Goal: Task Accomplishment & Management: Manage account settings

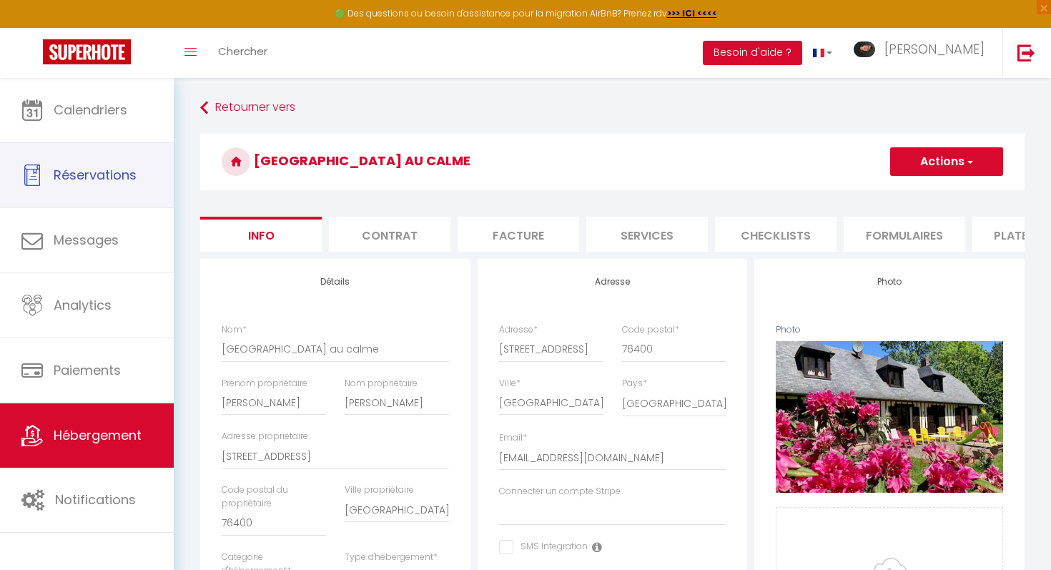
select select "houses"
select select "16"
select select "2"
select select "10"
select select "2"
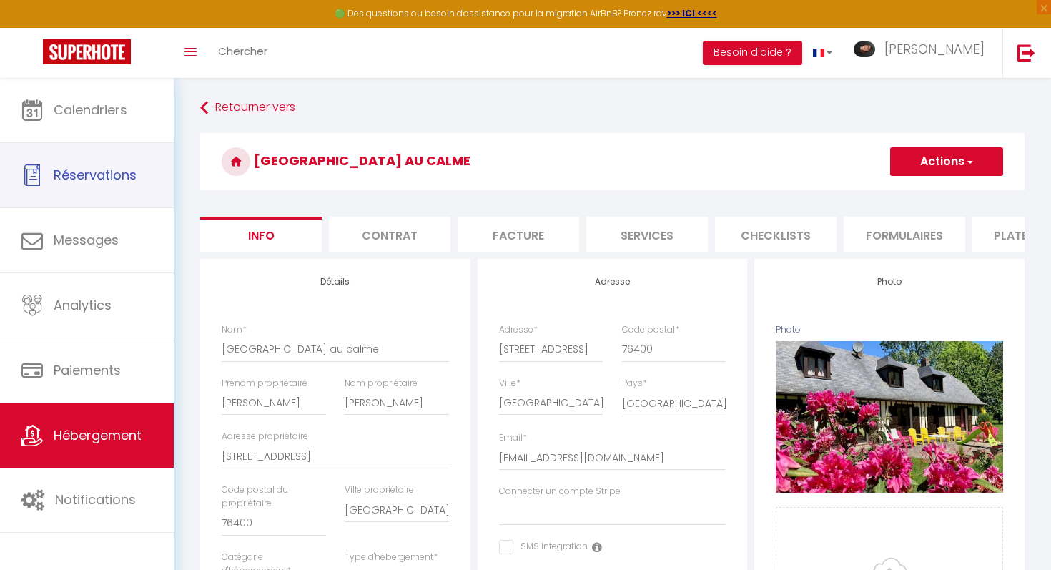
select select "16:00"
select select "21:00"
select select "11:00"
select select "30"
select select "120"
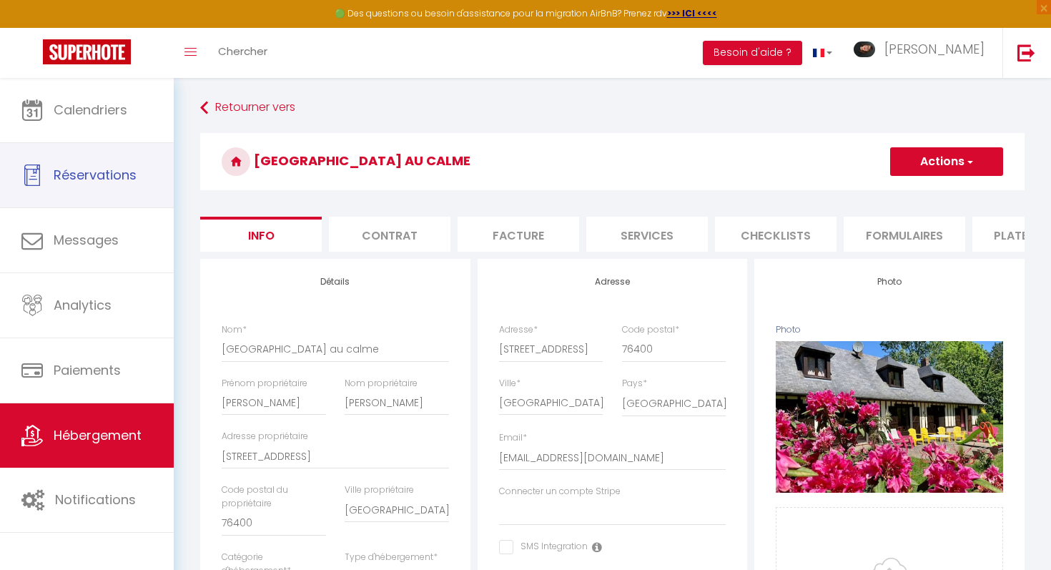
select select "28"
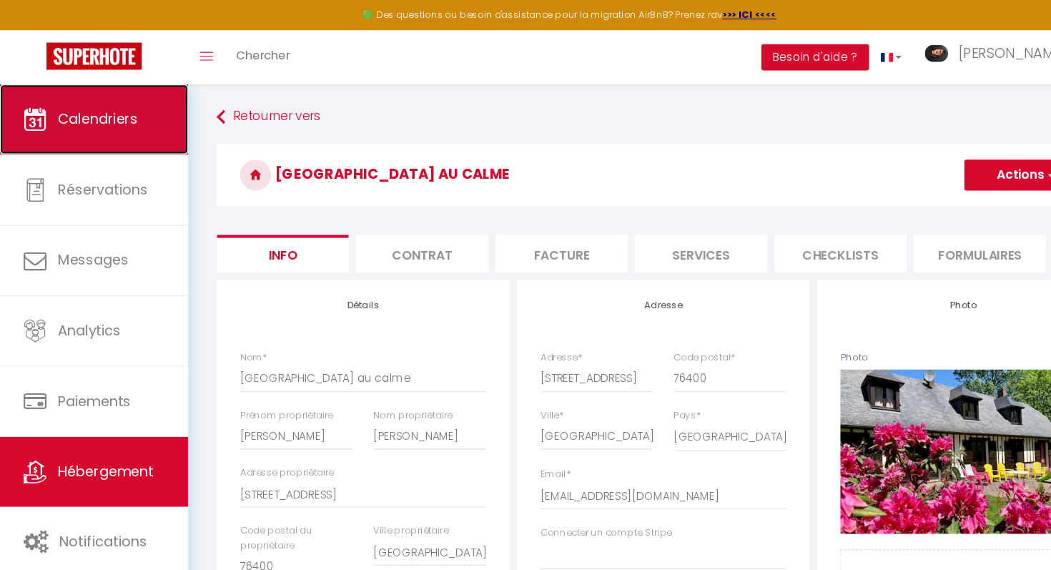
click at [76, 109] on span "Calendriers" at bounding box center [91, 110] width 74 height 18
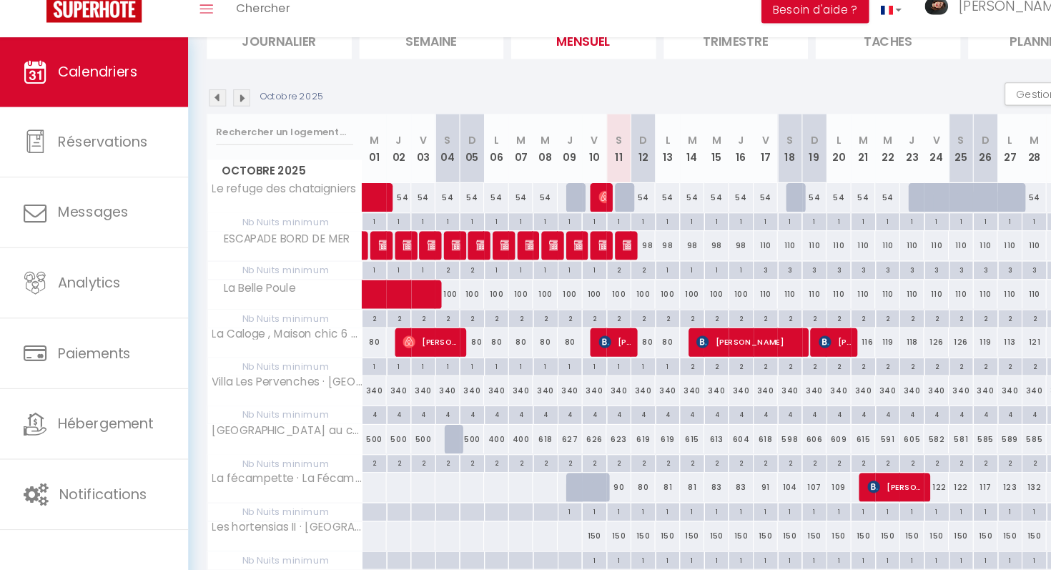
scroll to position [120, 0]
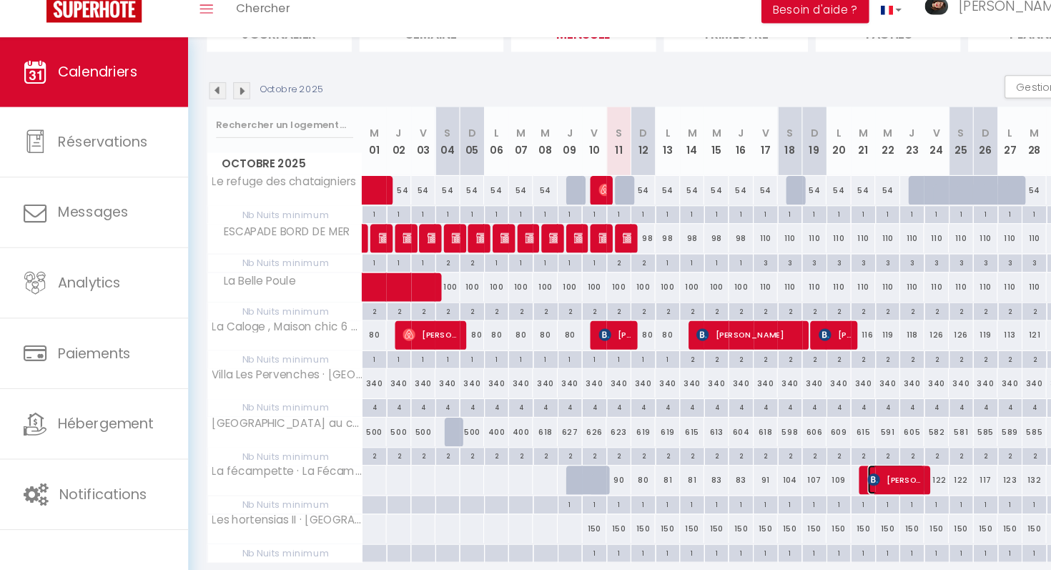
click at [821, 485] on span "[PERSON_NAME]" at bounding box center [828, 486] width 54 height 27
select select "OK"
select select "KO"
select select "0"
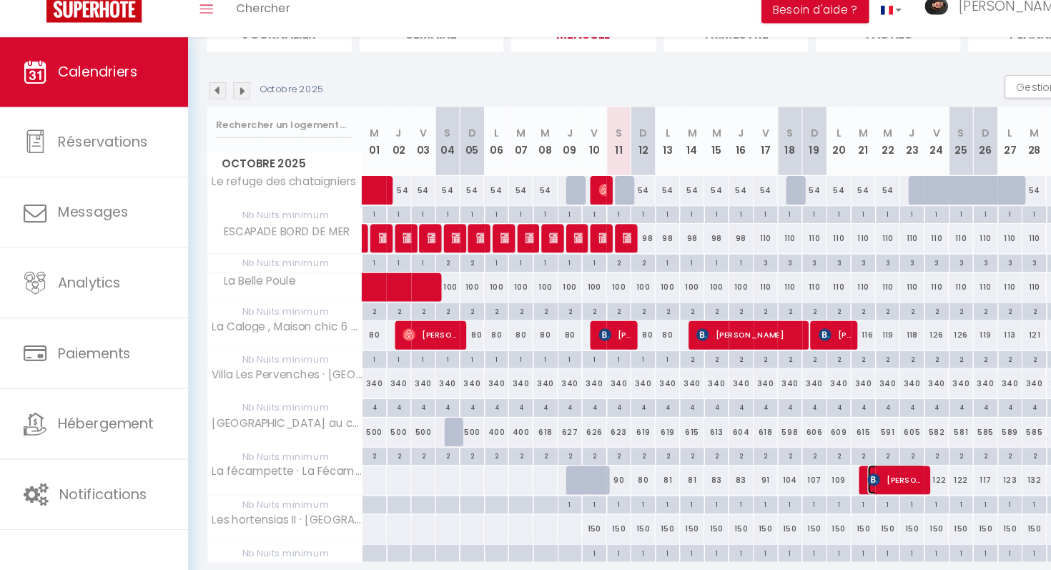
select select "1"
select select
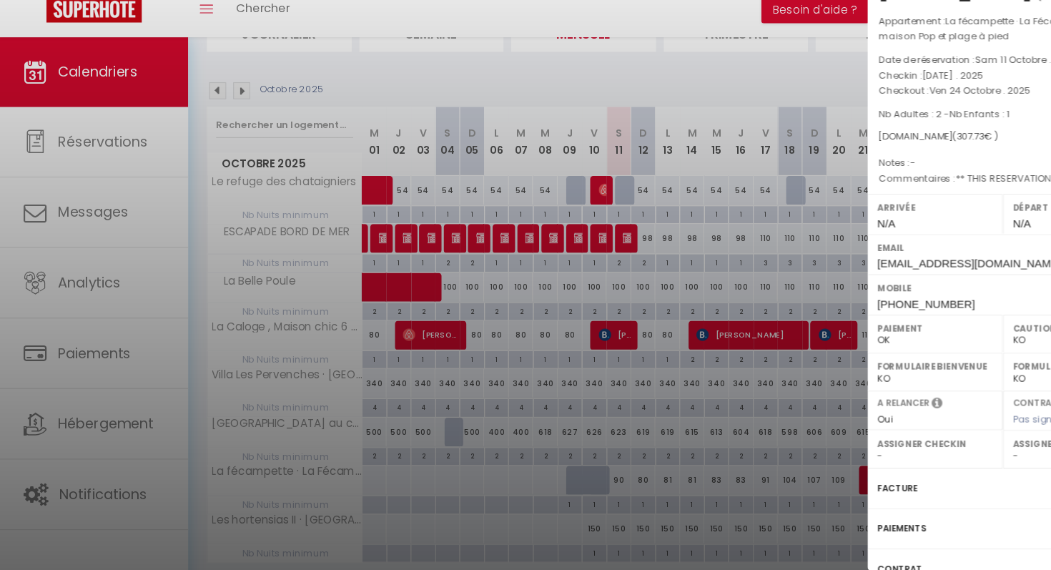
click at [685, 466] on div at bounding box center [525, 285] width 1051 height 570
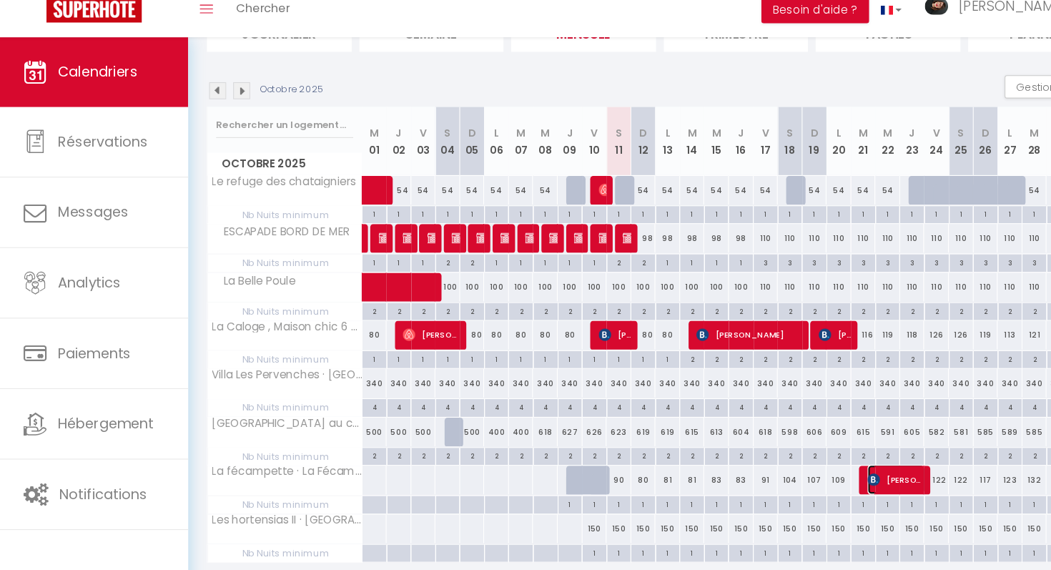
click at [833, 494] on span "[PERSON_NAME]" at bounding box center [828, 486] width 54 height 27
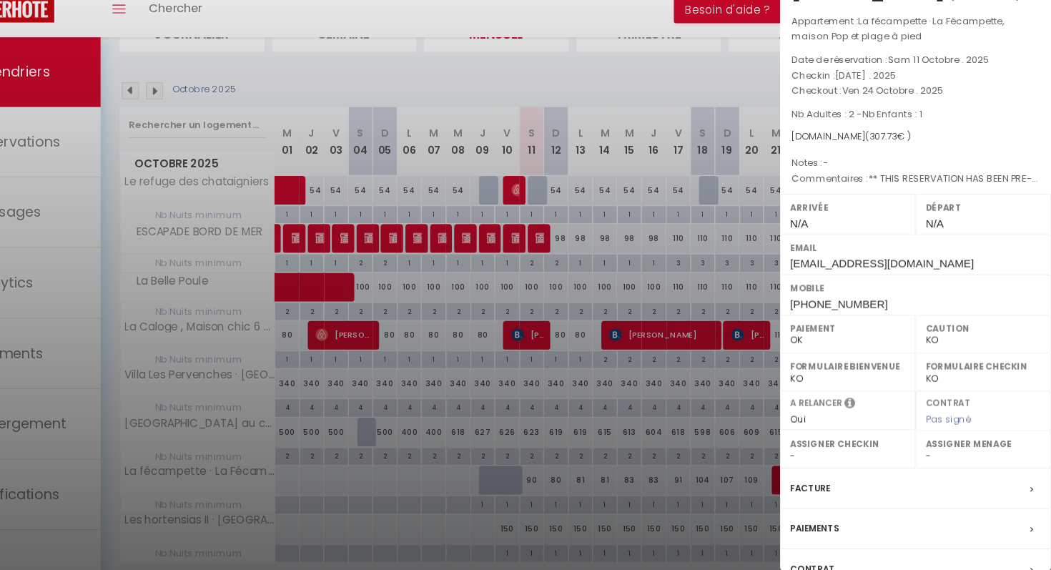
click at [728, 344] on div at bounding box center [525, 285] width 1051 height 570
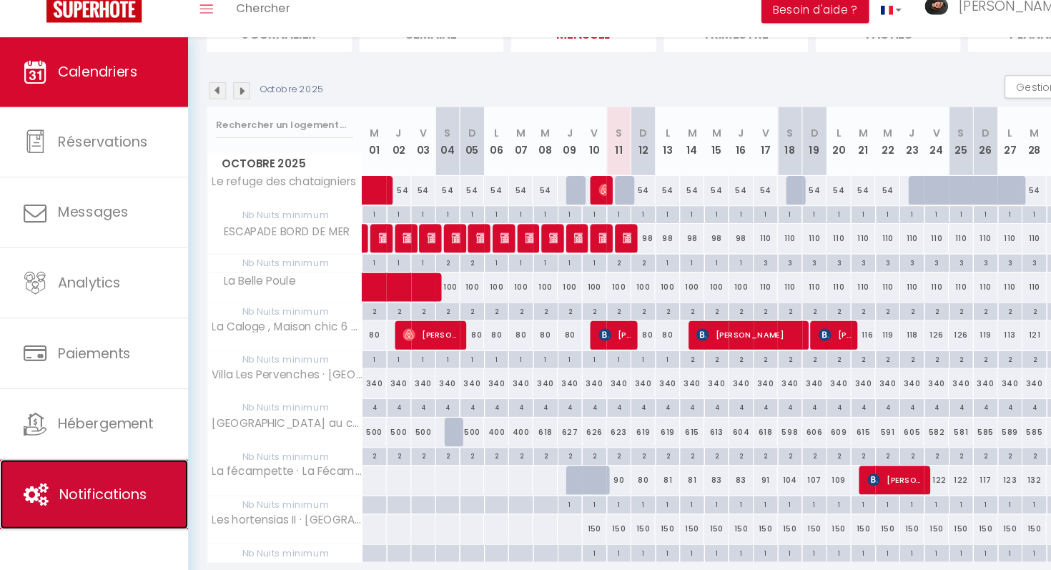
click at [110, 498] on span "Notifications" at bounding box center [95, 499] width 81 height 18
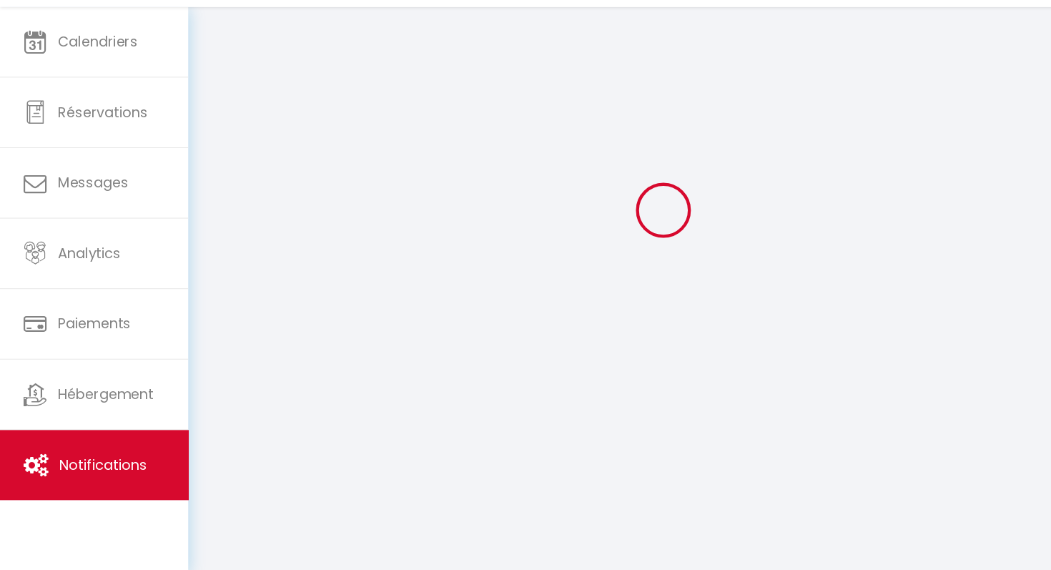
scroll to position [673, 0]
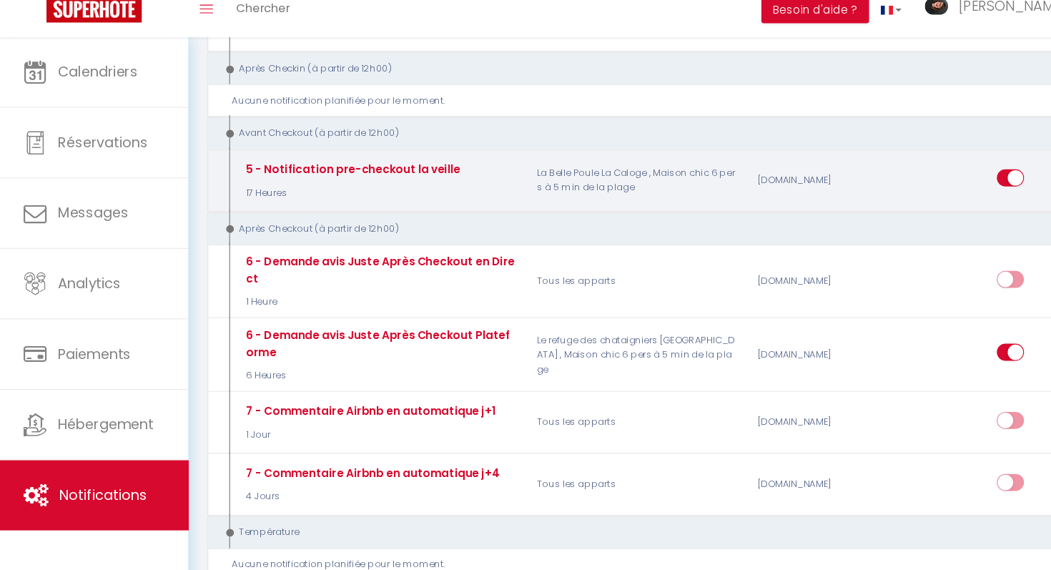
click at [884, 209] on div "Editer Dupliquer Tester Supprimer" at bounding box center [928, 209] width 204 height 41
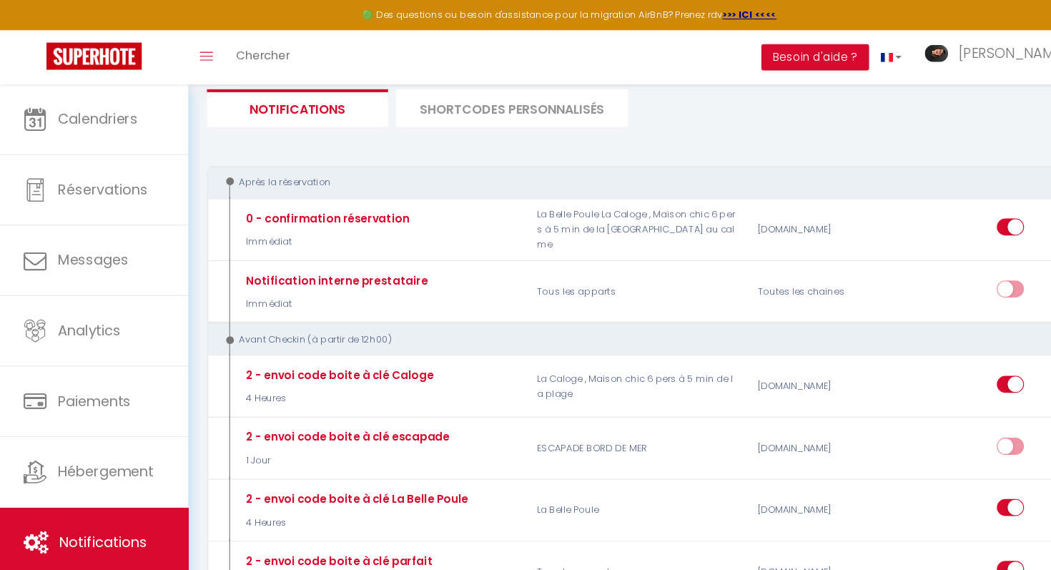
scroll to position [0, 0]
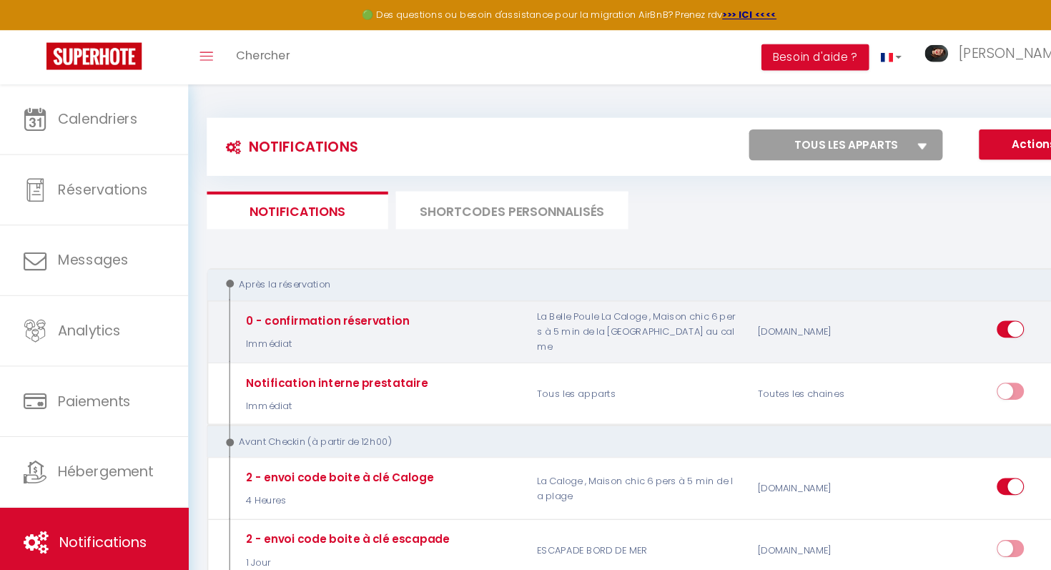
click at [810, 309] on div "[DOMAIN_NAME]" at bounding box center [758, 305] width 136 height 41
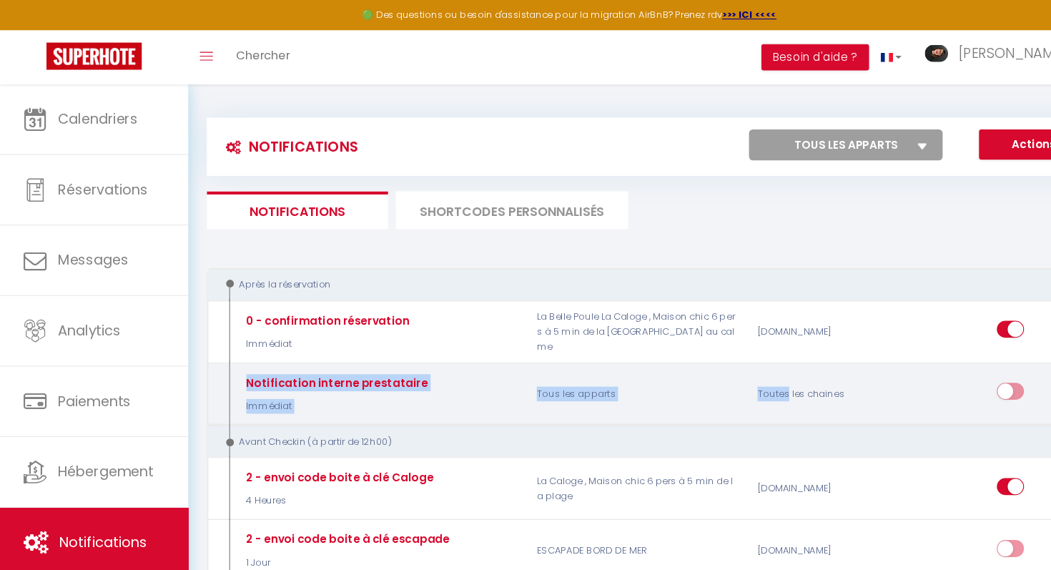
drag, startPoint x: 870, startPoint y: 287, endPoint x: 614, endPoint y: 380, distance: 272.3
click at [655, 357] on div "Après la réservation 0 - confirmation réservation Immédiat La Belle Poule La Ca…" at bounding box center [612, 319] width 843 height 145
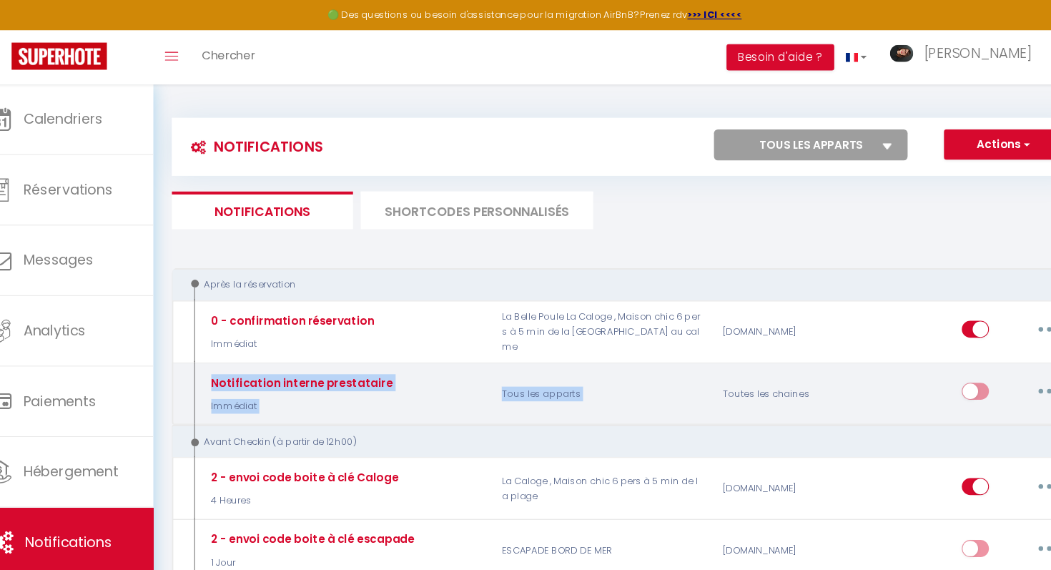
click at [658, 380] on p "Tous les apparts" at bounding box center [588, 362] width 204 height 41
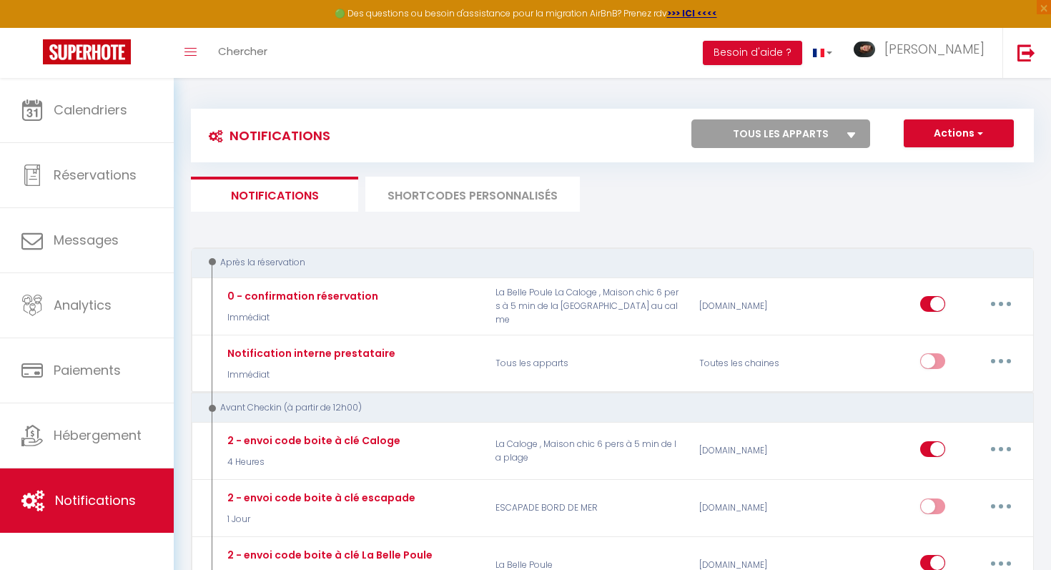
click at [687, 67] on div "Toggle menubar Chercher BUTTON Besoin d'aide ? Astrid Paramètres Équipe" at bounding box center [572, 53] width 936 height 50
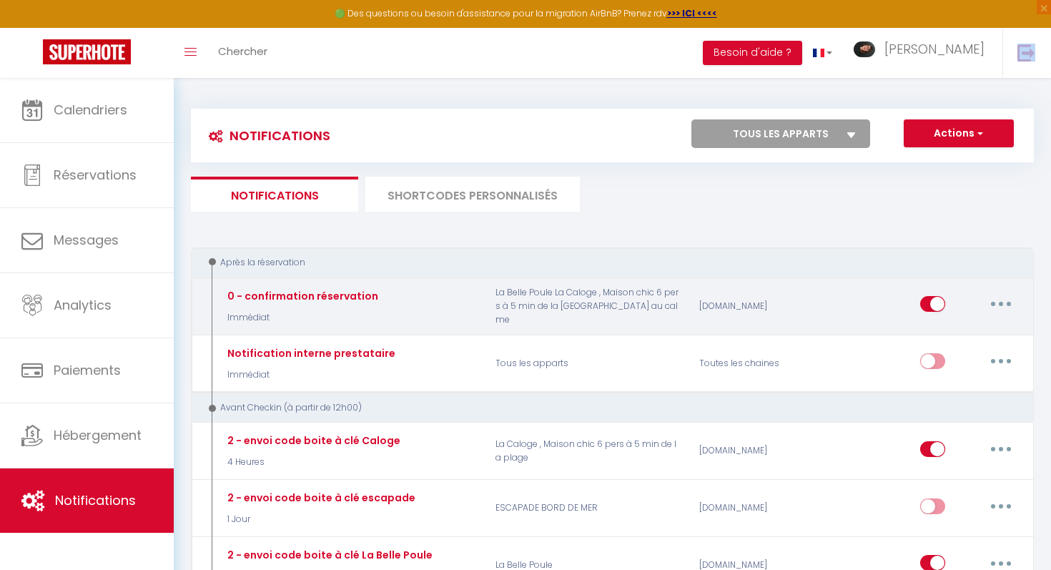
click at [1003, 306] on button "button" at bounding box center [1001, 303] width 40 height 23
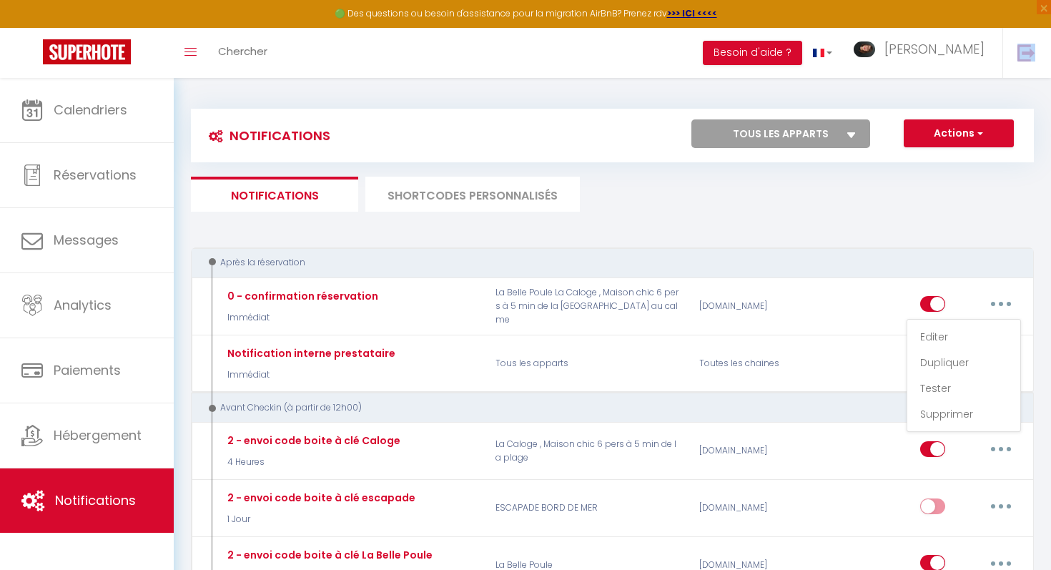
scroll to position [50, 0]
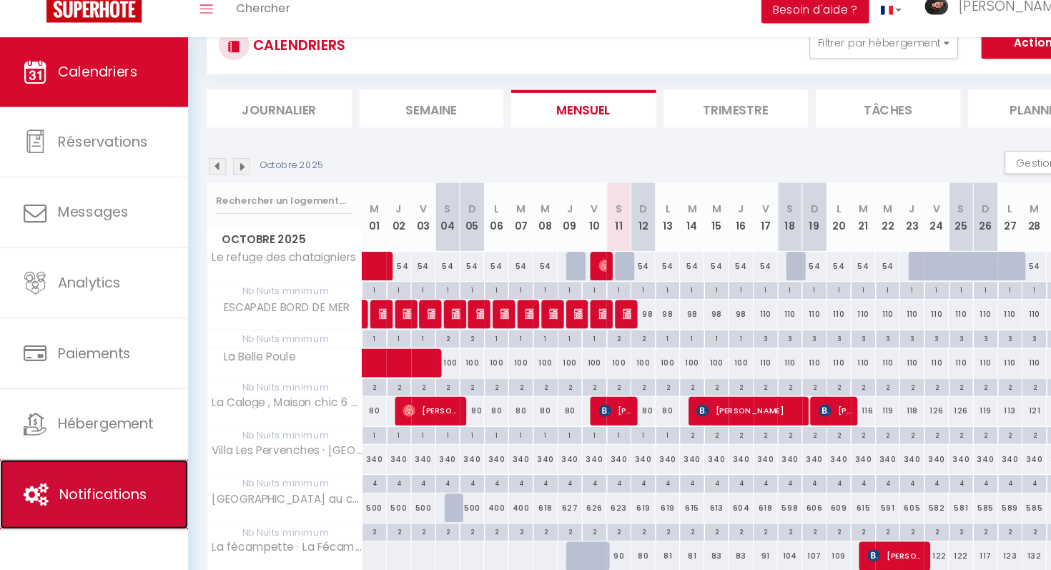
click at [74, 488] on link "Notifications" at bounding box center [87, 499] width 174 height 64
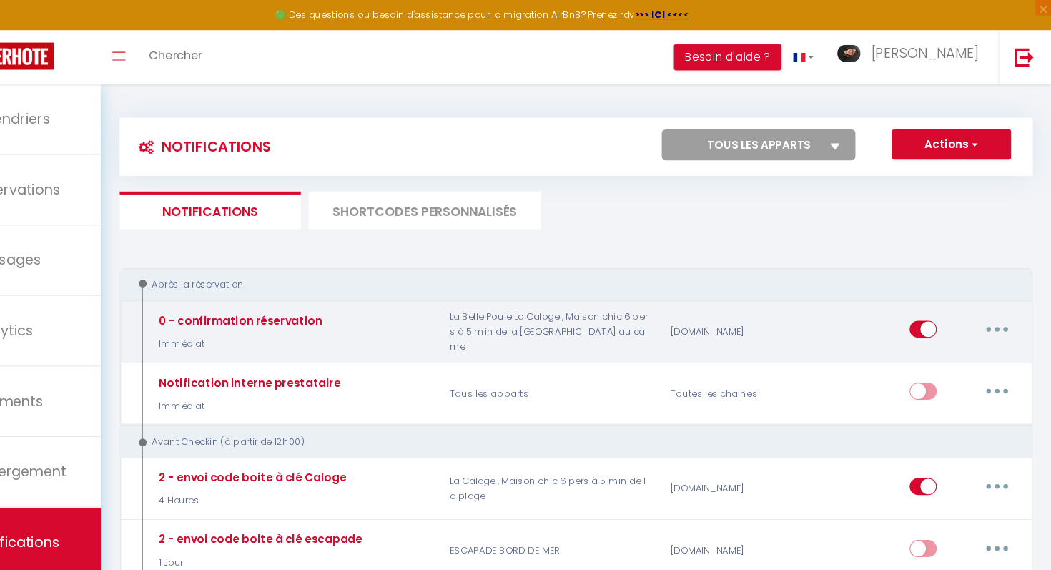
click at [996, 304] on button "button" at bounding box center [1001, 303] width 40 height 23
click at [944, 342] on link "Editer" at bounding box center [964, 337] width 106 height 24
type input "0 - confirmation réservation"
select select "Immédiat"
select select "if_booking_is_paid"
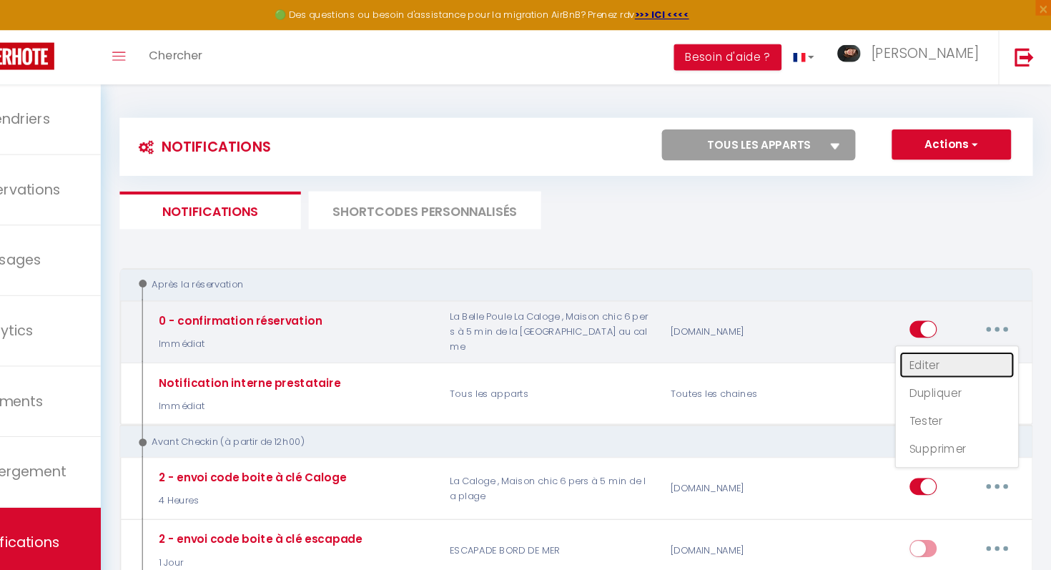
checkbox input "true"
checkbox input "false"
radio input "true"
type input "Merci pour votre réservation - [BOOKING:ID] - [RENTAL:HOSTFIRSTNAME] [GUEST:LAS…"
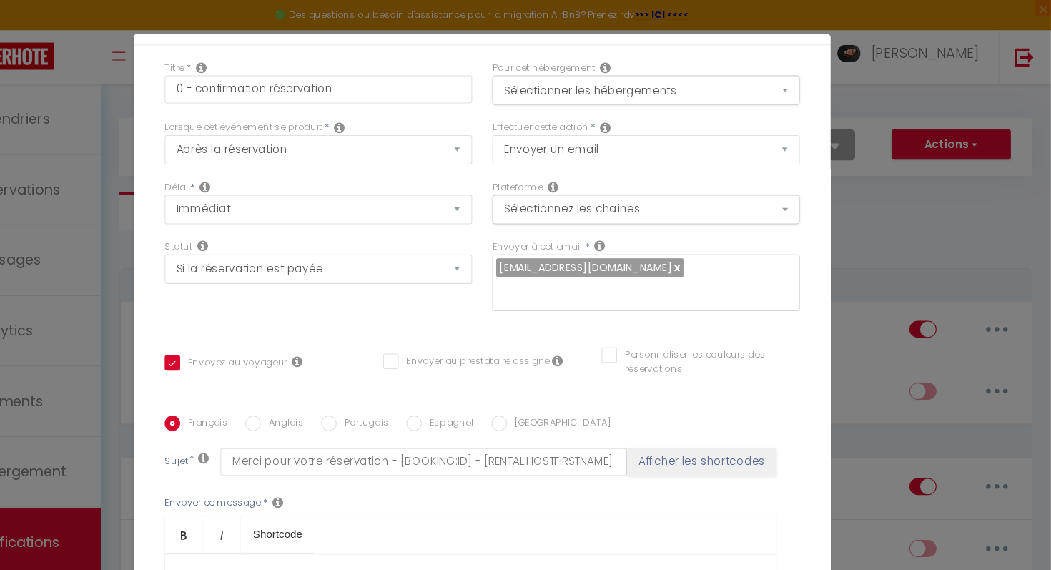
scroll to position [19, 0]
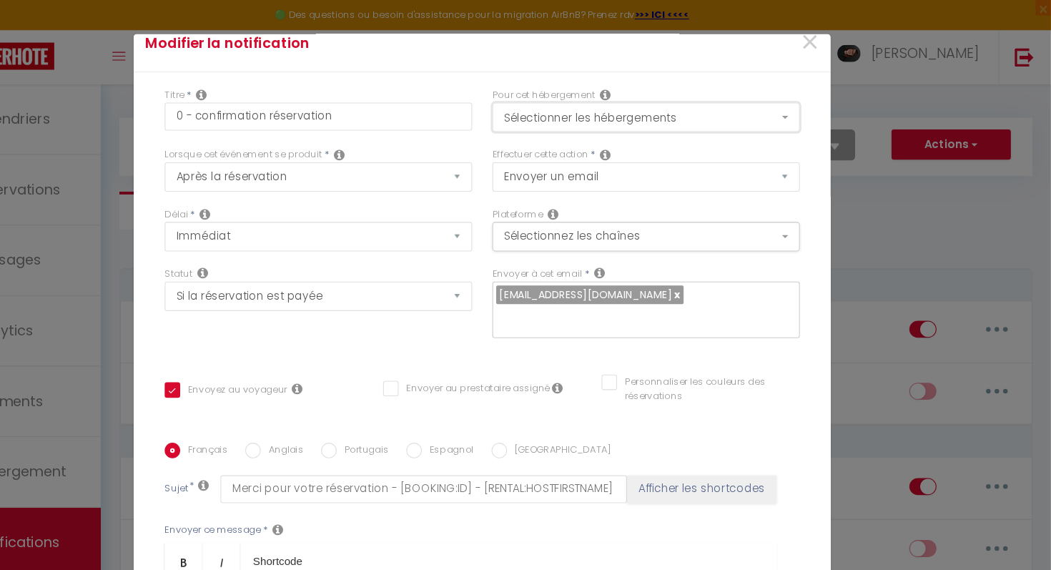
click at [812, 103] on button "Sélectionner les hébergements" at bounding box center [677, 107] width 284 height 27
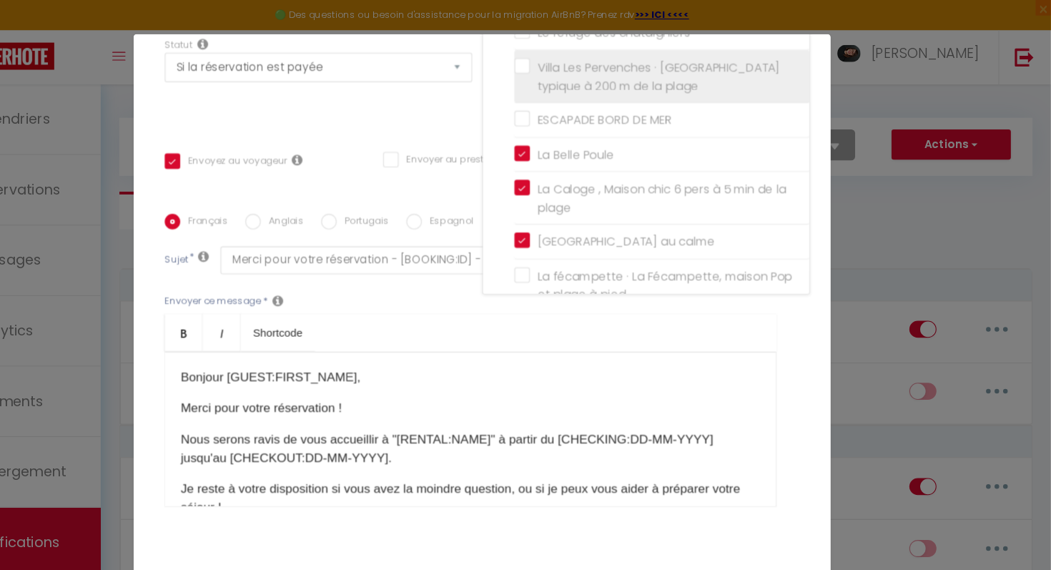
scroll to position [248, 0]
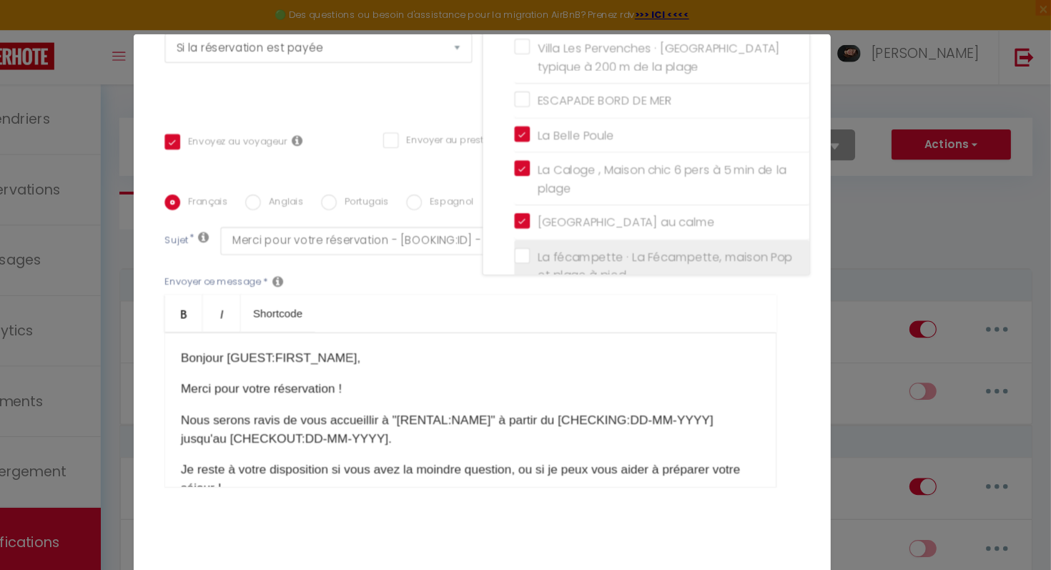
click at [569, 234] on label "La fécampette · La Fécampette, maison Pop et plage à pied" at bounding box center [693, 246] width 249 height 34
click at [564, 238] on input "La fécampette · La Fécampette, maison Pop et plage à pied" at bounding box center [691, 245] width 272 height 14
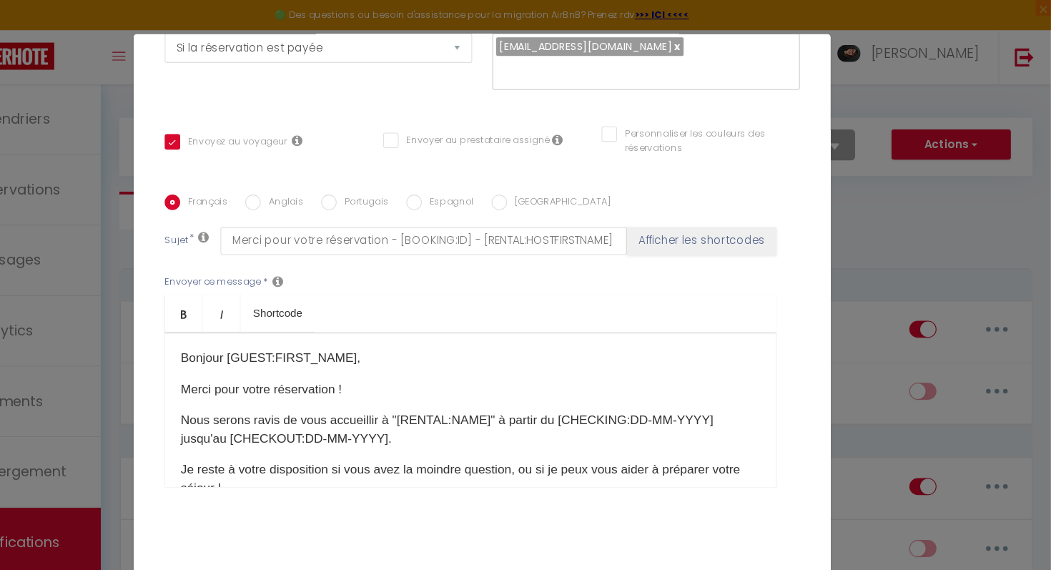
checkbox input "true"
checkbox input "false"
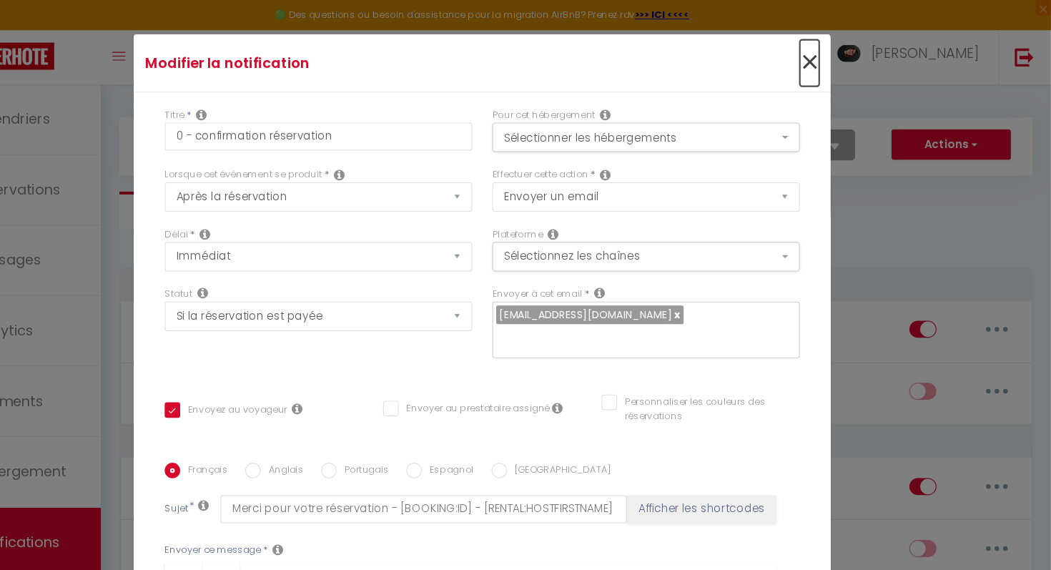
click at [827, 54] on span "×" at bounding box center [827, 57] width 18 height 43
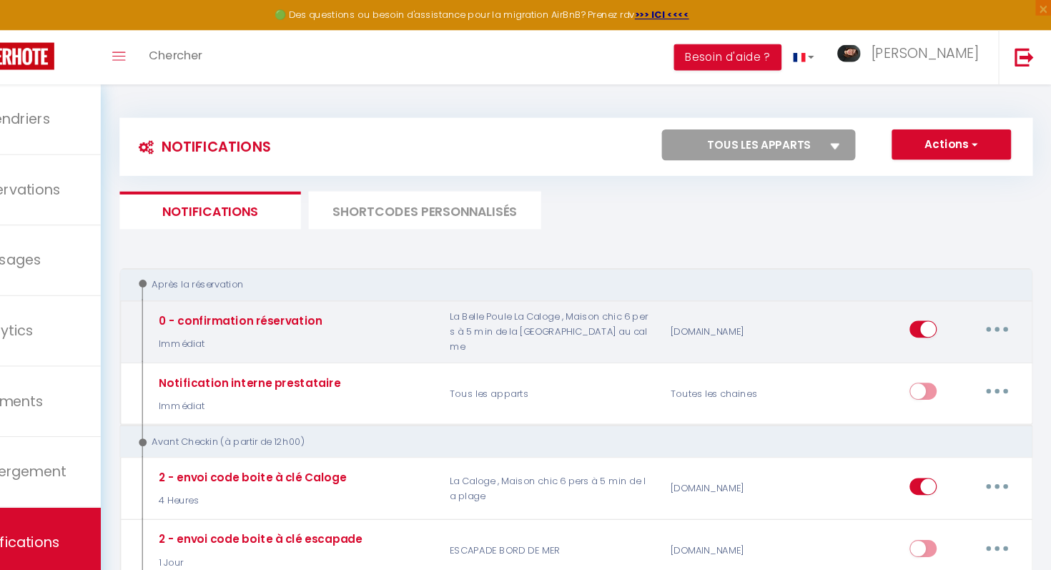
click at [997, 302] on button "button" at bounding box center [1001, 303] width 40 height 23
click at [952, 337] on link "Editer" at bounding box center [964, 337] width 106 height 24
checkbox input "true"
checkbox input "false"
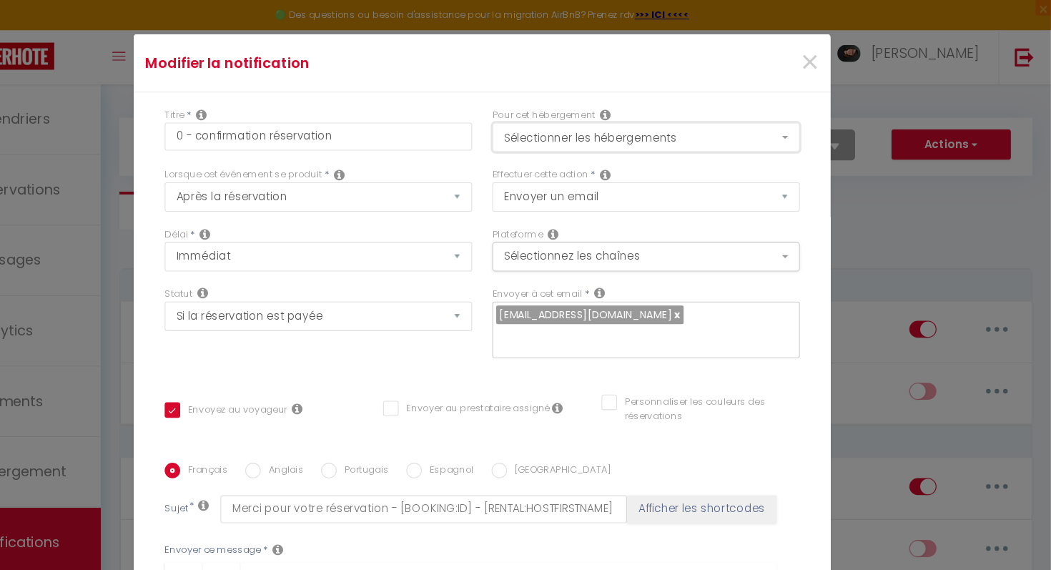
click at [803, 133] on button "Sélectionner les hébergements" at bounding box center [677, 126] width 284 height 27
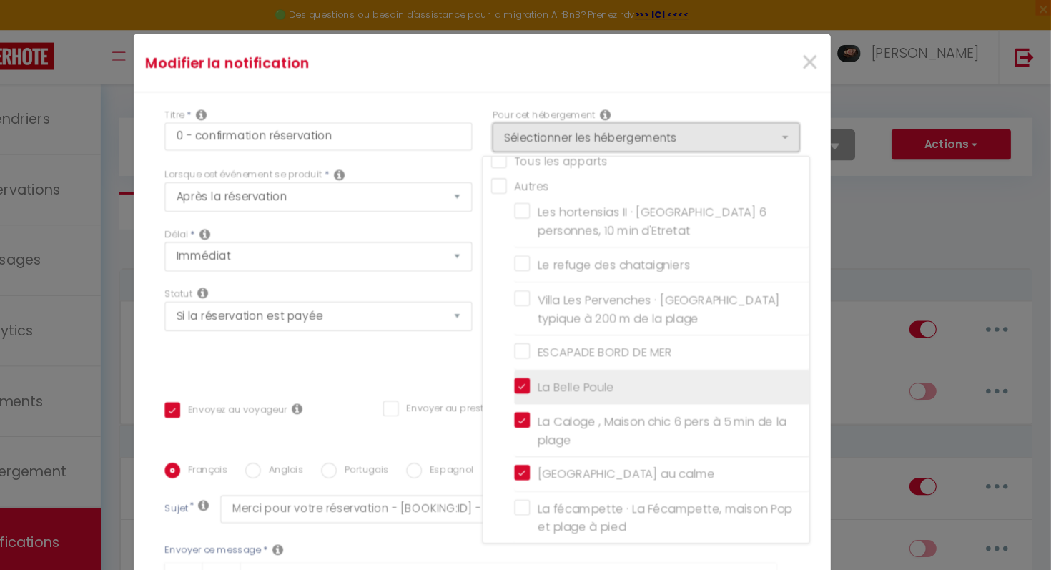
scroll to position [27, 0]
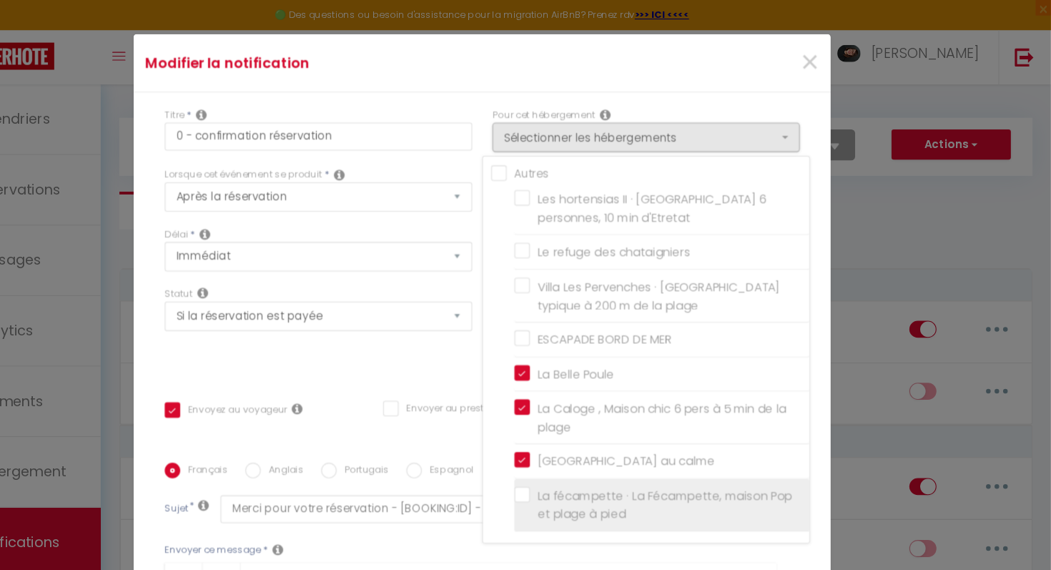
click at [569, 453] on label "La fécampette · La Fécampette, maison Pop et plage à pied" at bounding box center [693, 466] width 249 height 34
click at [563, 458] on input "La fécampette · La Fécampette, maison Pop et plage à pied" at bounding box center [691, 465] width 272 height 14
checkbox input "true"
checkbox input "false"
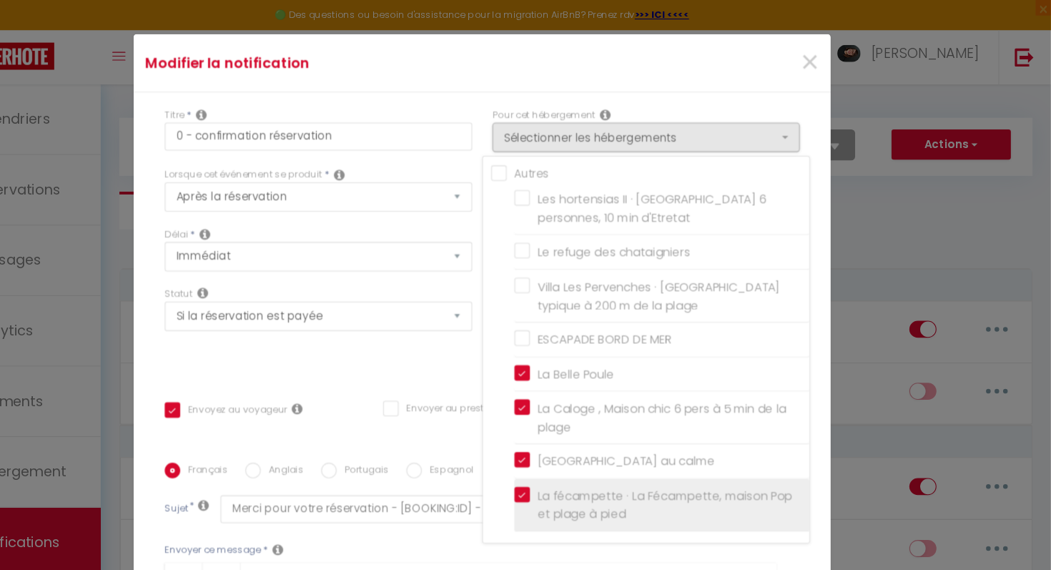
checkbox input "false"
checkbox input "true"
checkbox input "false"
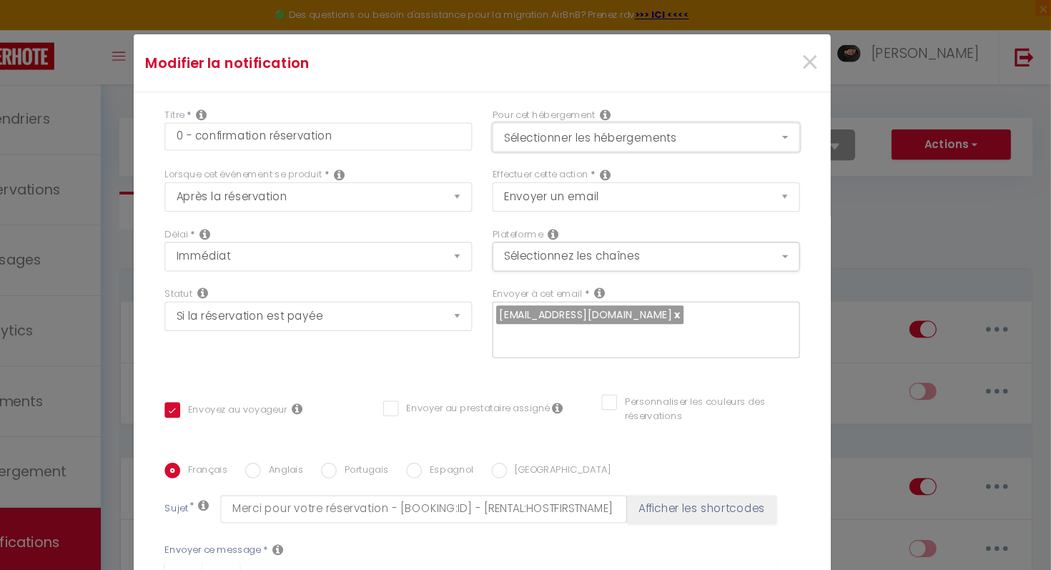
click at [703, 127] on button "Sélectionner les hébergements" at bounding box center [677, 126] width 284 height 27
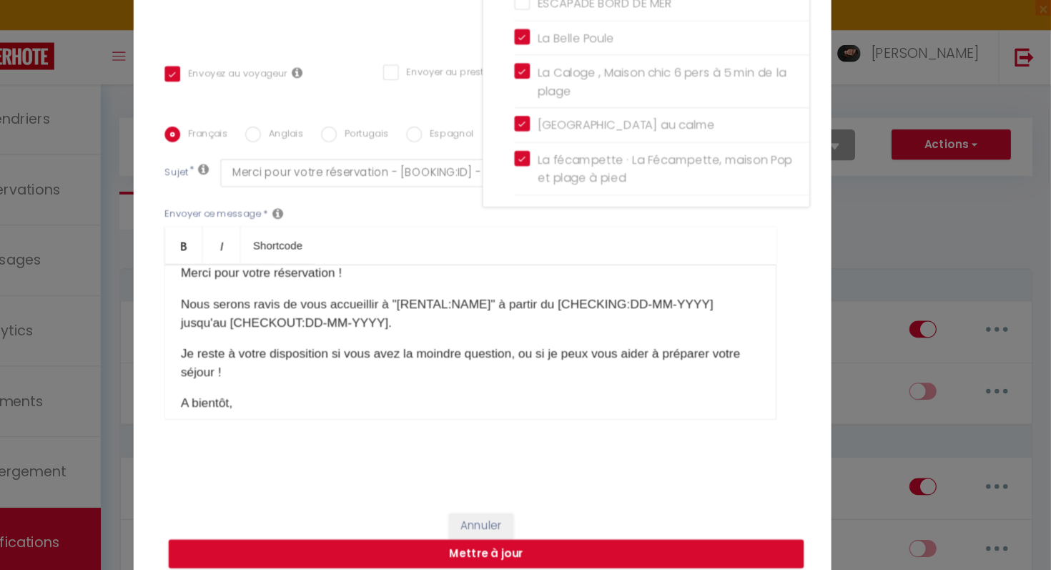
scroll to position [72, 0]
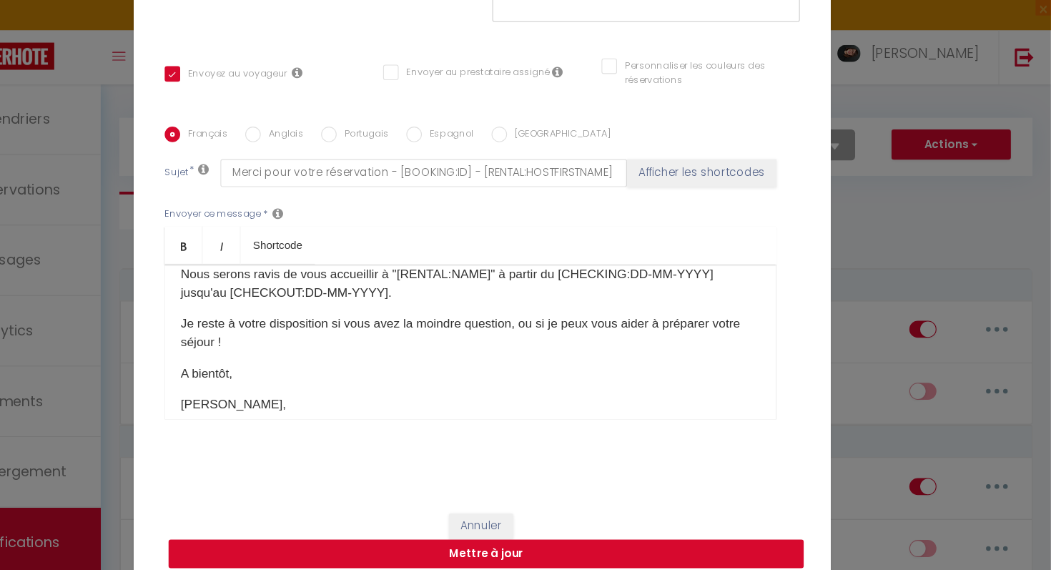
click at [562, 503] on button "Mettre à jour" at bounding box center [529, 511] width 586 height 27
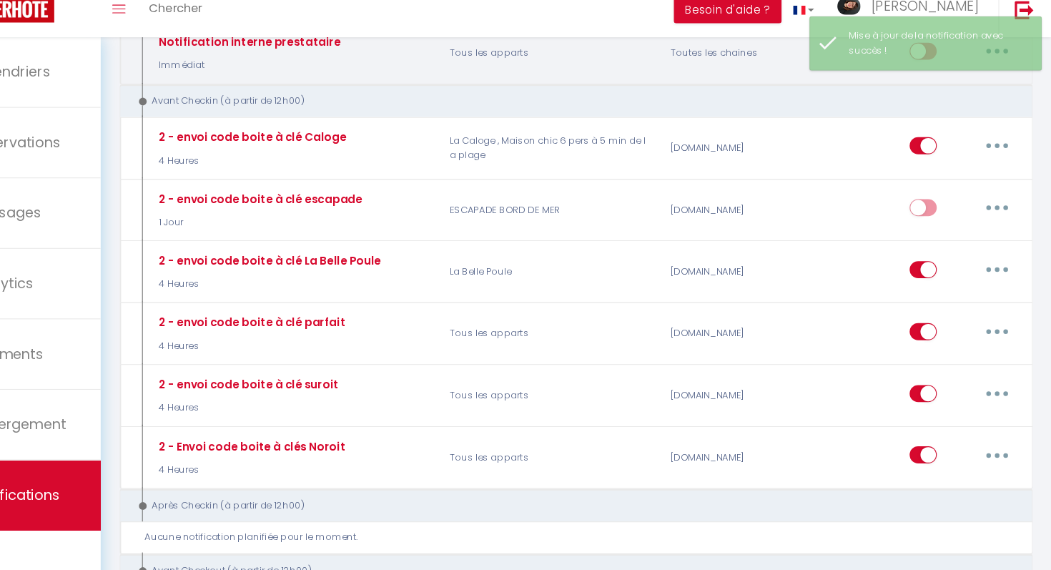
scroll to position [288, 0]
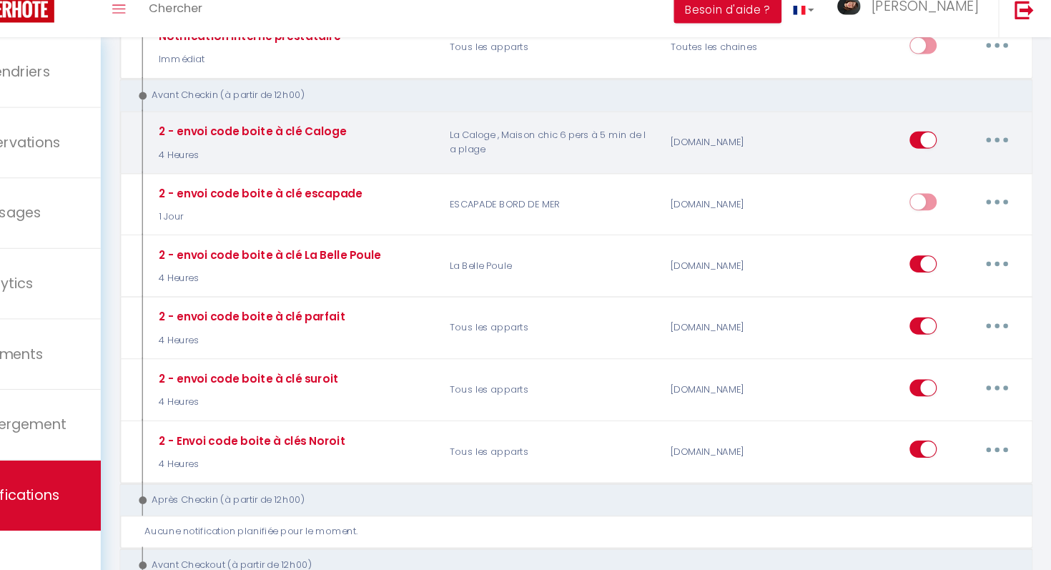
click at [993, 172] on button "button" at bounding box center [1001, 173] width 40 height 23
click at [968, 201] on link "Editer" at bounding box center [964, 206] width 106 height 24
type input "2 - envoi code boite à clé Caloge"
select select "4 Heures"
select select "if_booking_is_paid"
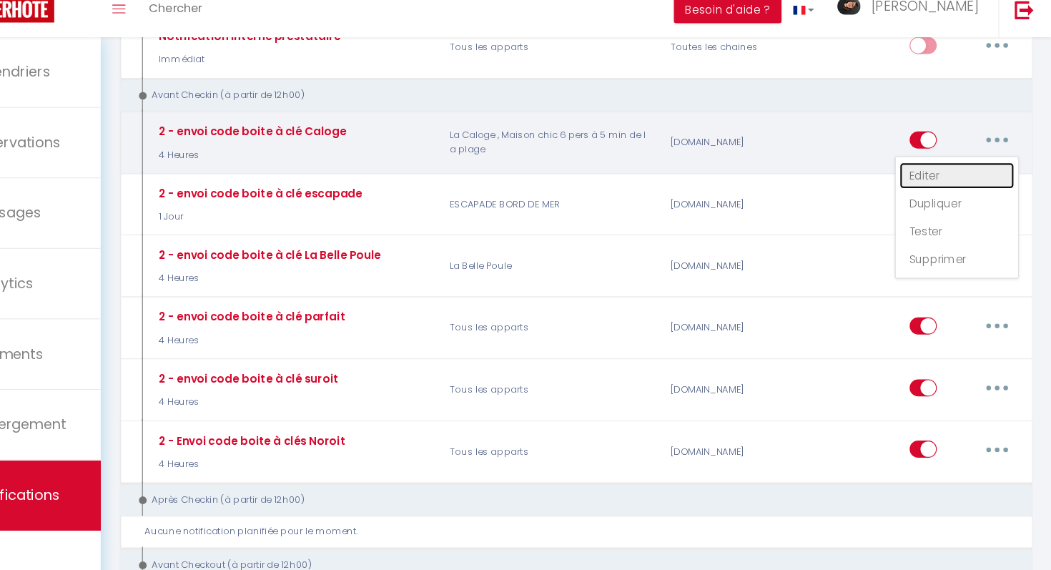
checkbox input "true"
checkbox input "false"
radio input "true"
type input "Envoi code boite à clé [RENTAL:NAME]"
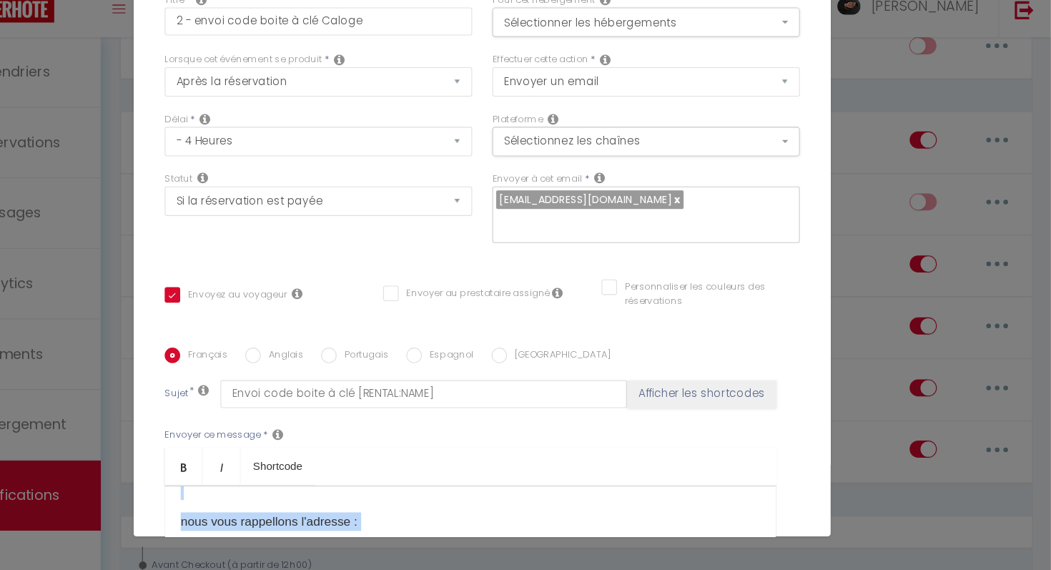
scroll to position [445, 0]
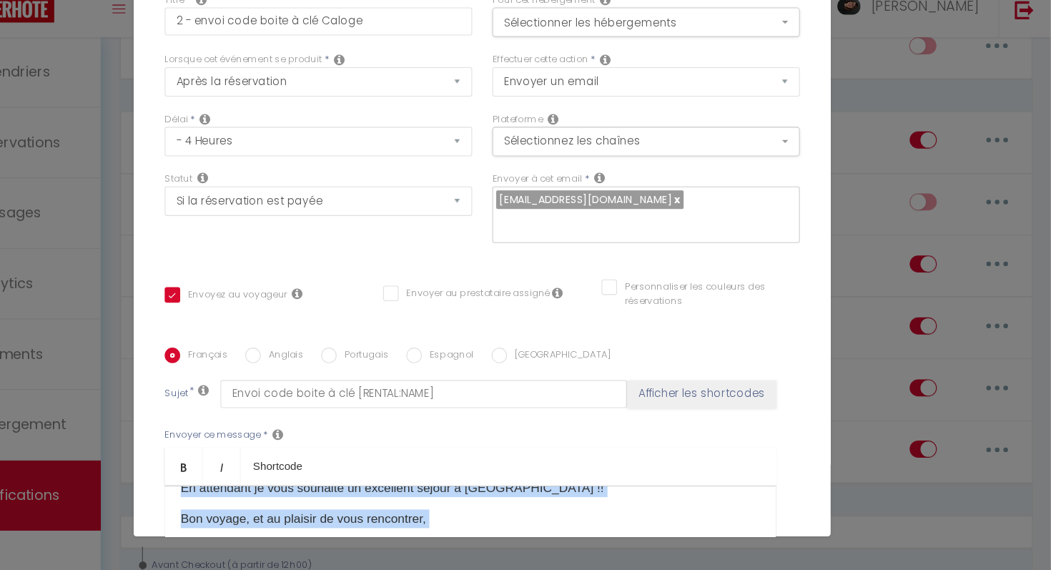
drag, startPoint x: 244, startPoint y: 279, endPoint x: 445, endPoint y: 422, distance: 246.5
click at [445, 422] on div "Français Anglais Portugais Espagnol Italien Sujet * Envoi code boite à clé [REN…" at bounding box center [525, 507] width 586 height 331
copy div "Bonjour [GUEST:FIRST_NAME]​, Comment allez vous ? Nous nous réjouissons de vous…"
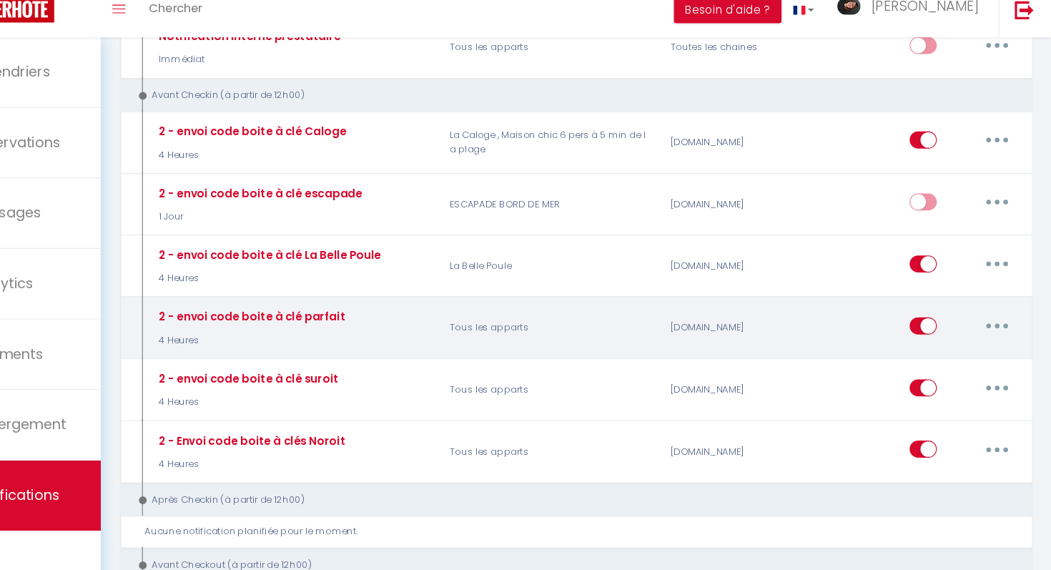
scroll to position [288, 0]
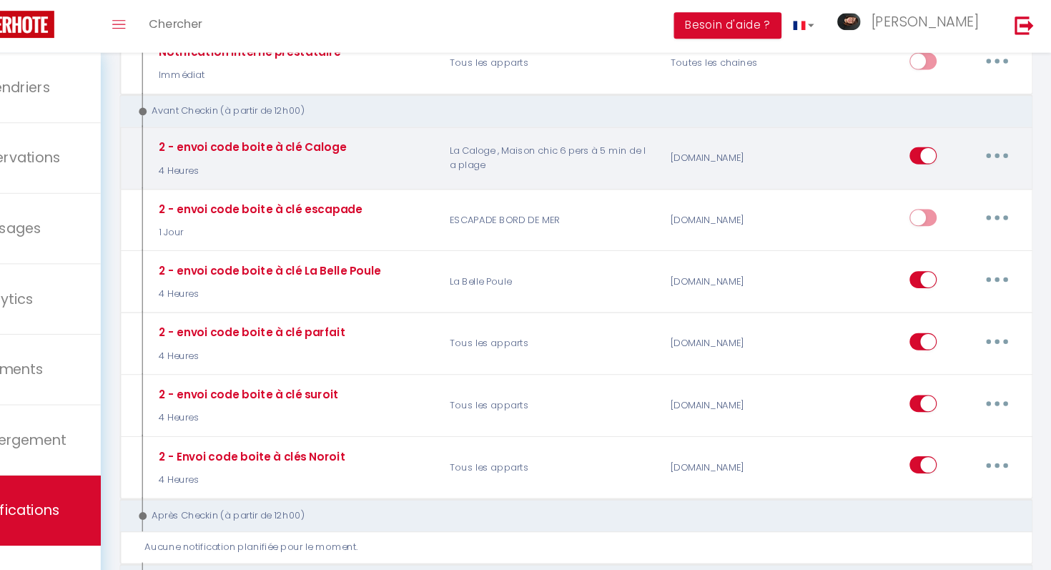
click at [1000, 169] on button "button" at bounding box center [1001, 173] width 40 height 23
click at [951, 234] on link "Dupliquer" at bounding box center [964, 231] width 106 height 24
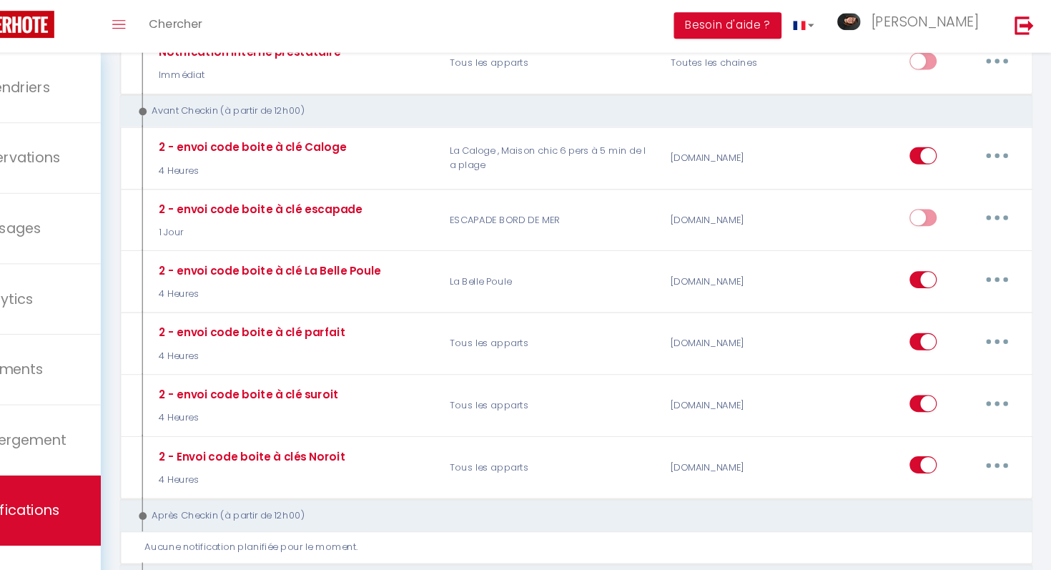
scroll to position [274, 0]
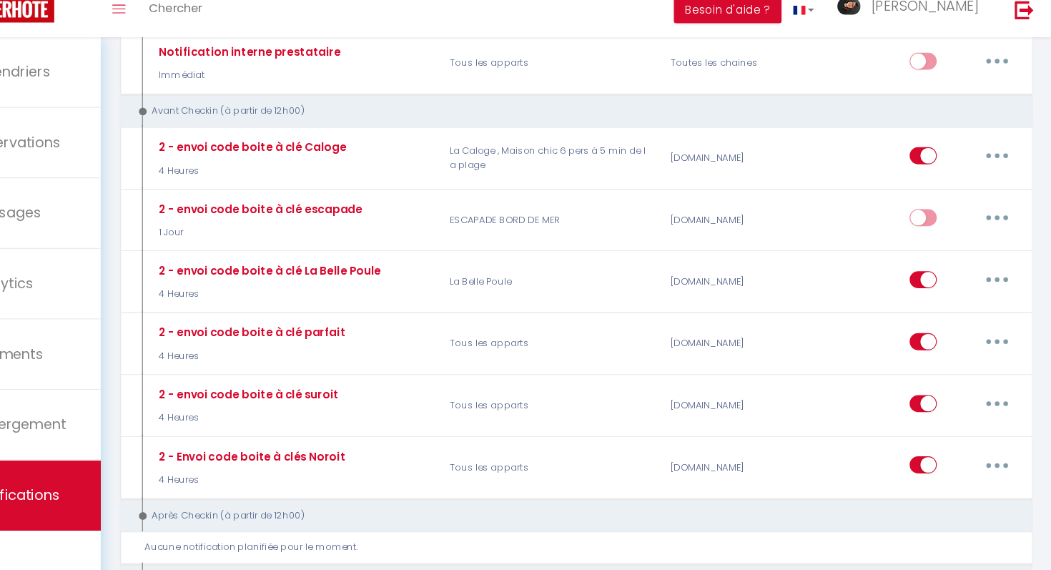
checkbox input "false"
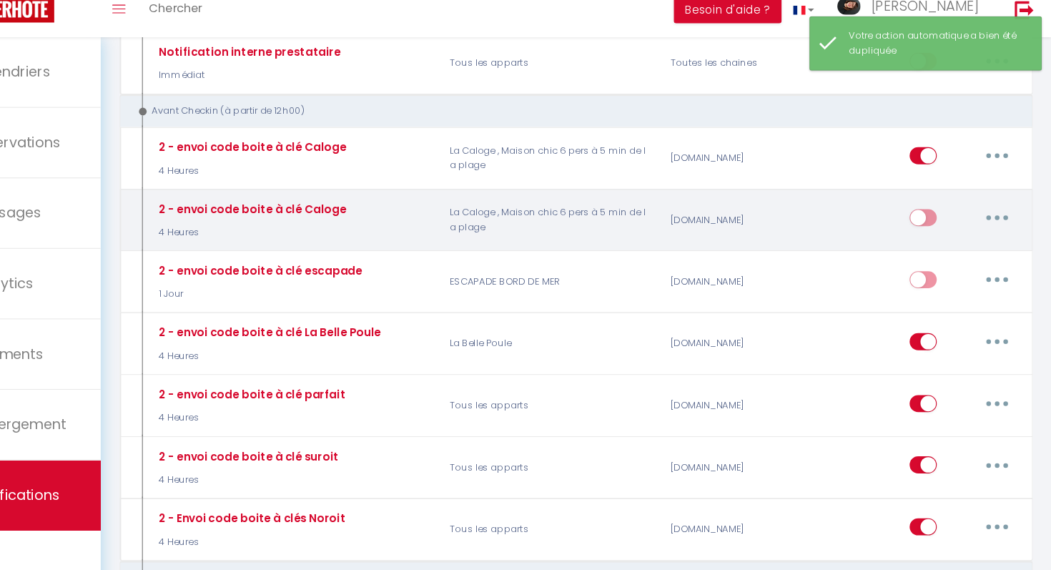
click at [992, 247] on button "button" at bounding box center [1001, 244] width 40 height 23
click at [942, 271] on link "Editer" at bounding box center [964, 277] width 106 height 24
type input "2 - envoi code boite à clé Caloge"
select select "4 Heures"
select select "if_booking_is_paid"
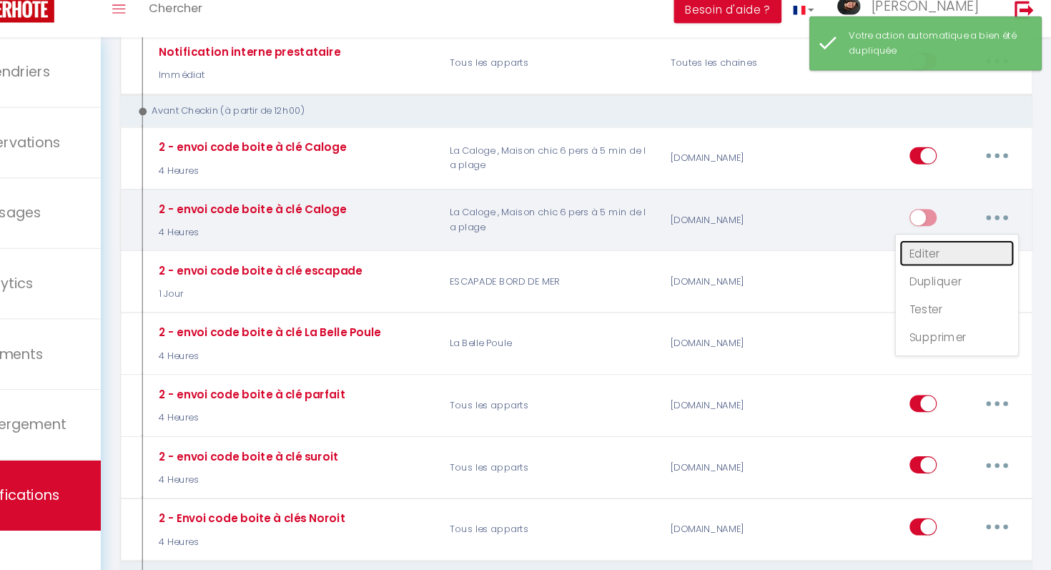
checkbox input "true"
checkbox input "false"
radio input "true"
type input "Envoi code boite à clé [RENTAL:NAME]"
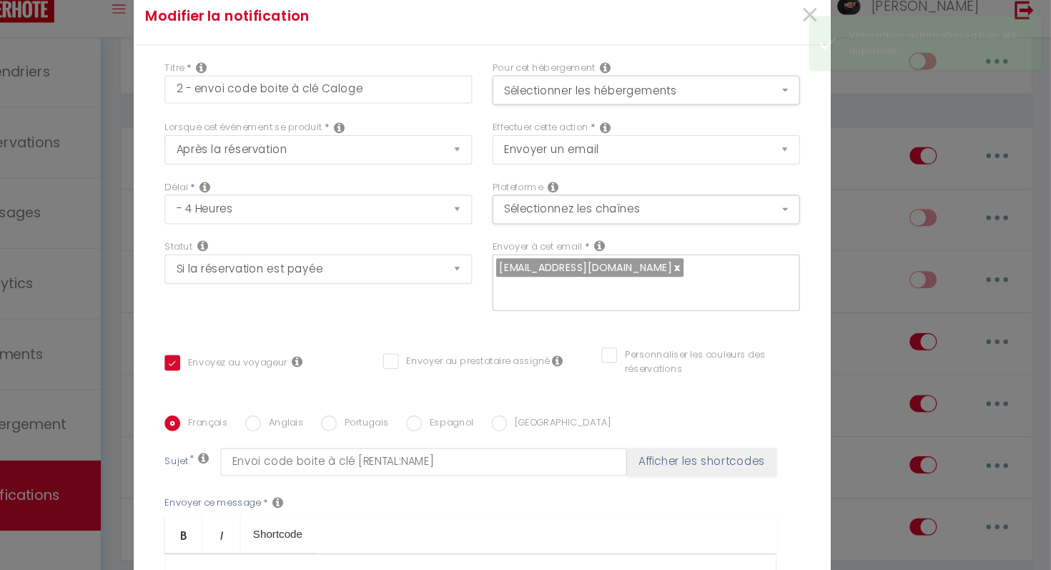
scroll to position [273, 0]
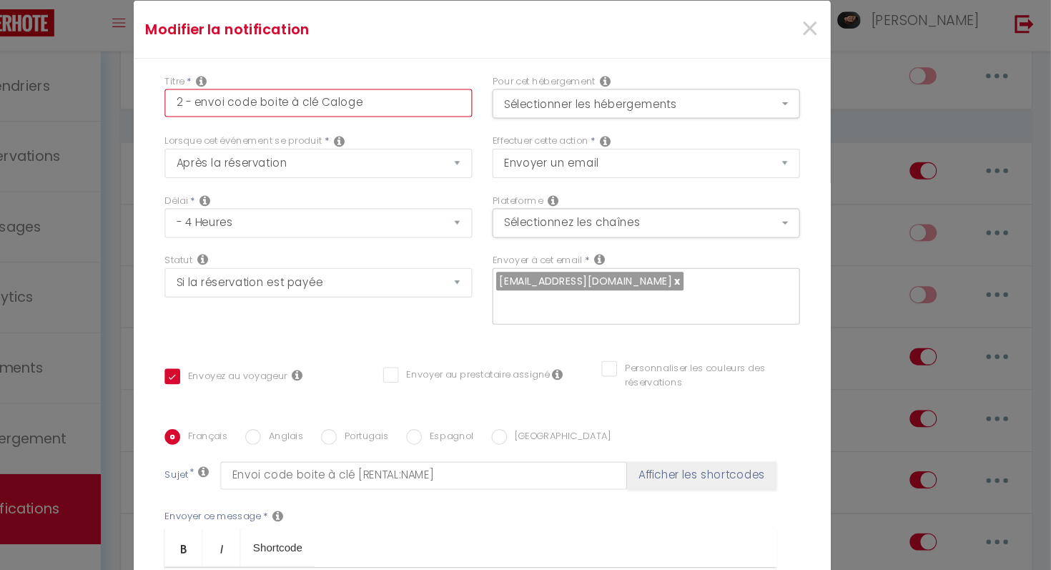
click at [422, 125] on input "2 - envoi code boite à clé Caloge" at bounding box center [374, 126] width 284 height 26
type input "2 - envoi code boite à clé Calog"
checkbox input "true"
checkbox input "false"
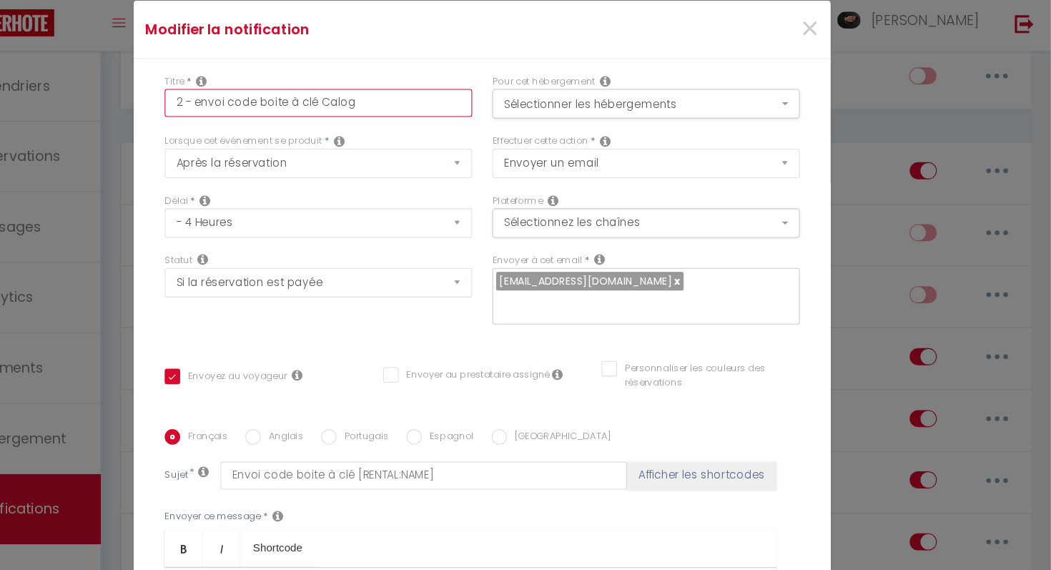
type input "2 - envoi code boite à clé Calo"
checkbox input "true"
checkbox input "false"
type input "2 - envoi code boite à clé Cal"
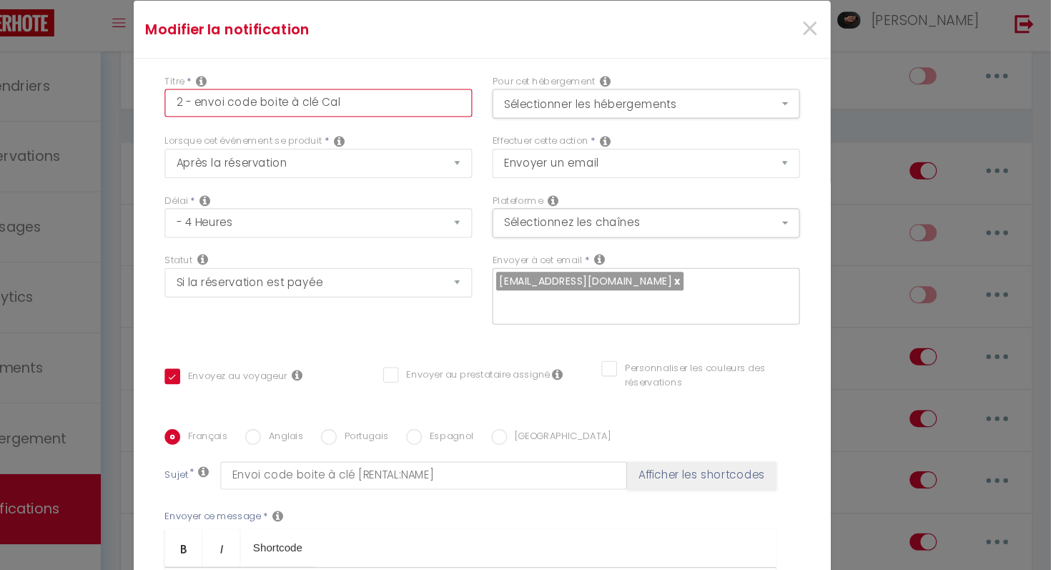
checkbox input "true"
checkbox input "false"
type input "2 - envoi code boite à clé Ca"
checkbox input "true"
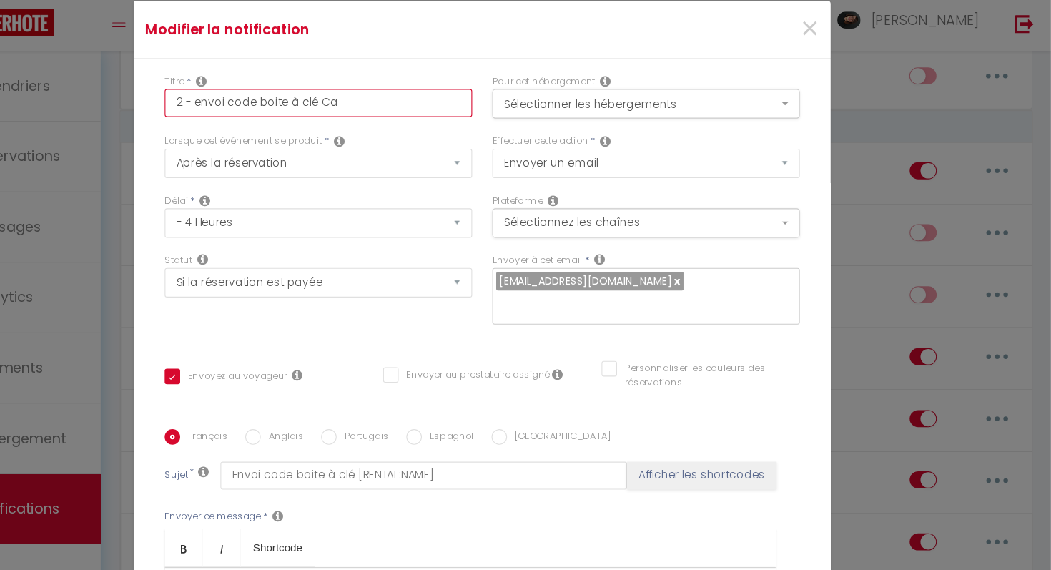
checkbox input "false"
type input "2 - envoi code boite à clé C"
checkbox input "true"
checkbox input "false"
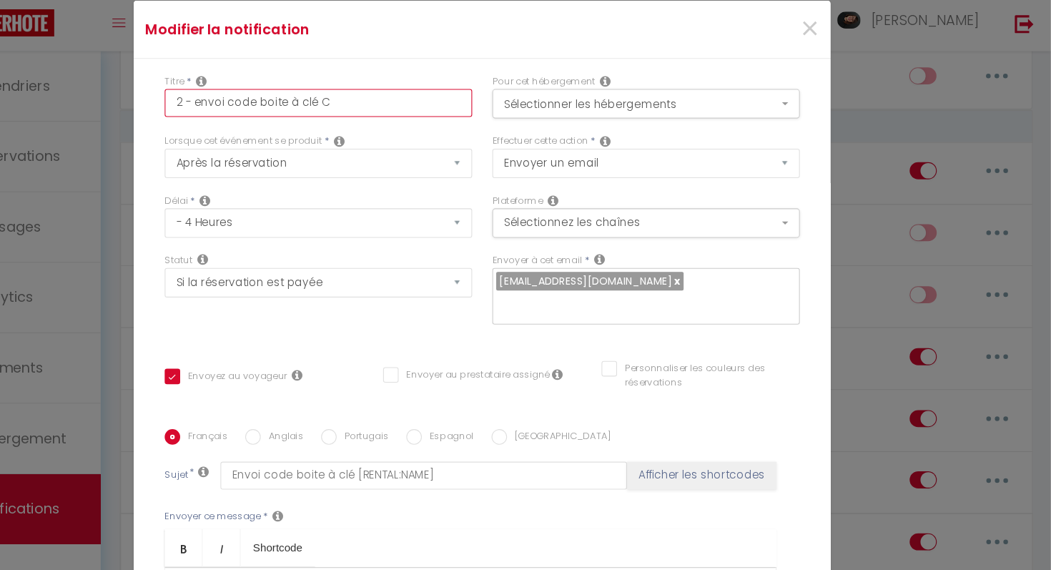
checkbox input "false"
type input "2 - envoi code boite à clé"
checkbox input "true"
checkbox input "false"
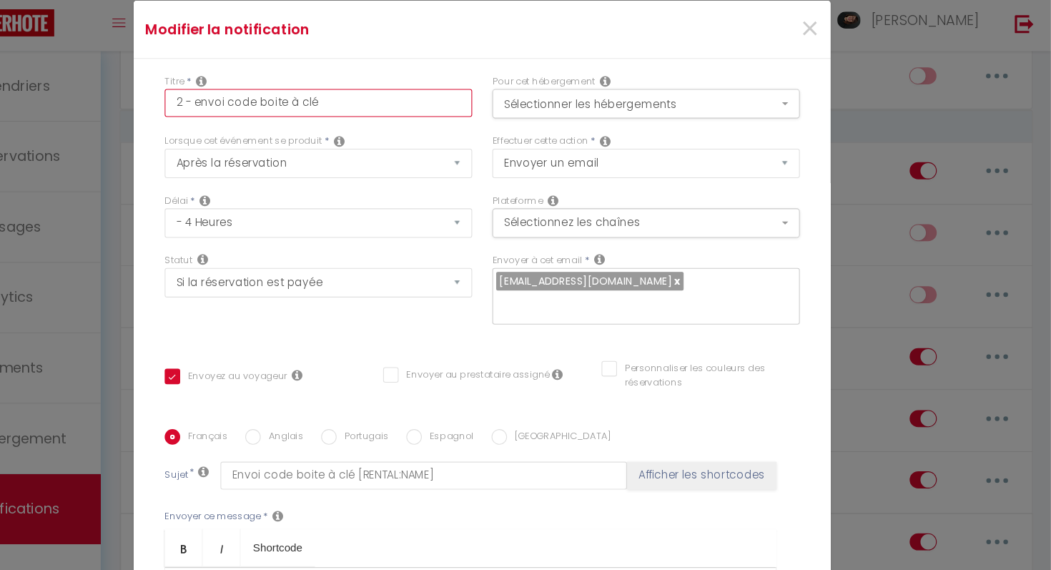
type input "2 - envoi code boite à clé L"
checkbox input "true"
checkbox input "false"
type input "2 - envoi code boite à clé La"
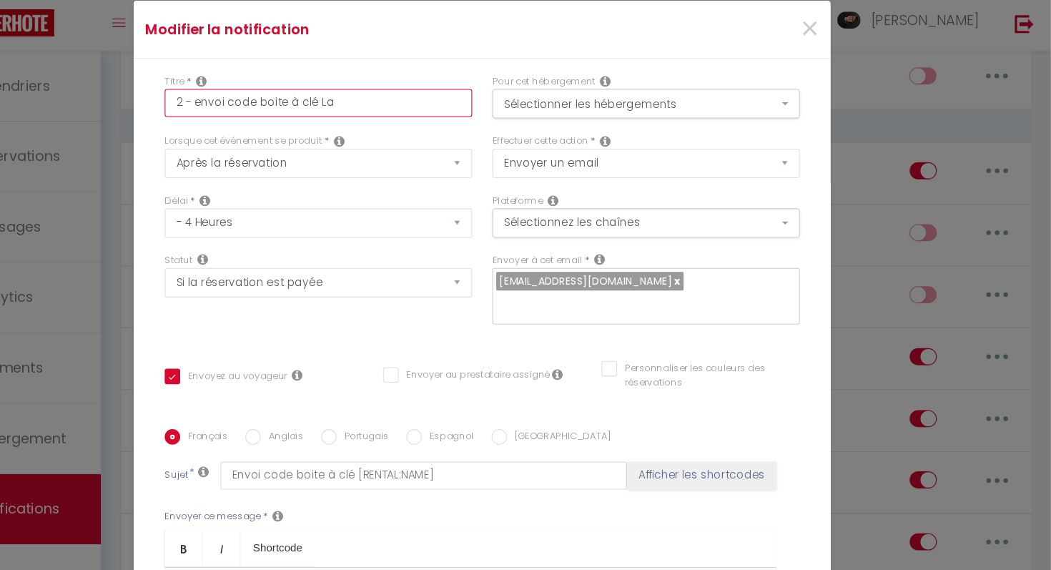
checkbox input "true"
checkbox input "false"
type input "2 - envoi code boite à clé La"
checkbox input "true"
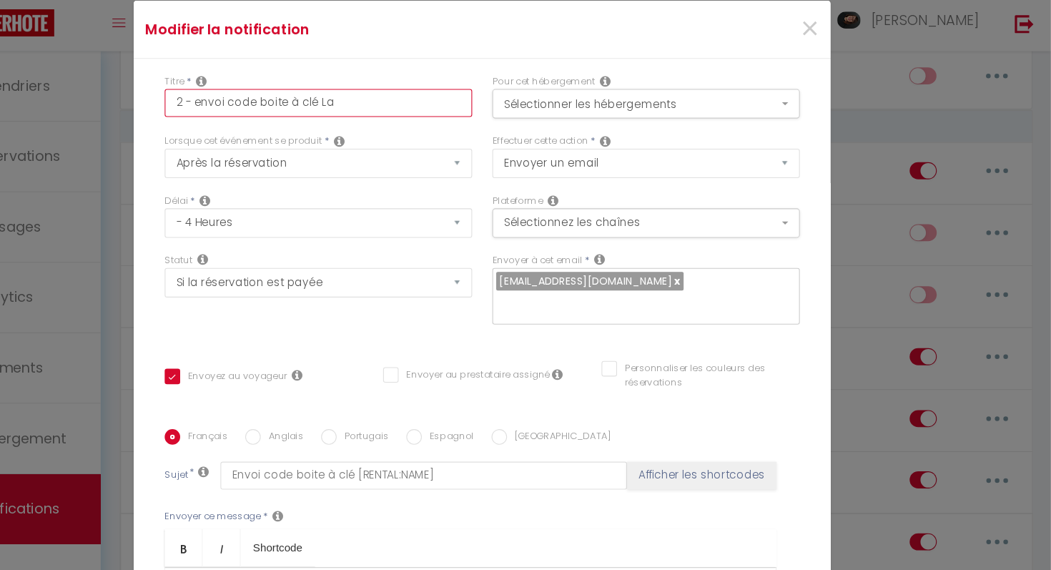
checkbox input "false"
type input "2 - envoi code boite à clé La F"
checkbox input "true"
checkbox input "false"
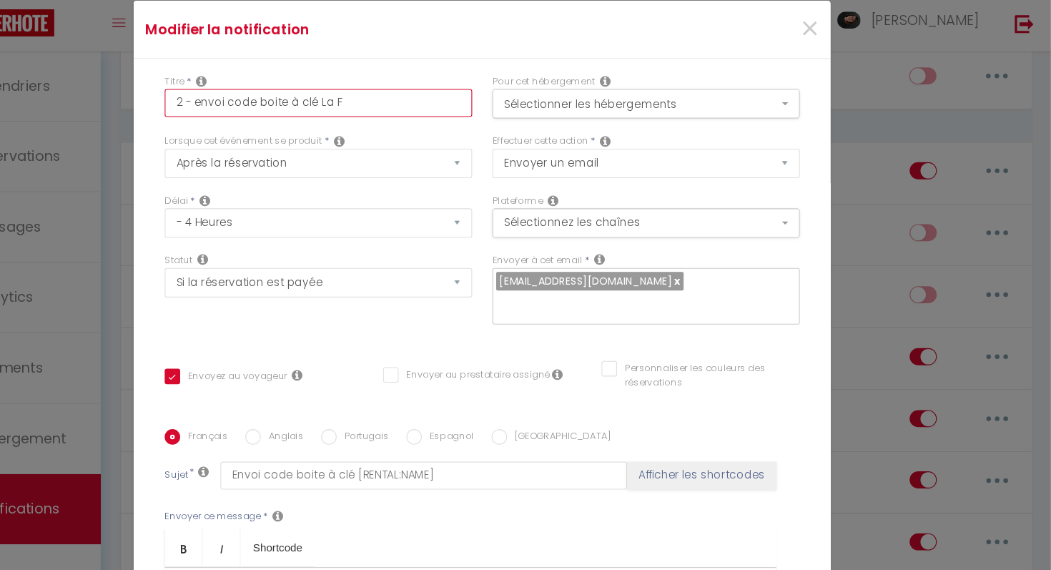
checkbox input "false"
type input "2 - envoi code boite à clé La Fé"
checkbox input "true"
checkbox input "false"
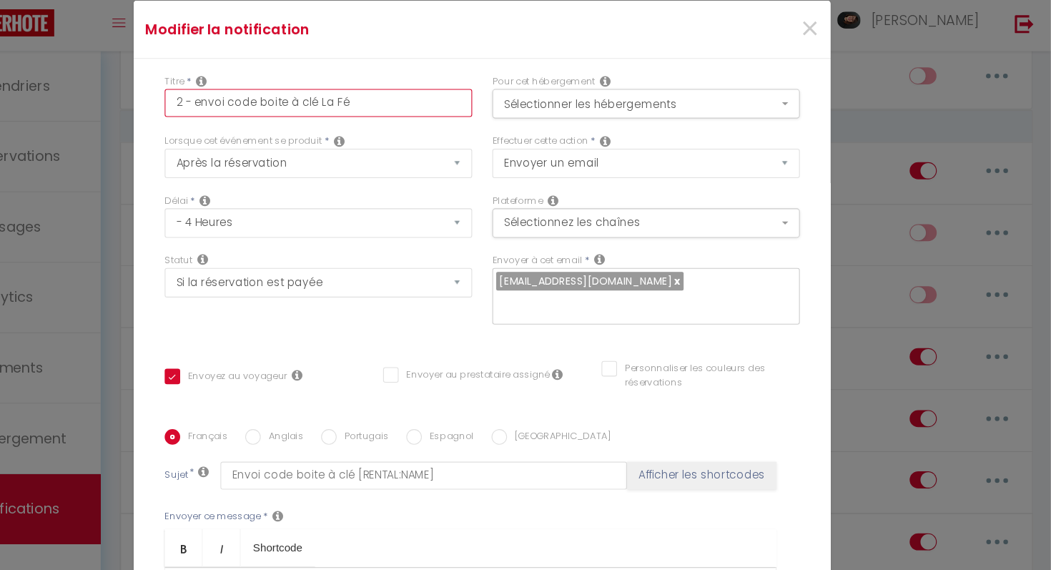
type input "2 - envoi code boite à clé La Féc"
checkbox input "true"
checkbox input "false"
type input "2 - envoi code boite à clé La Féca"
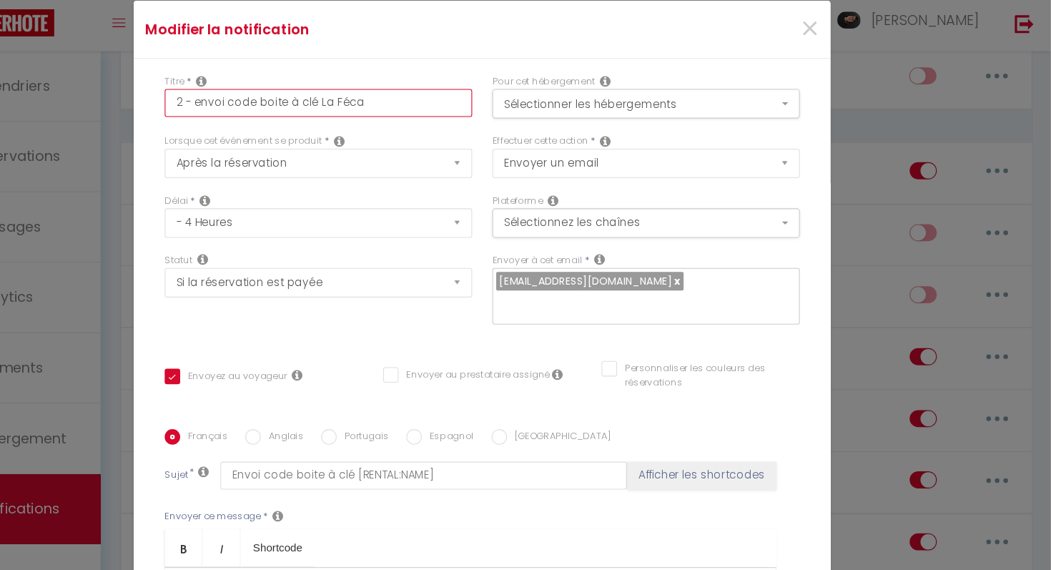
checkbox input "true"
checkbox input "false"
type input "2 - envoi code boite à clé La Fécam"
checkbox input "true"
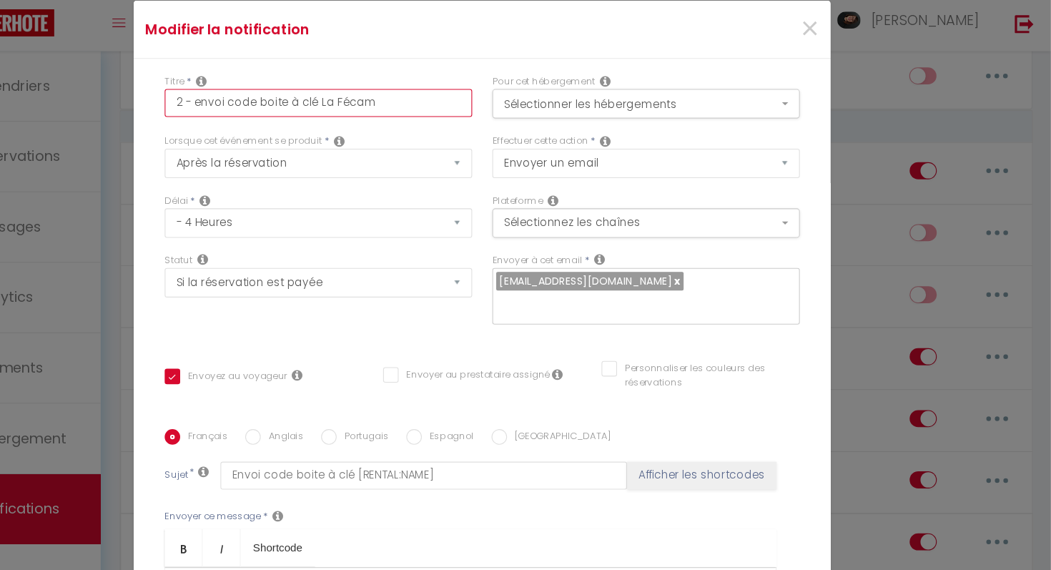
checkbox input "false"
type input "2 - envoi code boite à clé La Fécame"
checkbox input "true"
checkbox input "false"
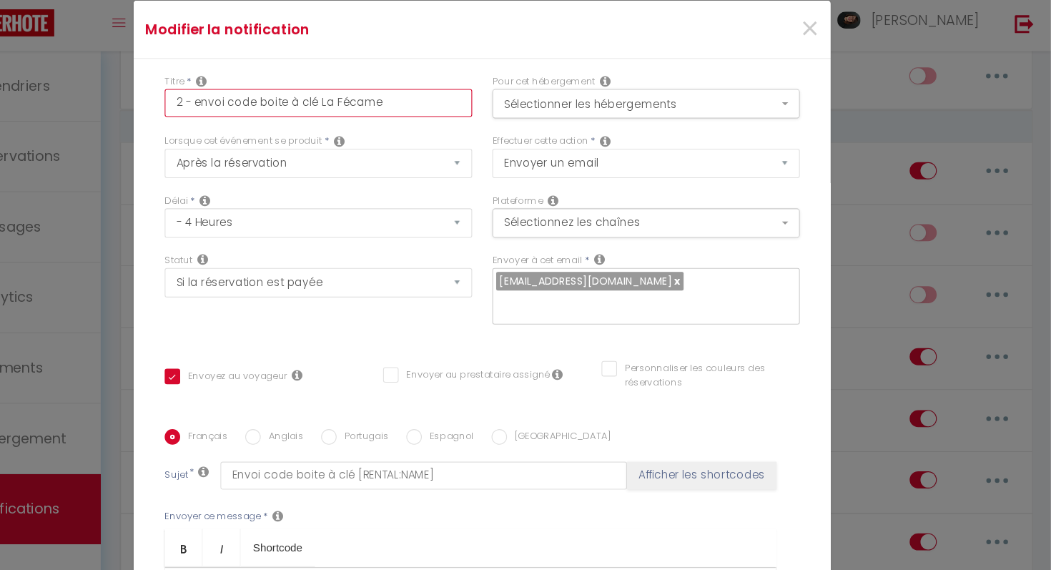
checkbox input "false"
type input "2 - envoi code boite à clé La Fécamep"
checkbox input "true"
checkbox input "false"
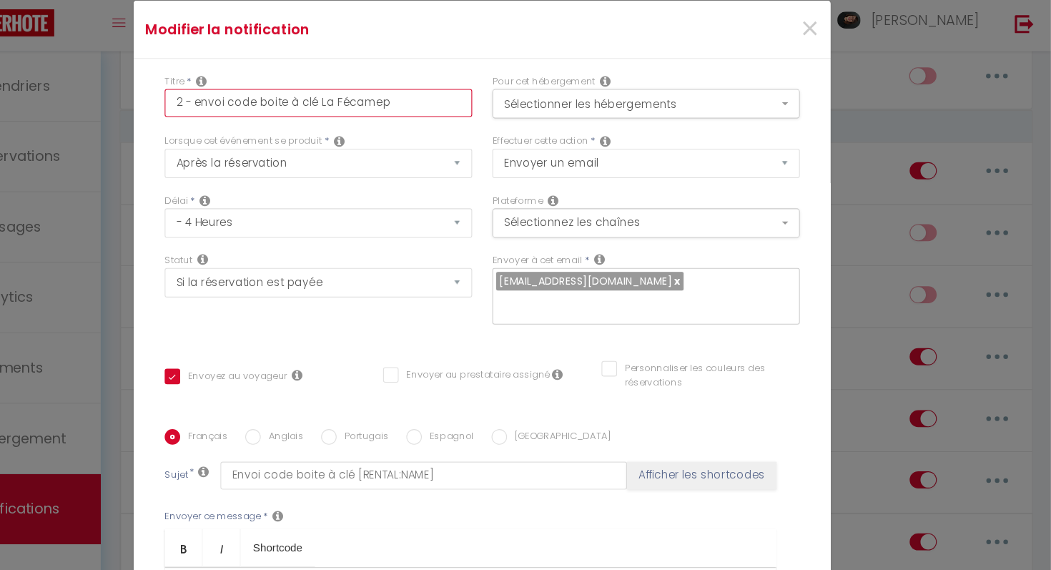
type input "2 - envoi code boite à clé La Fécamept"
checkbox input "true"
checkbox input "false"
type input "2 - envoi code boite à clé La Fécameptt"
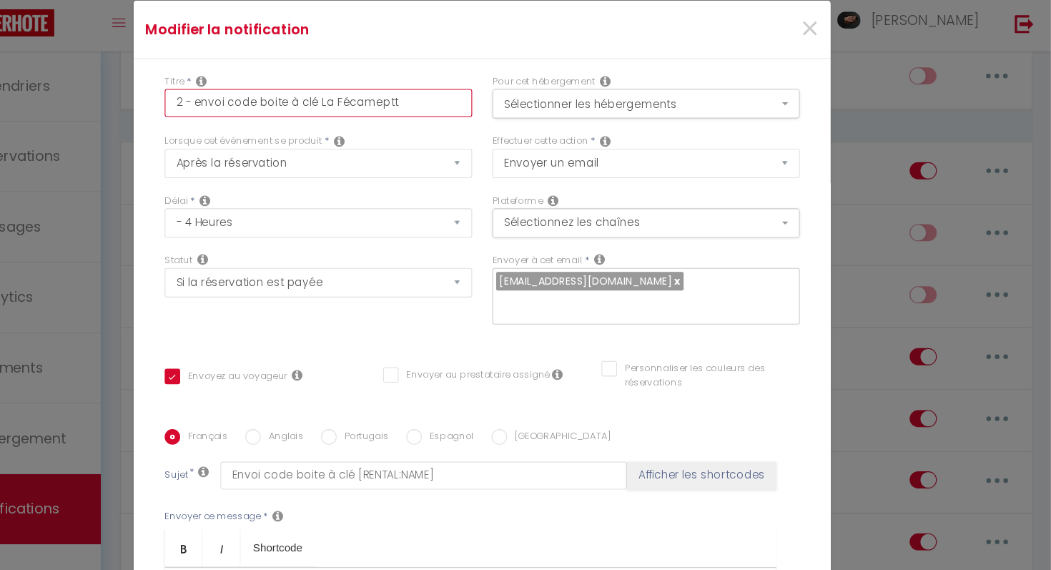
checkbox input "true"
checkbox input "false"
type input "2 - envoi code boite à clé La Fécameptte"
checkbox input "true"
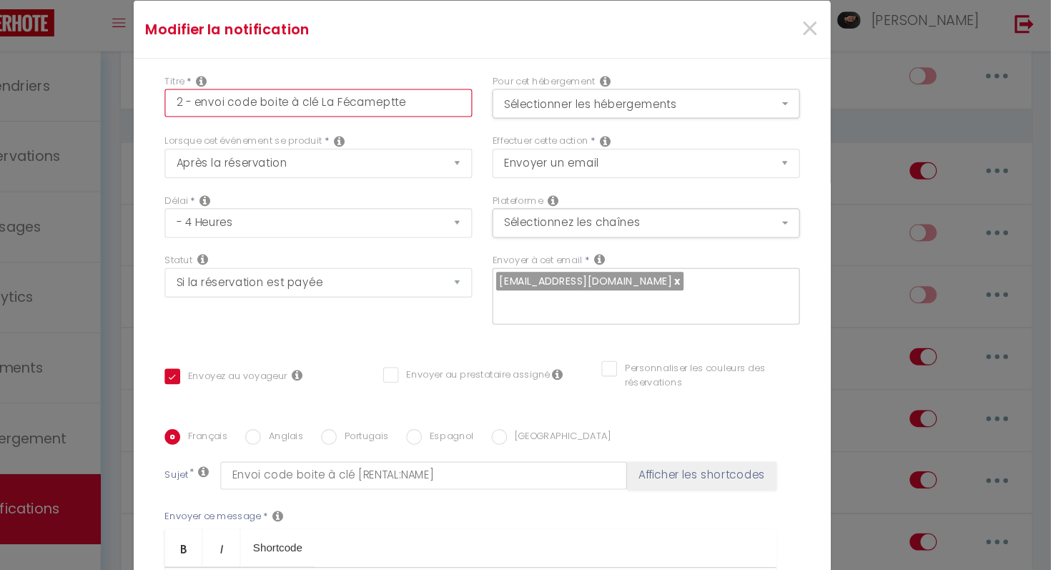
checkbox input "false"
type input "2 - envoi code boite à clé La Fécameptt"
checkbox input "true"
checkbox input "false"
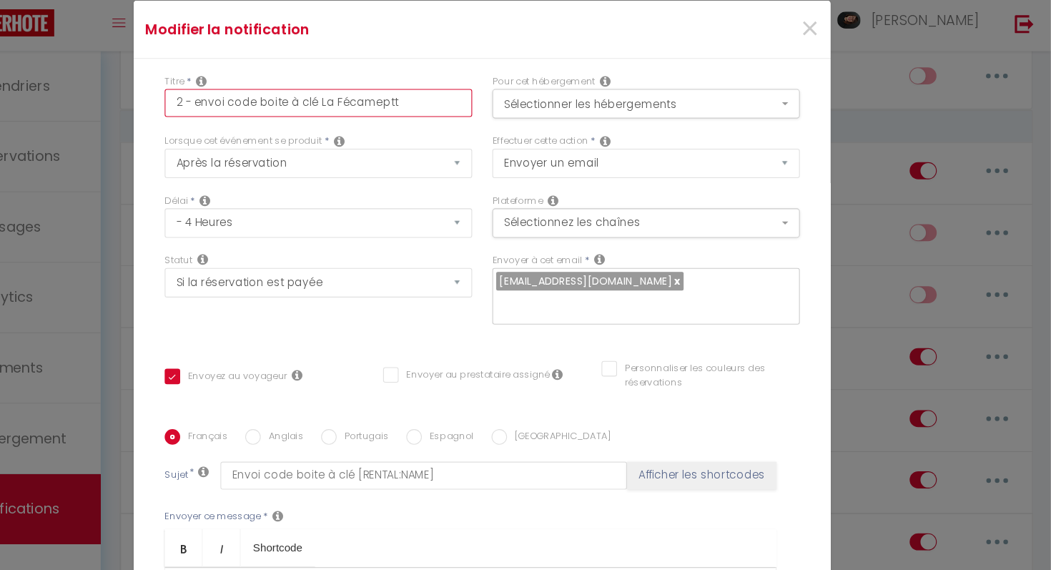
checkbox input "false"
type input "2 - envoi code boite à clé La Fécamept"
checkbox input "true"
checkbox input "false"
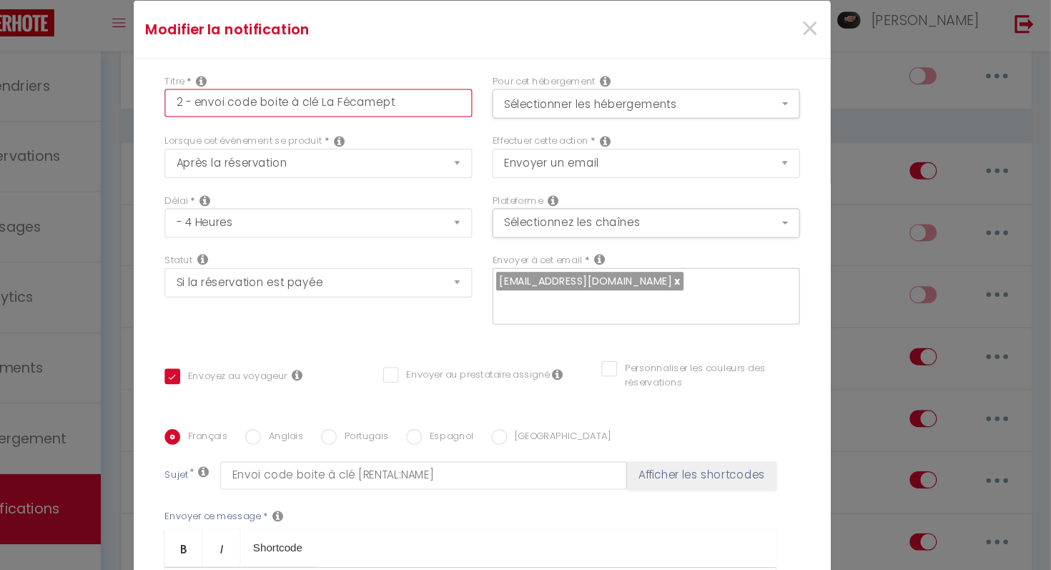
type input "2 - envoi code boite à clé La Fécamep"
checkbox input "true"
checkbox input "false"
type input "2 - envoi code boite à clé La Fécame"
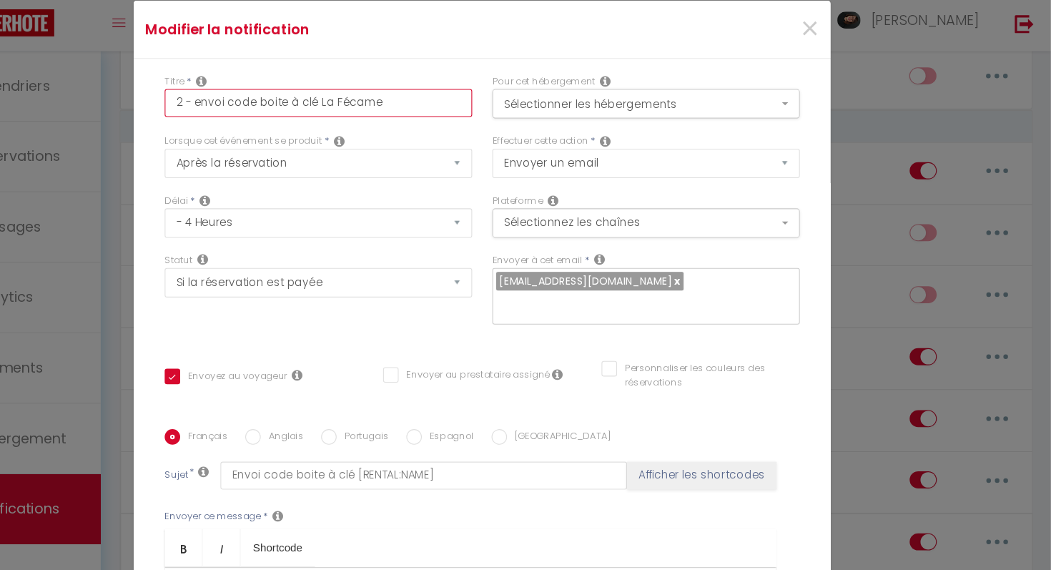
checkbox input "true"
checkbox input "false"
type input "2 - envoi code boite à clé La Fécam"
checkbox input "true"
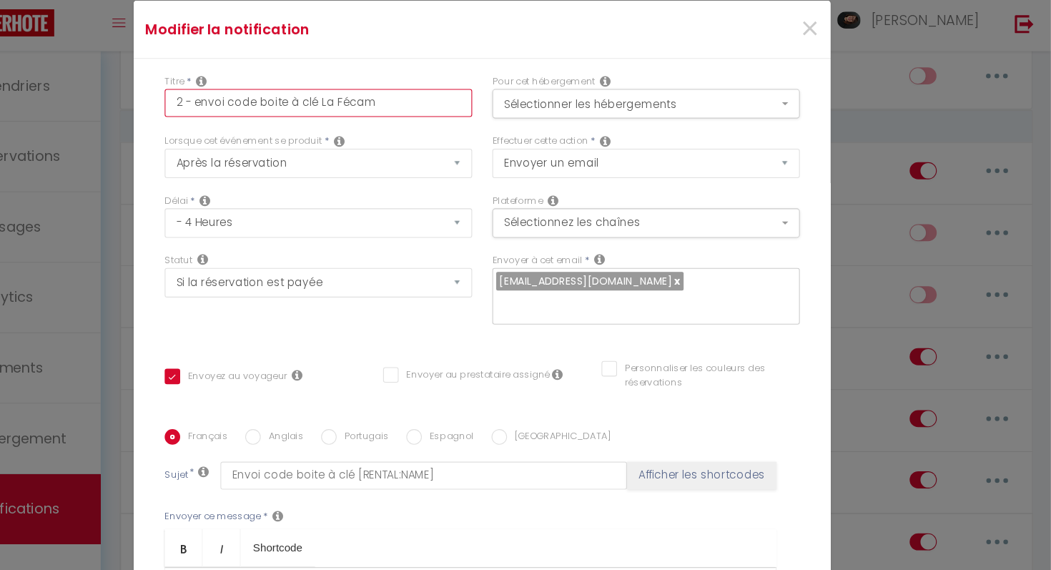
checkbox input "false"
type input "2 - envoi code boite à clé La Fécamp"
checkbox input "true"
checkbox input "false"
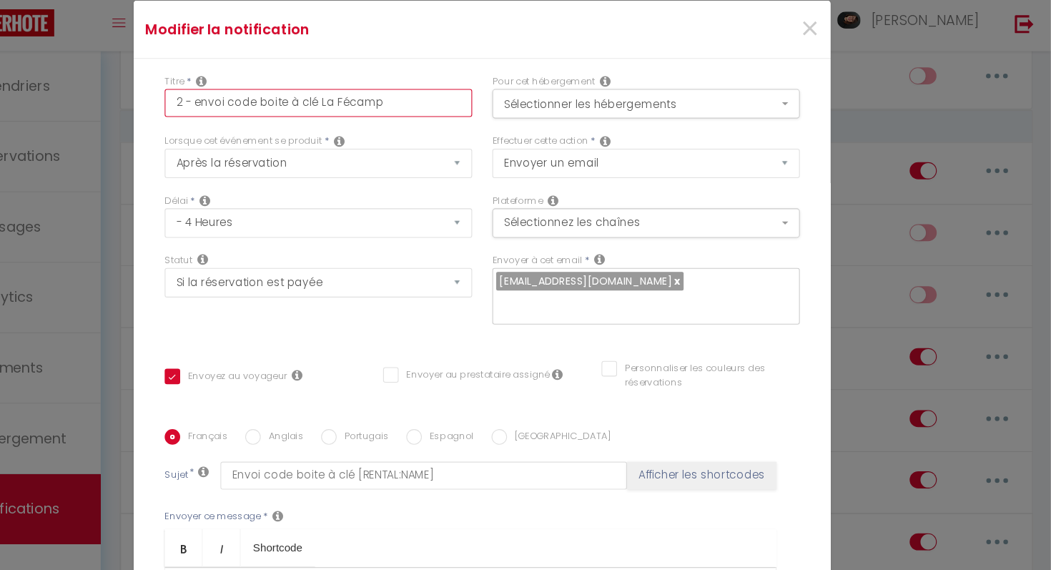
checkbox input "false"
type input "2 - envoi code boite à clé La Fécampe"
checkbox input "true"
checkbox input "false"
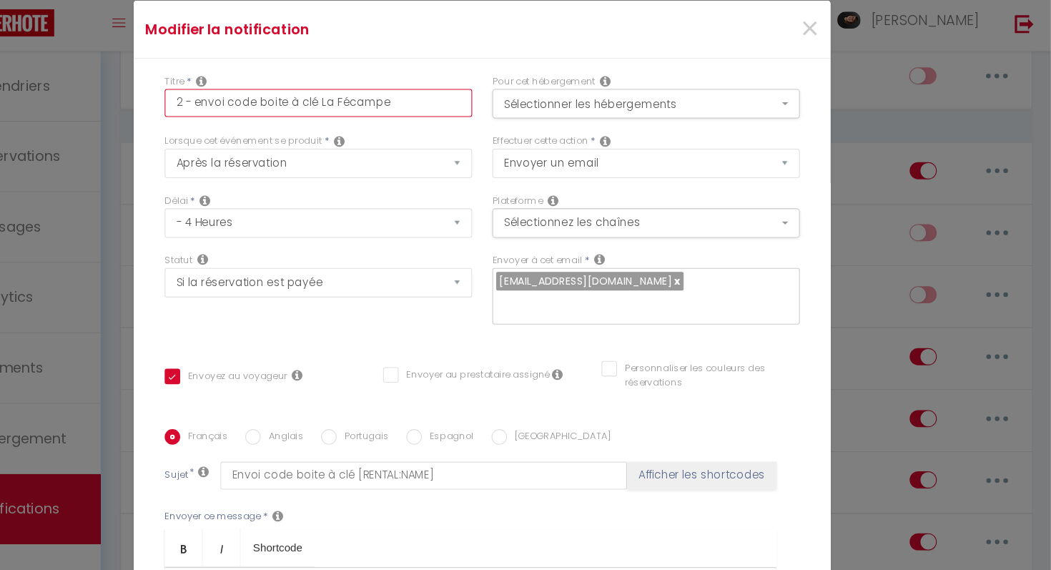
type input "2 - envoi code boite à clé La Fécampet"
checkbox input "true"
checkbox input "false"
type input "2 - envoi code boite à clé La Fécampett"
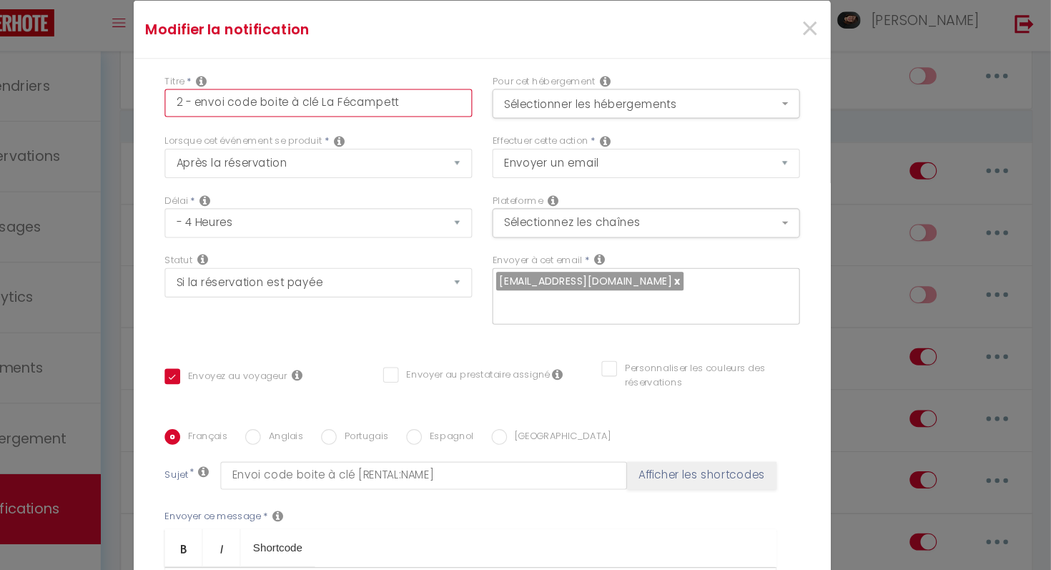
checkbox input "true"
checkbox input "false"
type input "2 - envoi code boite à clé La Fécampette"
checkbox input "true"
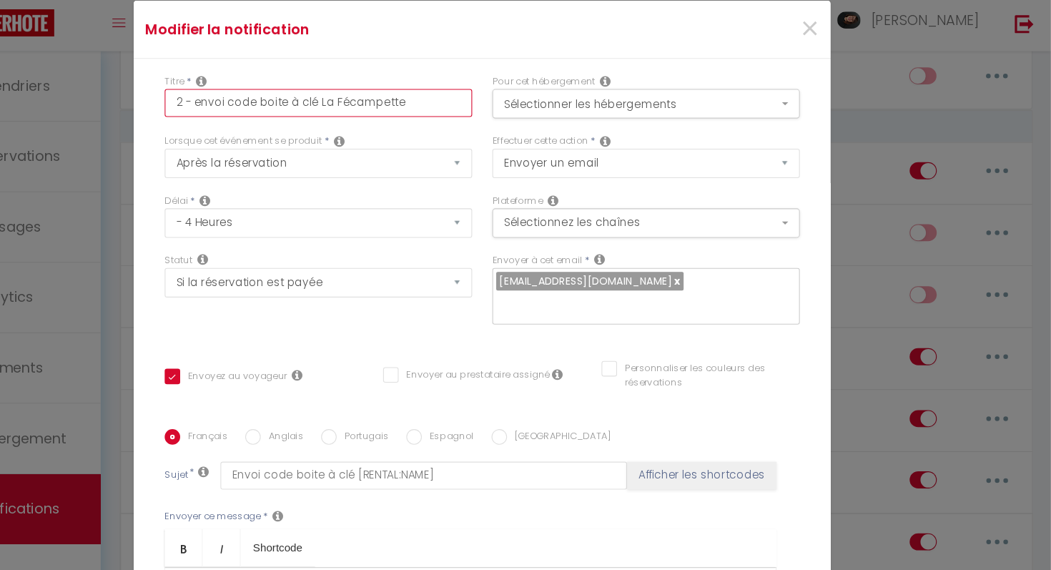
checkbox input "false"
type input "2 - envoi code boite à clé La Fécampette"
click at [507, 158] on div "Lorsque cet événement se produit * Après la réservation Avant Checkin (à partir…" at bounding box center [374, 174] width 284 height 41
click at [615, 126] on button "Sélectionner les hébergements" at bounding box center [677, 126] width 284 height 27
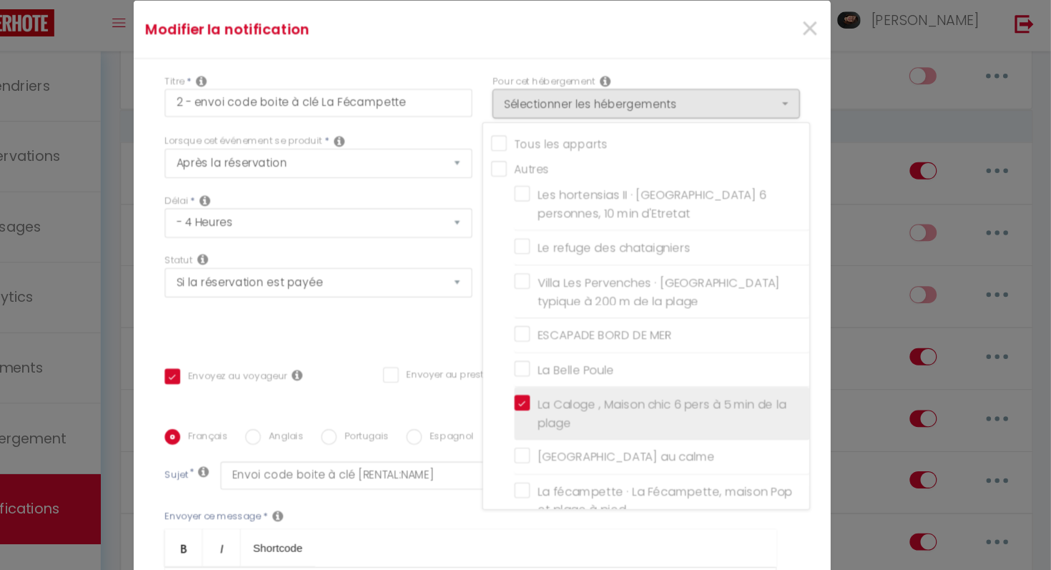
click at [569, 400] on label "La Caloge , Maison chic 6 pers à 5 min de la plage" at bounding box center [693, 412] width 249 height 34
click at [563, 405] on input "La Caloge , Maison chic 6 pers à 5 min de la plage" at bounding box center [691, 412] width 272 height 14
checkbox input "false"
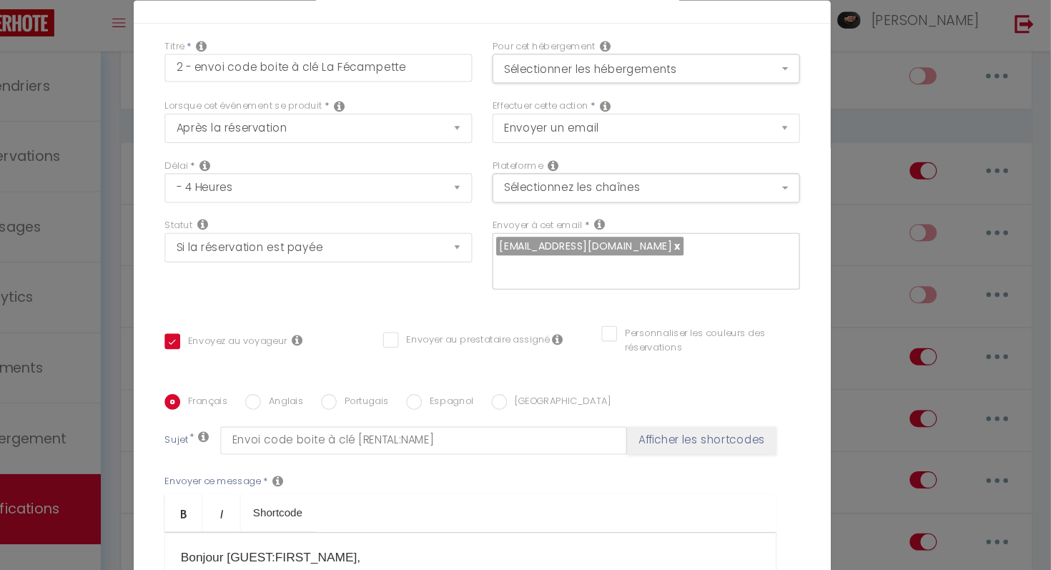
scroll to position [41, 0]
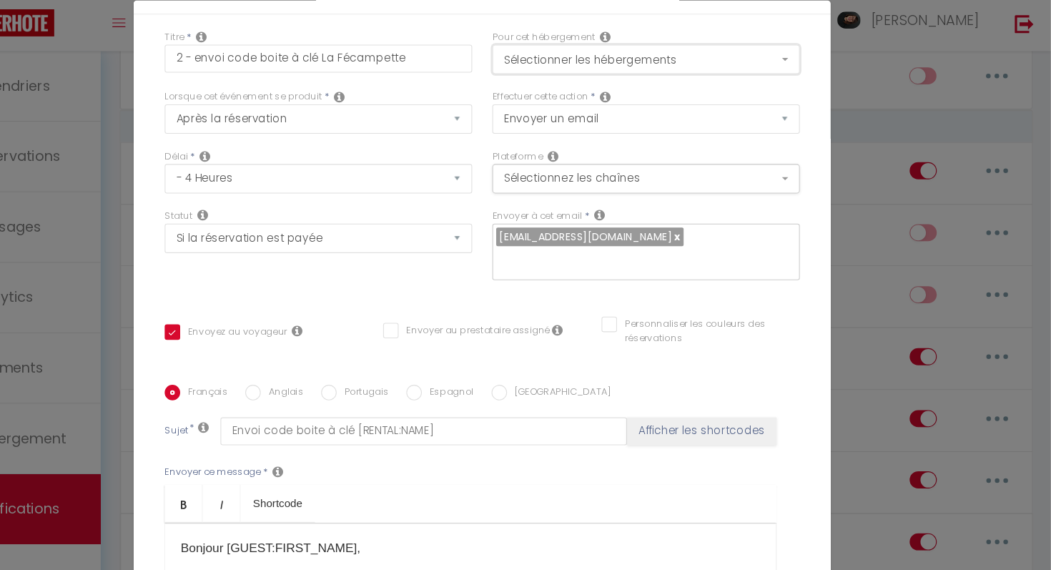
click at [616, 80] on button "Sélectionner les hébergements" at bounding box center [677, 85] width 284 height 27
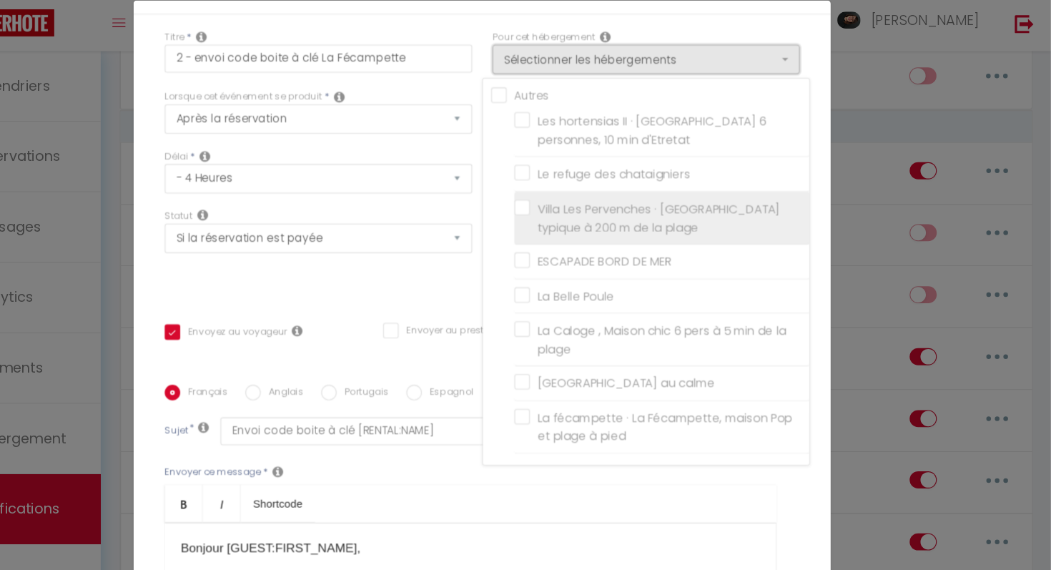
scroll to position [48, 0]
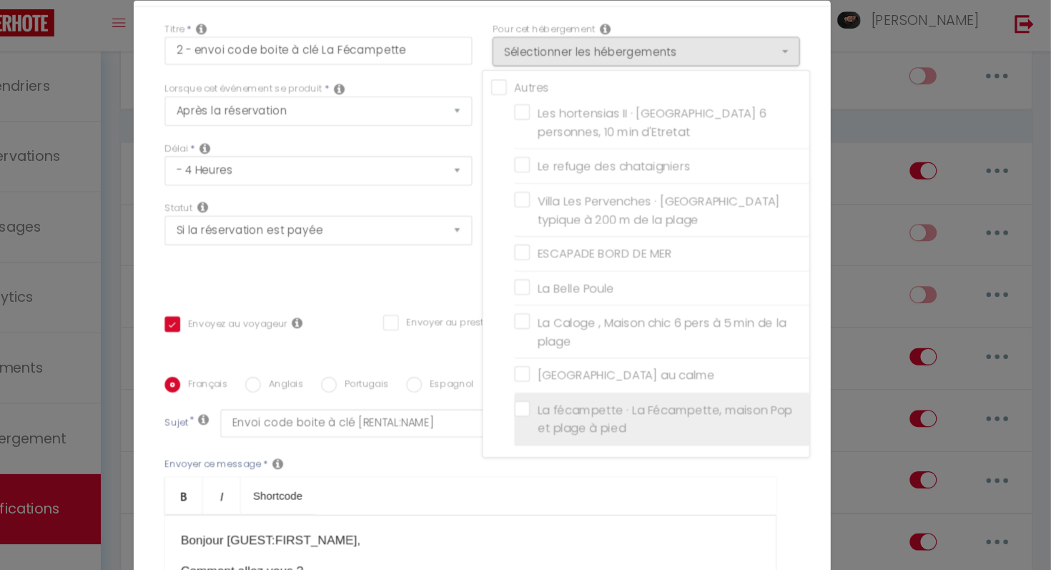
click at [569, 407] on label "La fécampette · La Fécampette, maison Pop et plage à pied" at bounding box center [693, 418] width 249 height 34
click at [565, 410] on input "La fécampette · La Fécampette, maison Pop et plage à pied" at bounding box center [691, 417] width 272 height 14
checkbox input "true"
checkbox input "false"
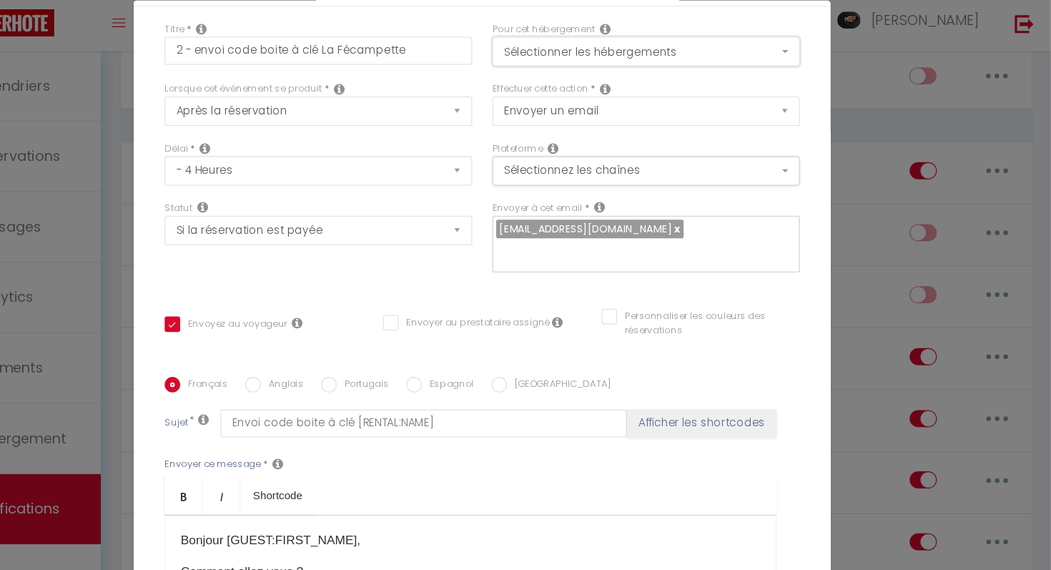
click at [738, 74] on button "Sélectionner les hébergements" at bounding box center [677, 78] width 284 height 27
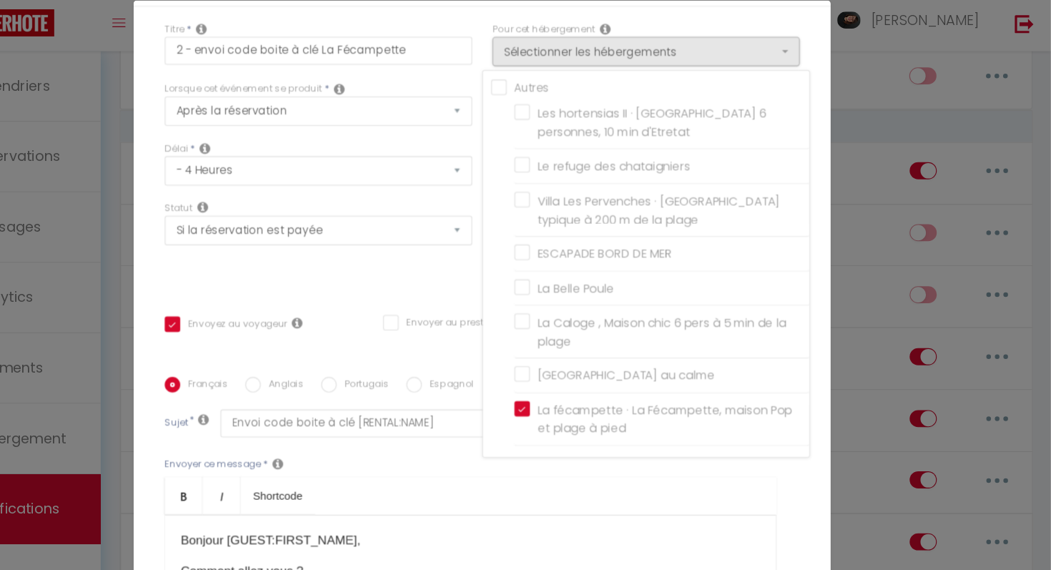
click at [465, 288] on div "Statut Aucun Si la réservation est payée Si réservation non payée Si la caution…" at bounding box center [374, 257] width 302 height 81
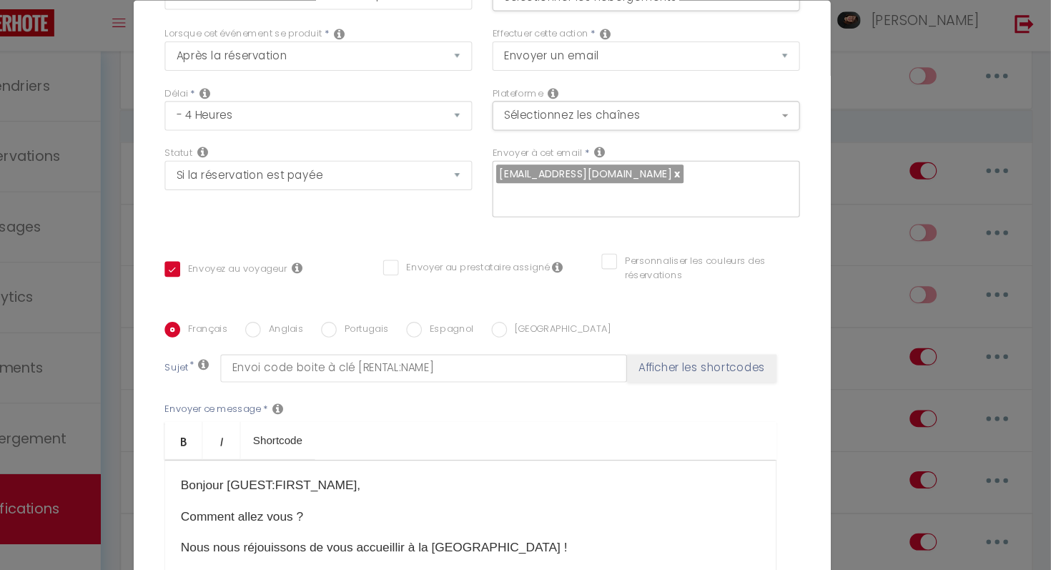
scroll to position [103, 0]
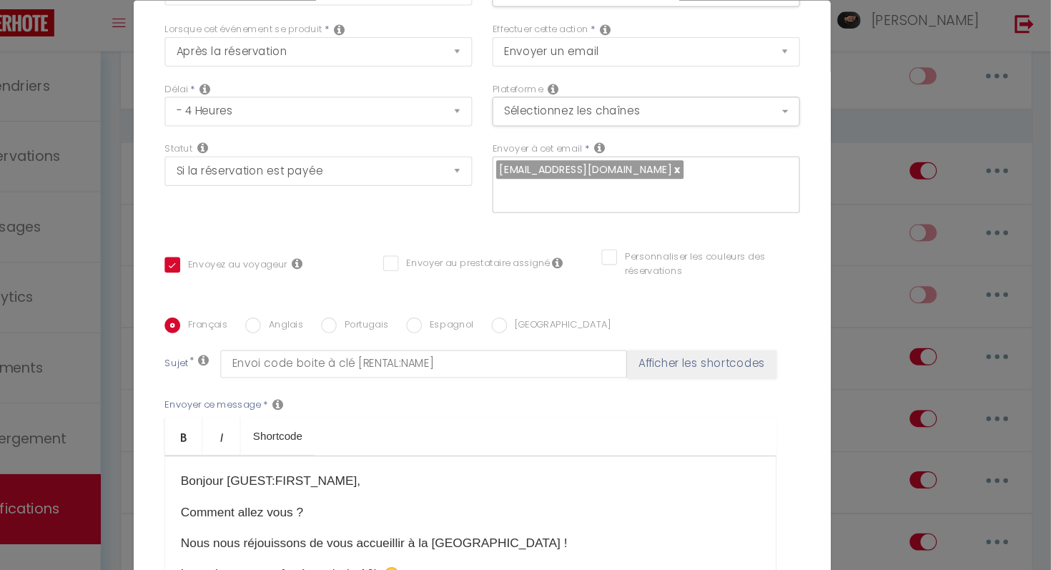
click at [734, 119] on div "Plateforme Sélectionnez les chaînes Toutes les chaines Direct [DOMAIN_NAME] [DO…" at bounding box center [677, 127] width 284 height 41
click at [729, 139] on button "Sélectionnez les chaînes" at bounding box center [677, 133] width 284 height 27
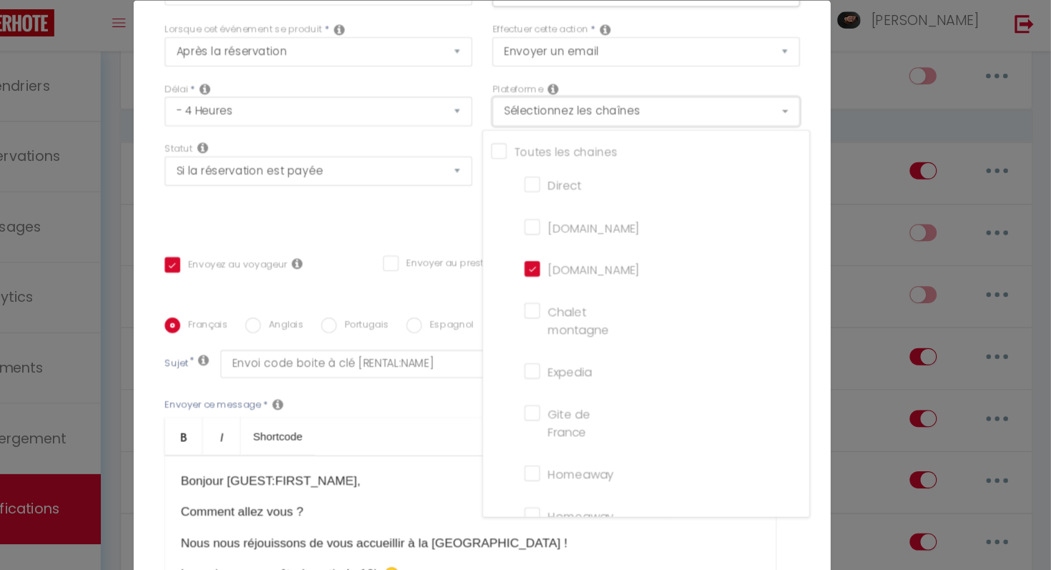
click at [729, 139] on button "Sélectionnez les chaînes" at bounding box center [677, 133] width 284 height 27
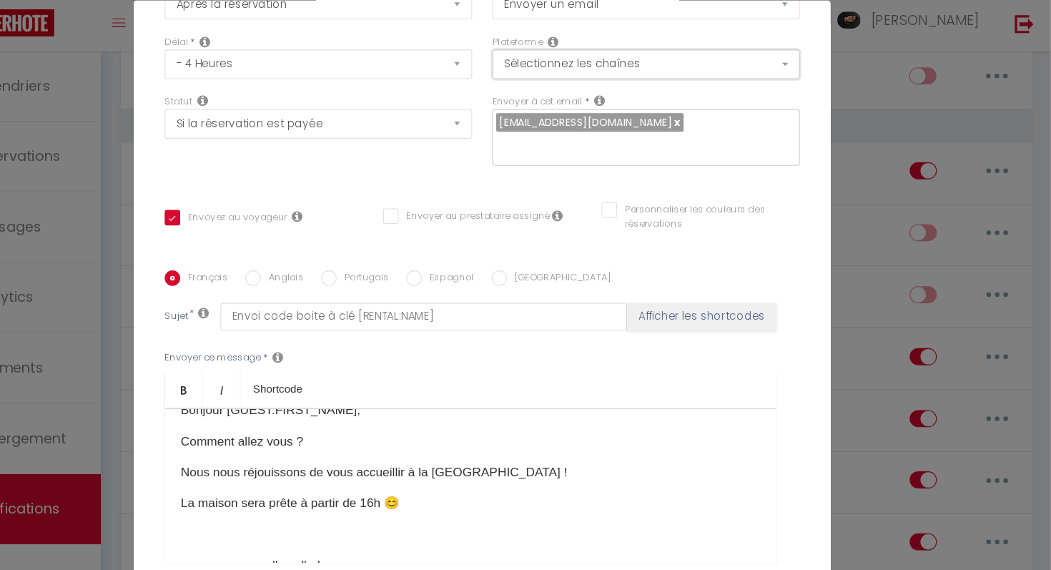
scroll to position [31, 0]
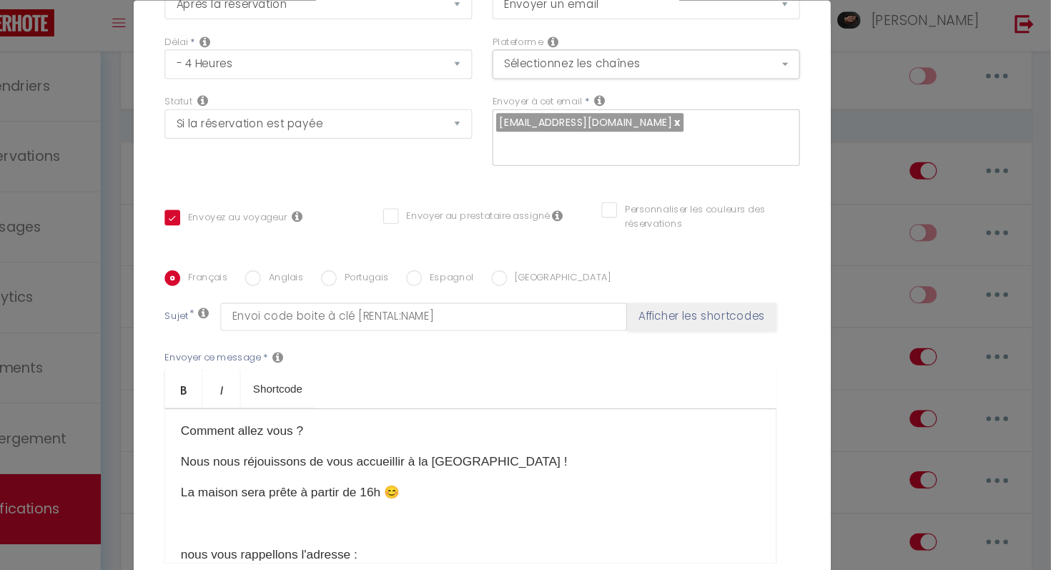
click at [510, 460] on p "Nous nous réjouissons de vous accueillir à la [GEOGRAPHIC_DATA] !" at bounding box center [514, 456] width 535 height 17
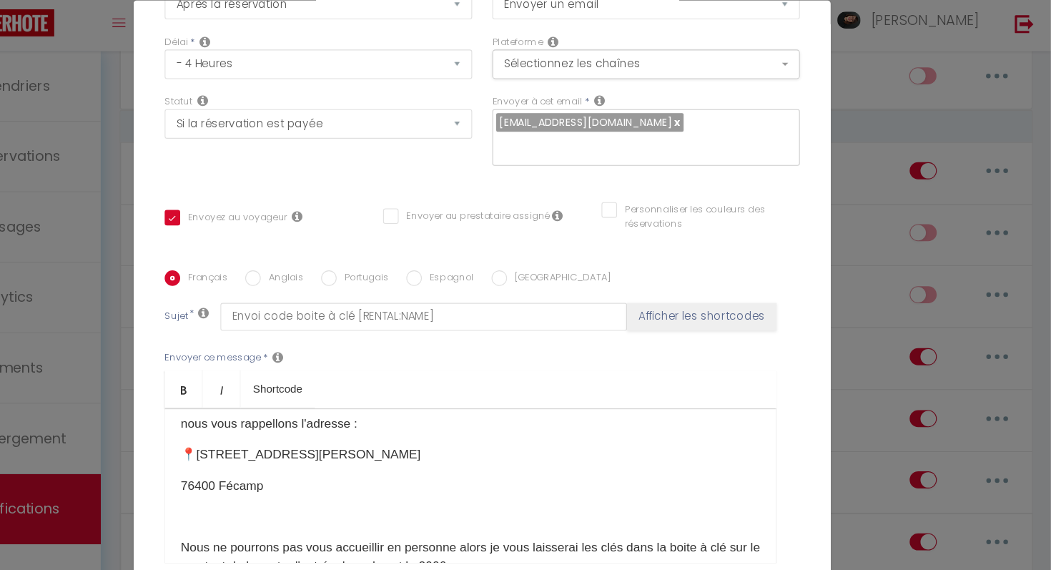
scroll to position [153, 0]
click at [417, 446] on p "📍[STREET_ADDRESS][PERSON_NAME]" at bounding box center [514, 449] width 535 height 17
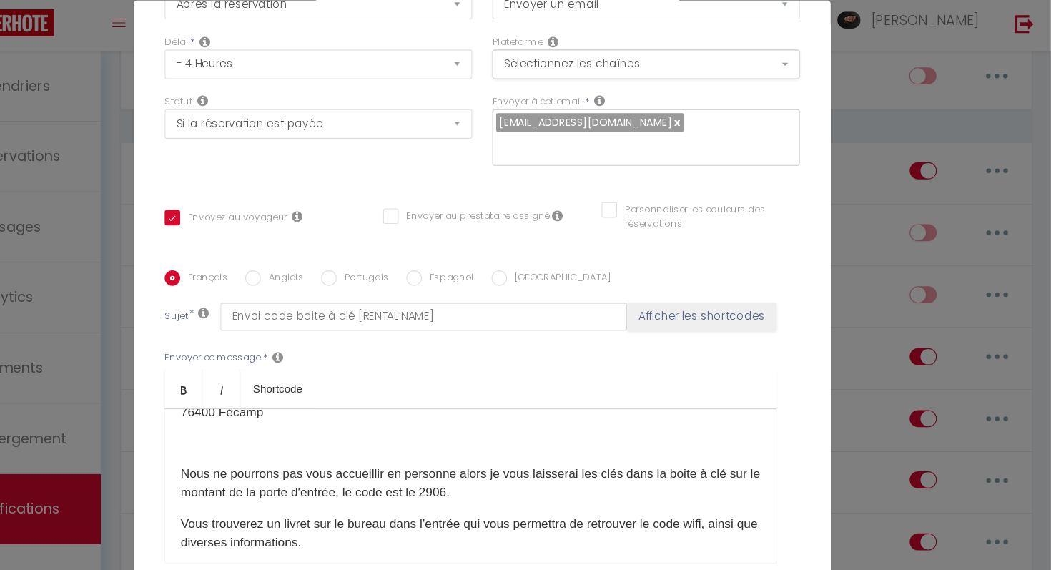
scroll to position [222, 0]
click at [513, 486] on p "Nous ne pourrons pas vous accueillir en personne alors je vous laisserai les cl…" at bounding box center [514, 475] width 535 height 34
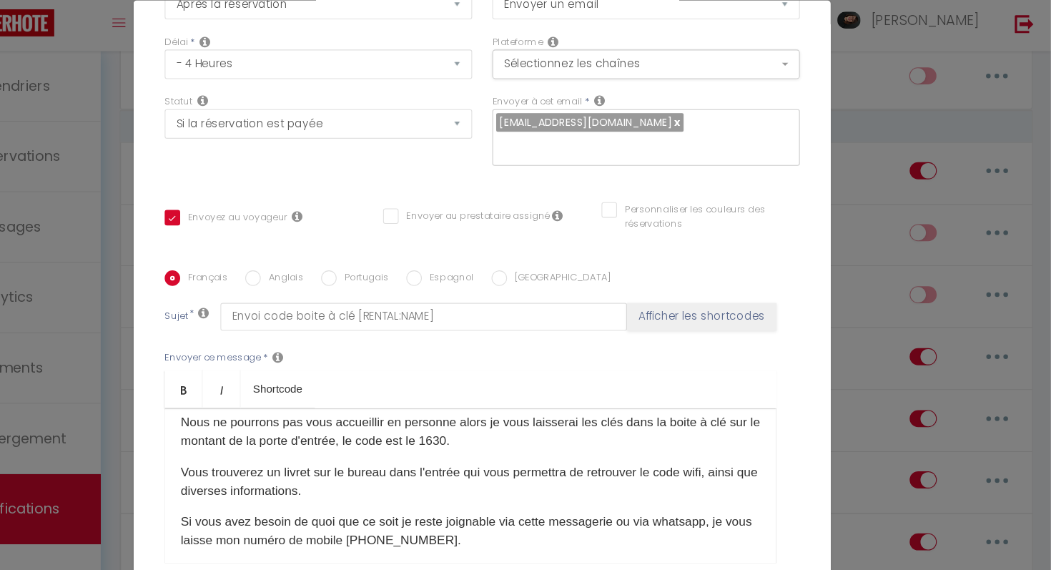
scroll to position [278, 0]
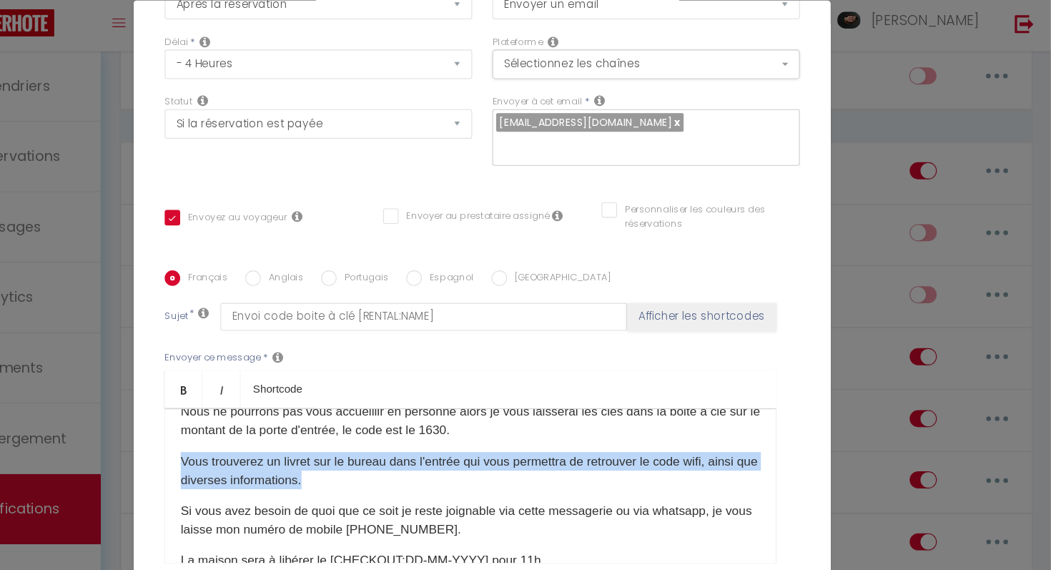
drag, startPoint x: 392, startPoint y: 475, endPoint x: 223, endPoint y: 457, distance: 170.4
click at [223, 457] on div "Titre * 2 - envoi code boite à clé La Fécampette Pour cet hébergement Sélection…" at bounding box center [525, 281] width 643 height 684
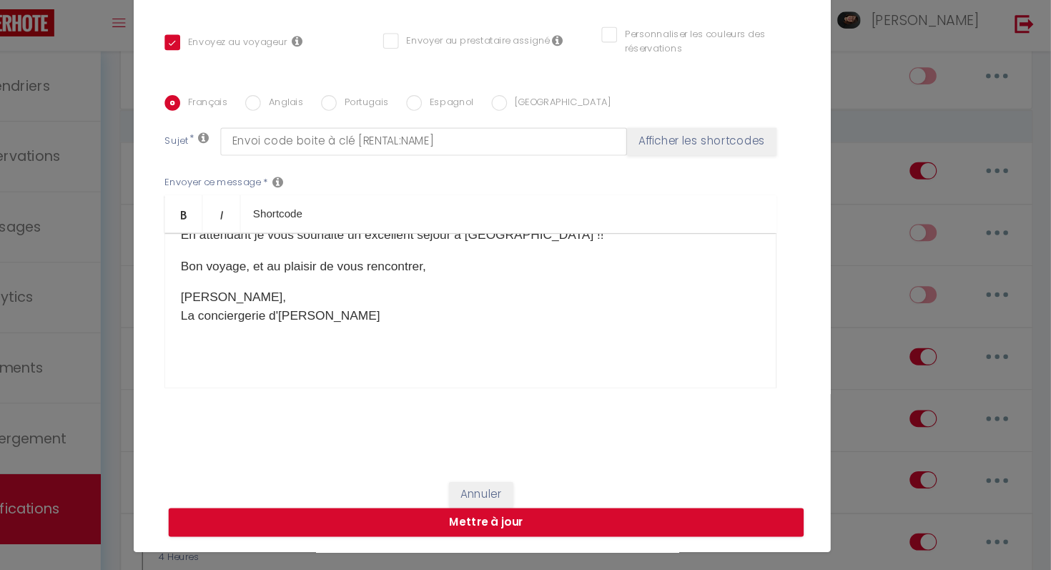
scroll to position [63, 0]
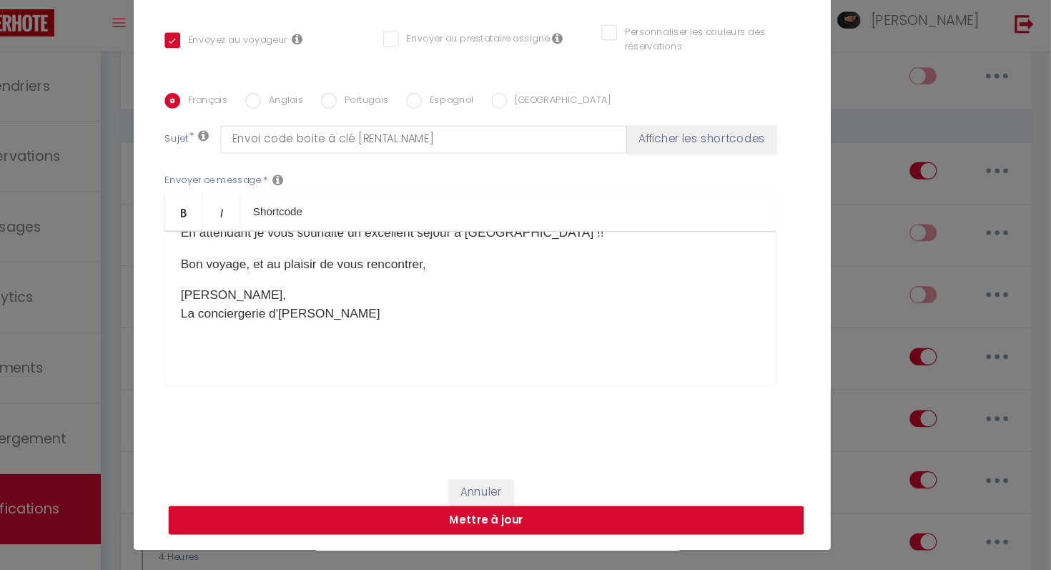
click at [577, 511] on button "Mettre à jour" at bounding box center [529, 511] width 586 height 27
checkbox input "true"
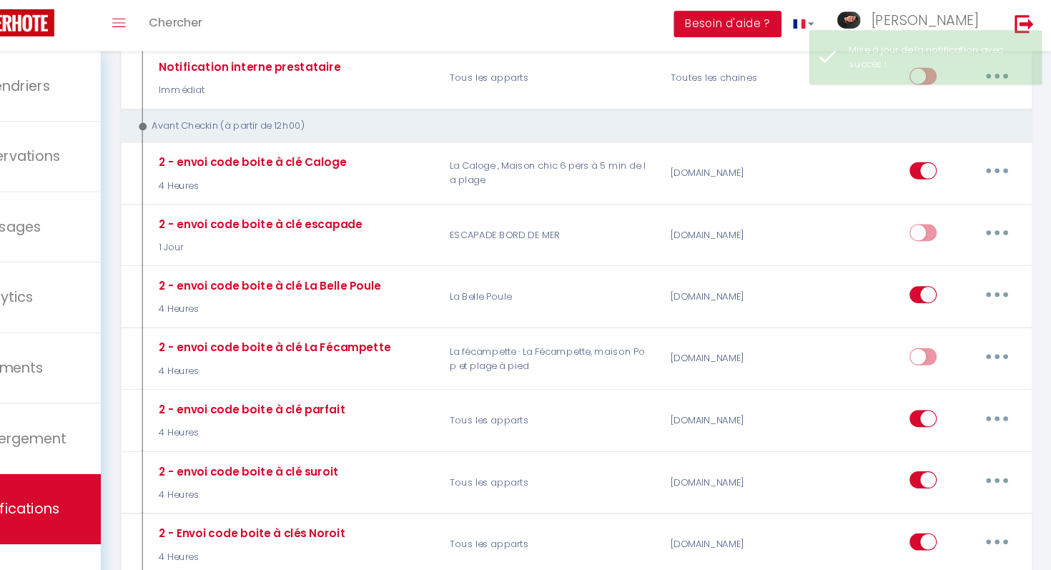
scroll to position [0, 0]
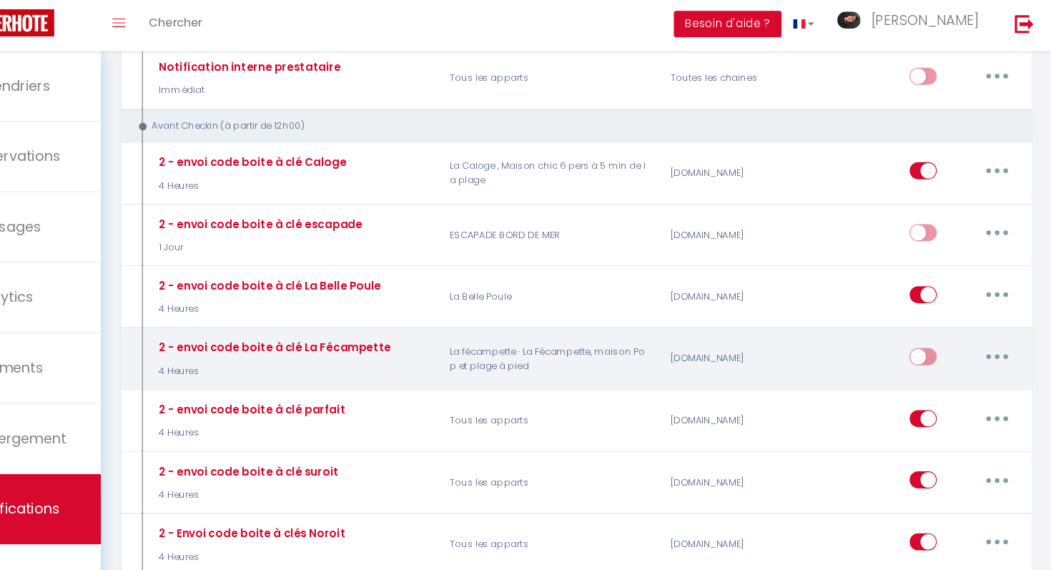
click at [936, 359] on input "checkbox" at bounding box center [932, 362] width 25 height 21
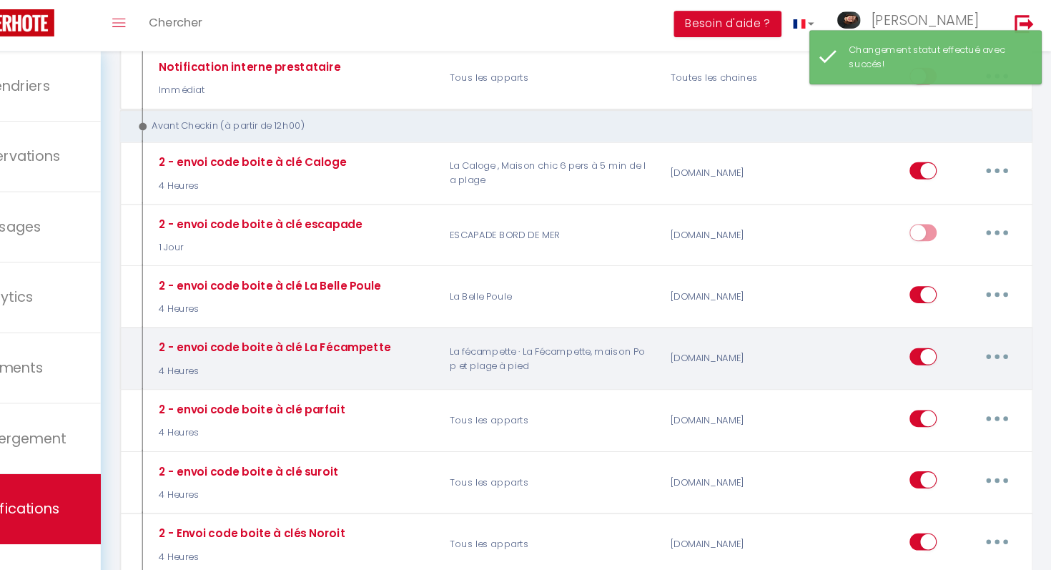
click at [993, 365] on button "button" at bounding box center [1001, 359] width 40 height 23
click at [949, 385] on link "Editer" at bounding box center [964, 392] width 106 height 24
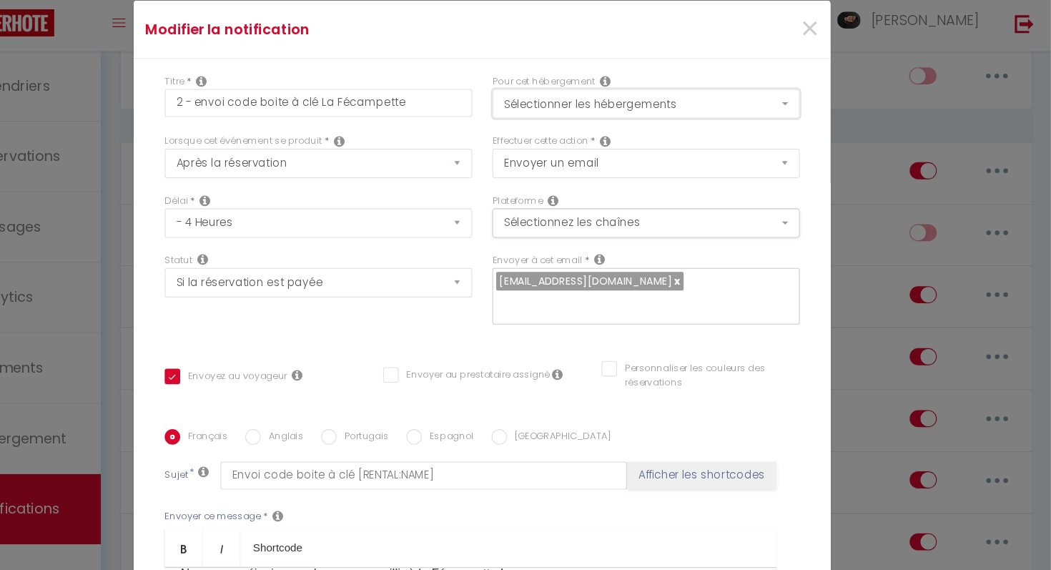
click at [800, 126] on button "Sélectionner les hébergements" at bounding box center [677, 126] width 284 height 27
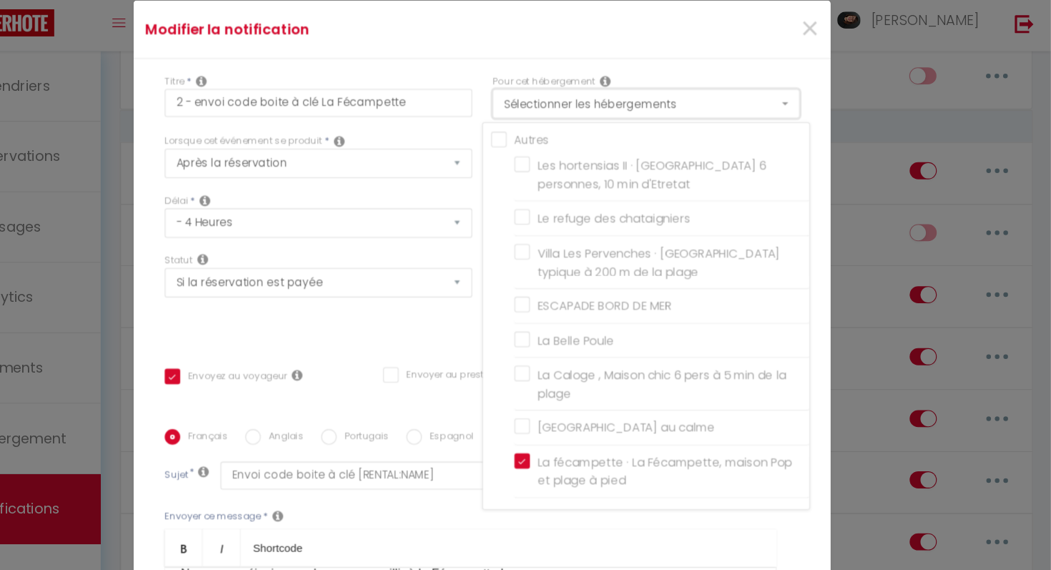
click at [800, 126] on button "Sélectionner les hébergements" at bounding box center [677, 126] width 284 height 27
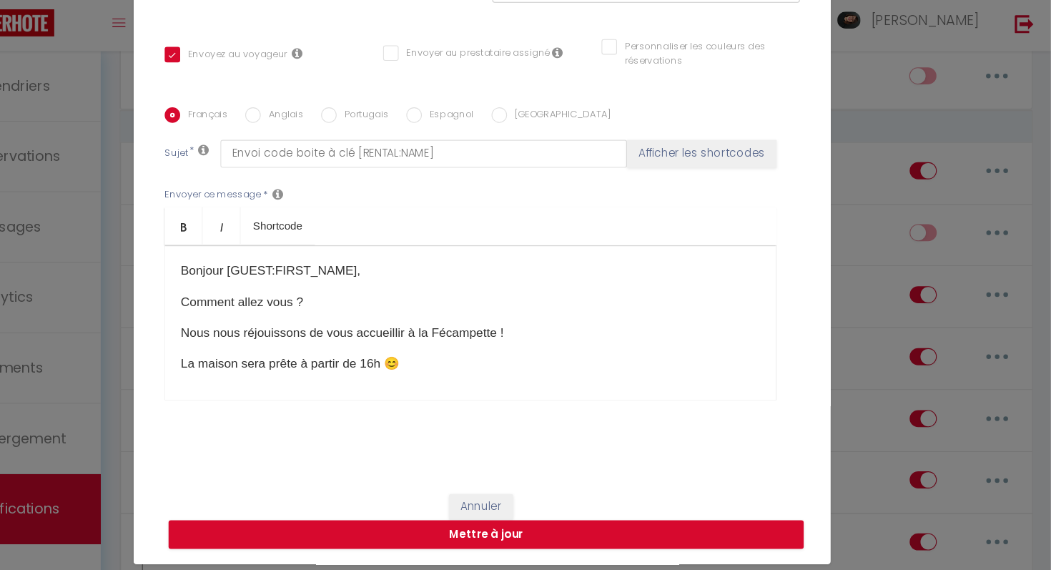
scroll to position [63, 0]
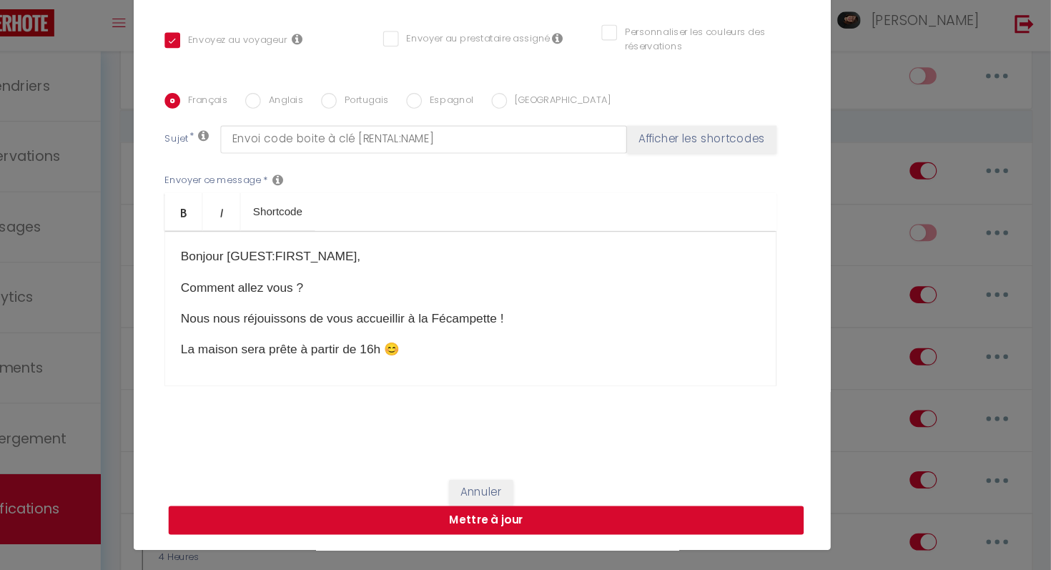
click at [479, 510] on button "Mettre à jour" at bounding box center [529, 511] width 586 height 27
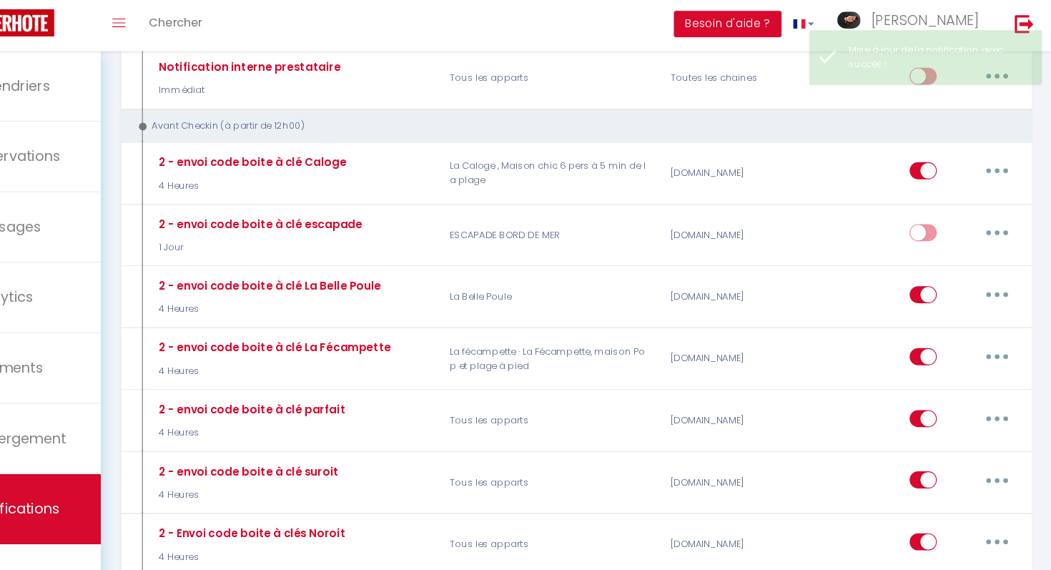
checkbox input "true"
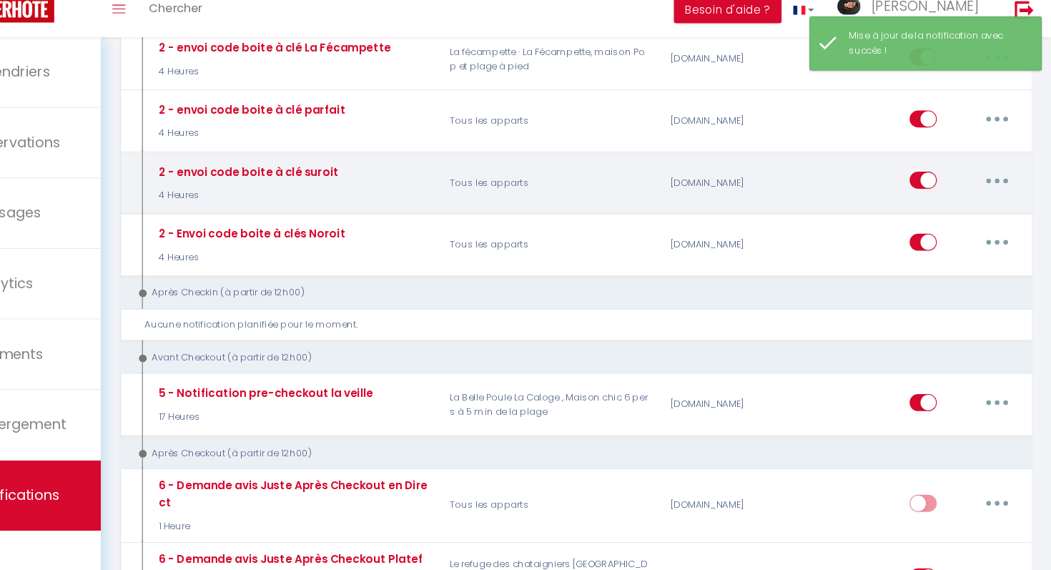
scroll to position [549, 0]
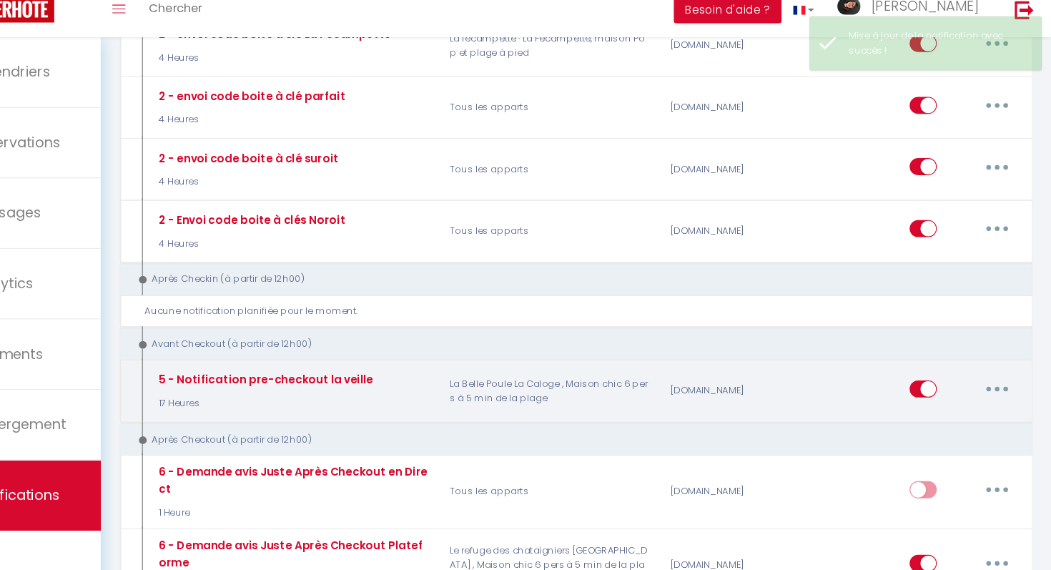
click at [1000, 406] on button "button" at bounding box center [1001, 402] width 40 height 23
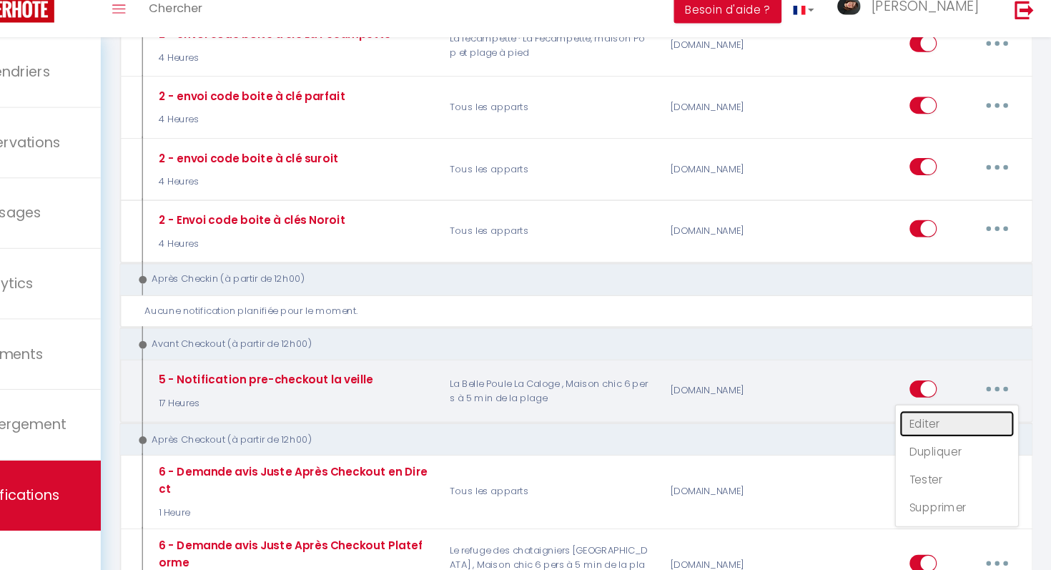
click at [936, 430] on link "Editer" at bounding box center [964, 434] width 106 height 24
type input "5 - Notification pre-checkout la veille"
select select "4"
select select "17 Heures"
select select "if_booking_is_paid"
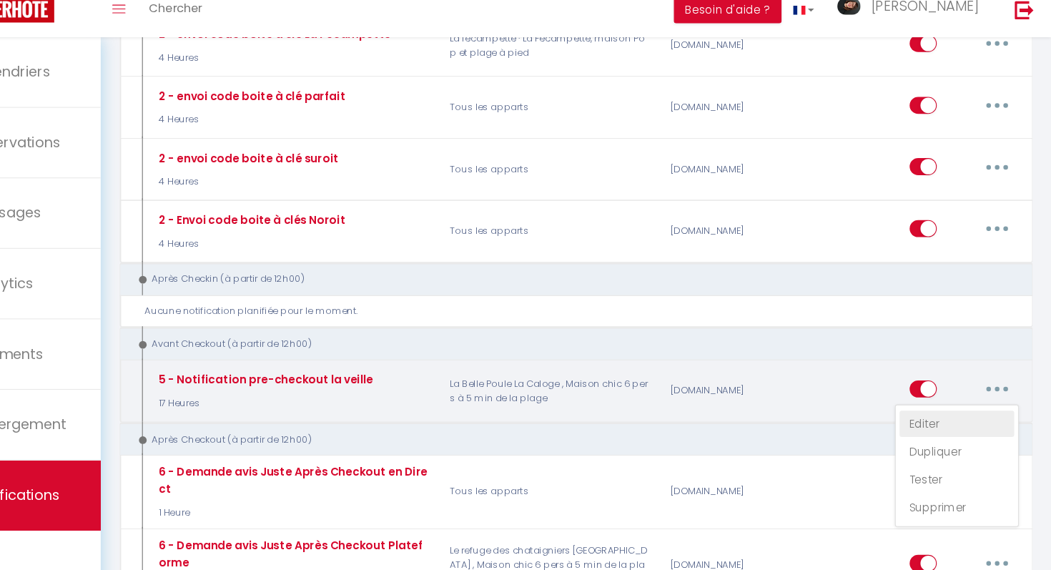
checkbox input "true"
checkbox input "false"
radio input "true"
type input "Procédure pour votre départ - [RENTAL:NAME] - [GUEST:FIRST_NAME] [GUEST:NAME]"
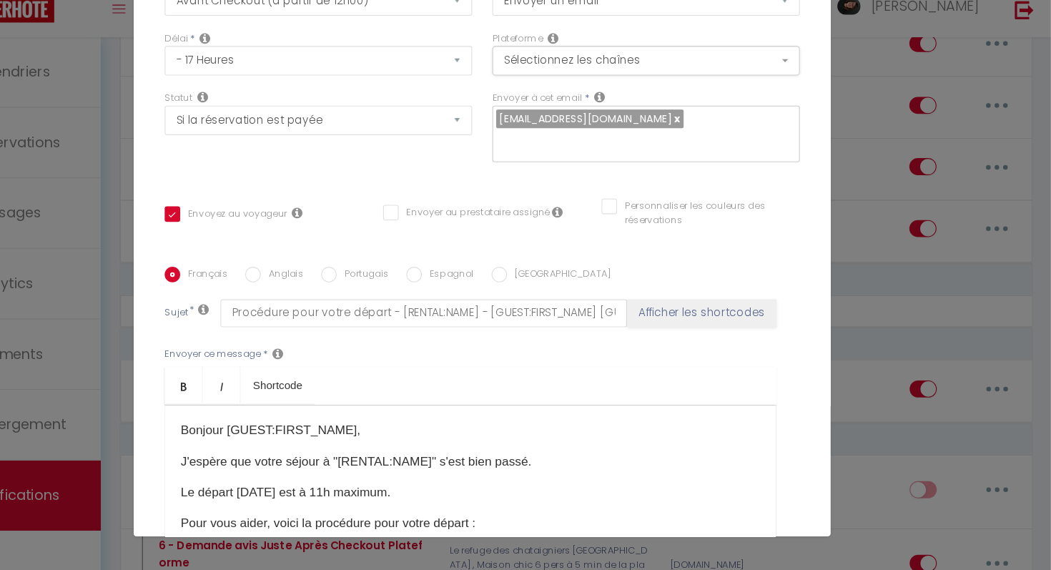
scroll to position [0, 0]
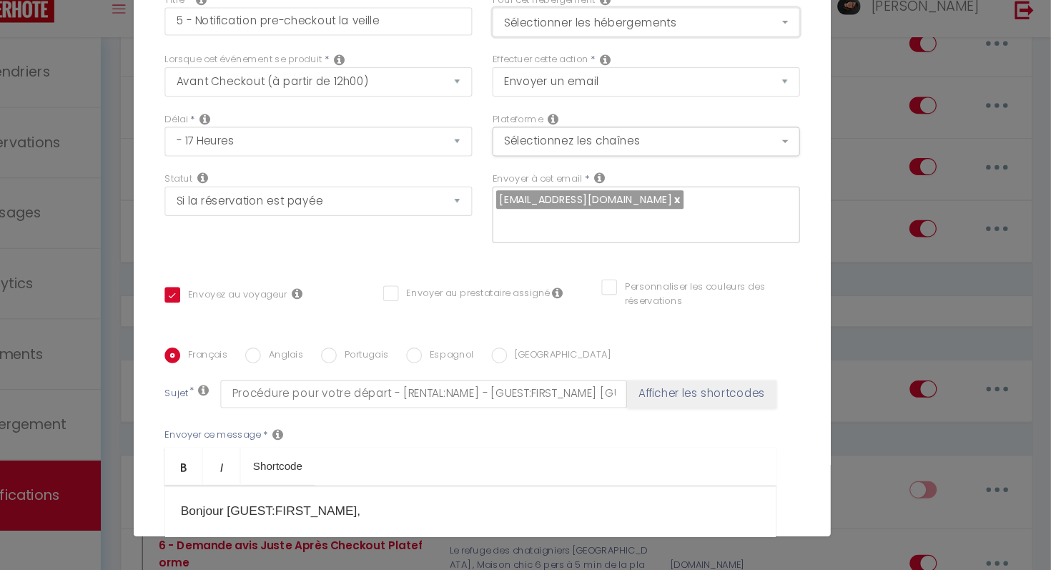
click at [796, 76] on button "Sélectionner les hébergements" at bounding box center [677, 63] width 284 height 27
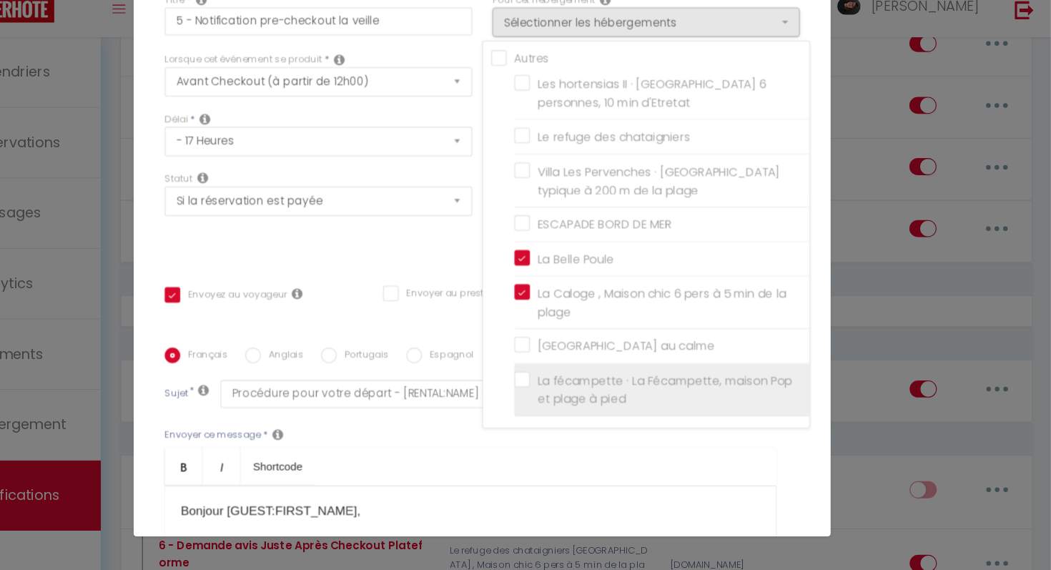
click at [569, 388] on label "La fécampette · La Fécampette, maison Pop et plage à pied" at bounding box center [693, 403] width 249 height 34
click at [563, 395] on input "La fécampette · La Fécampette, maison Pop et plage à pied" at bounding box center [691, 402] width 272 height 14
checkbox input "true"
checkbox input "false"
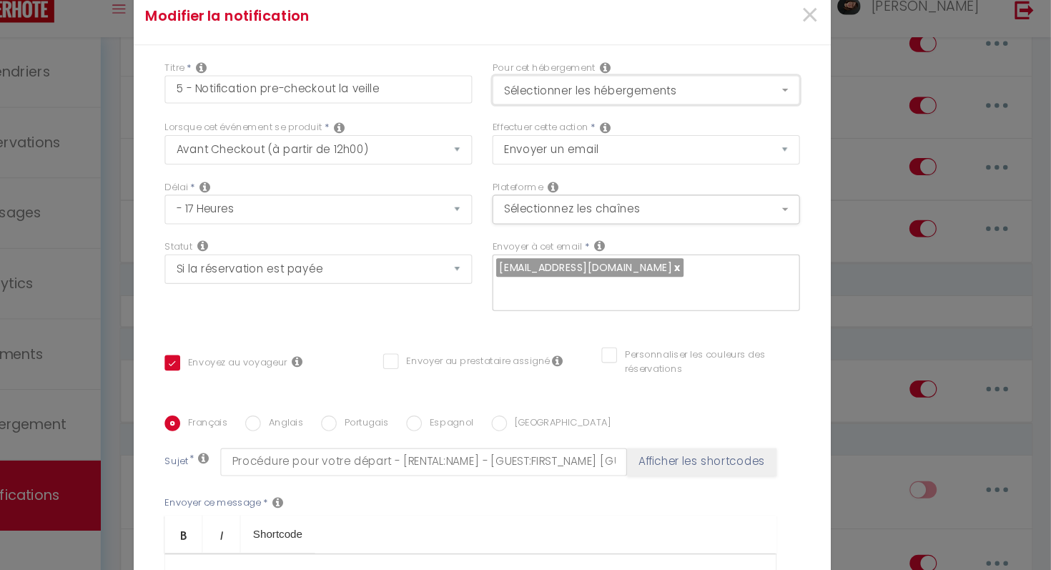
click at [803, 122] on button "Sélectionner les hébergements" at bounding box center [677, 126] width 284 height 27
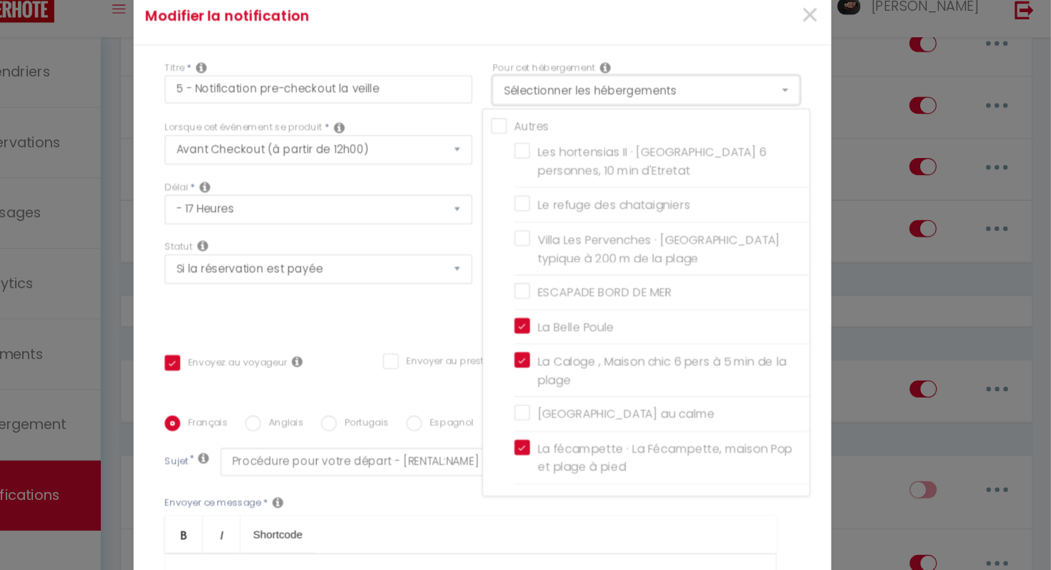
click at [803, 122] on button "Sélectionner les hébergements" at bounding box center [677, 126] width 284 height 27
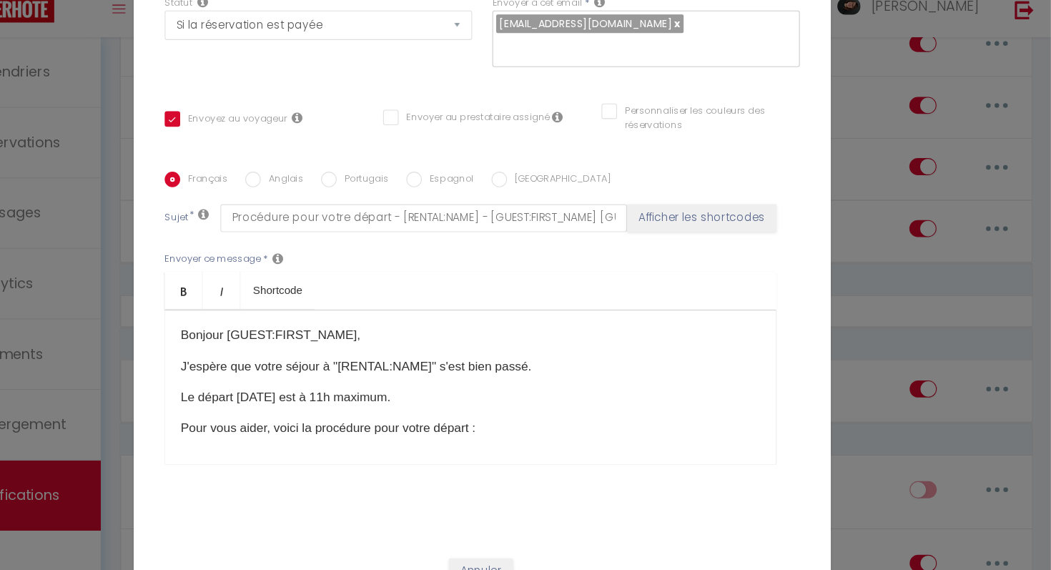
scroll to position [248, 0]
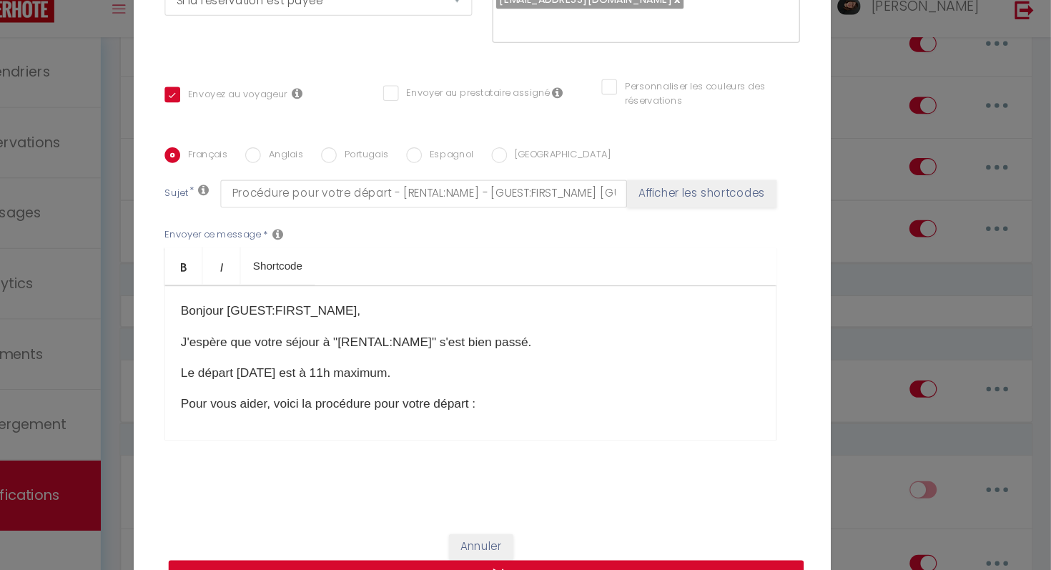
click at [487, 567] on button "Mettre à jour" at bounding box center [529, 573] width 586 height 27
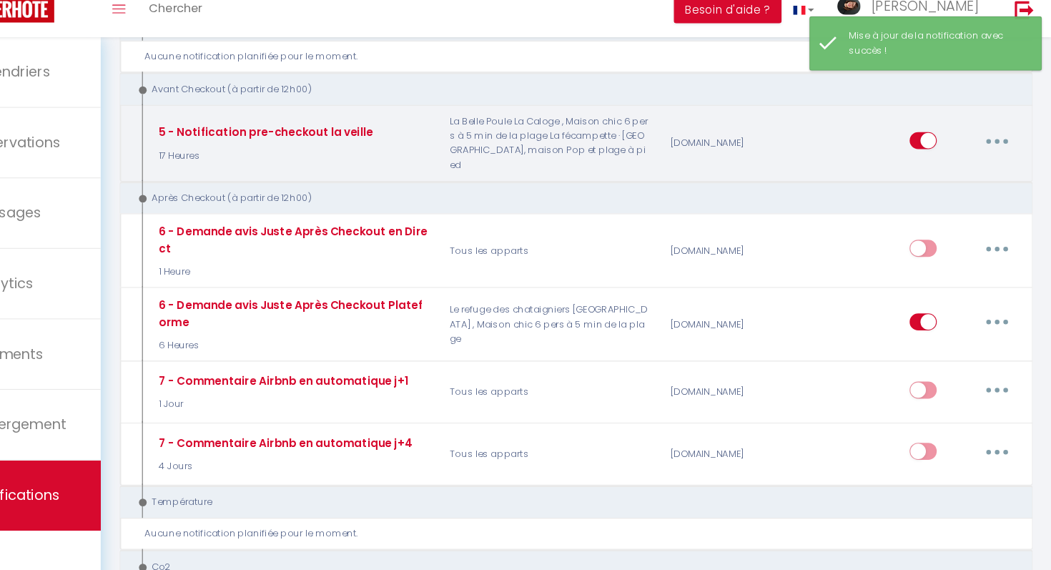
scroll to position [792, 0]
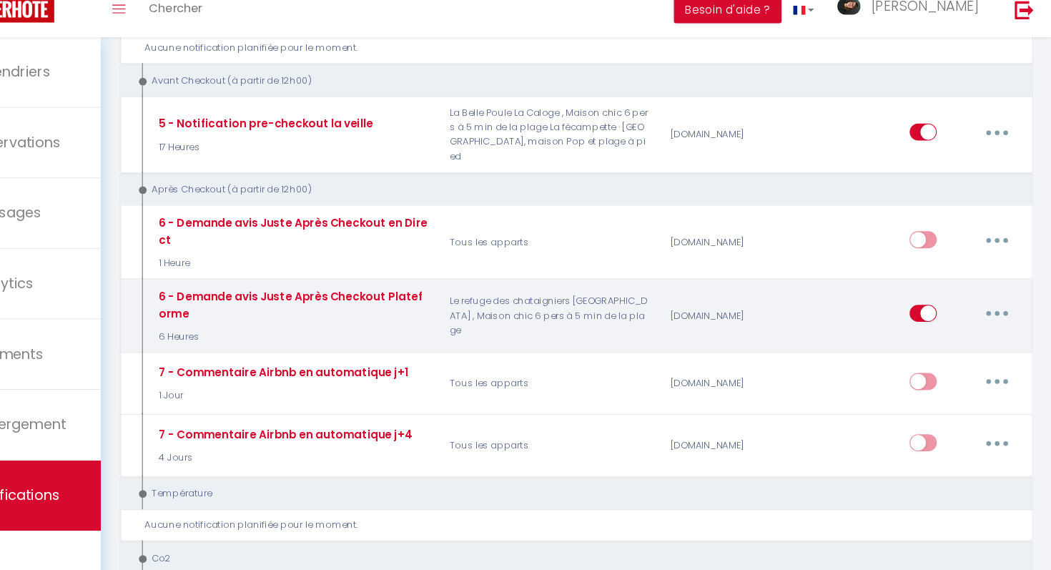
click at [771, 324] on div "[DOMAIN_NAME]" at bounding box center [758, 335] width 136 height 52
click at [541, 314] on p "Le refuge des chataigniers [GEOGRAPHIC_DATA] , Maison chic 6 pers à 5 min de la…" at bounding box center [588, 335] width 204 height 52
click at [1006, 321] on button "button" at bounding box center [1001, 332] width 40 height 23
click at [940, 353] on link "Editer" at bounding box center [964, 365] width 106 height 24
type input "6 - Demande avis Juste Après Checkout Plateforme"
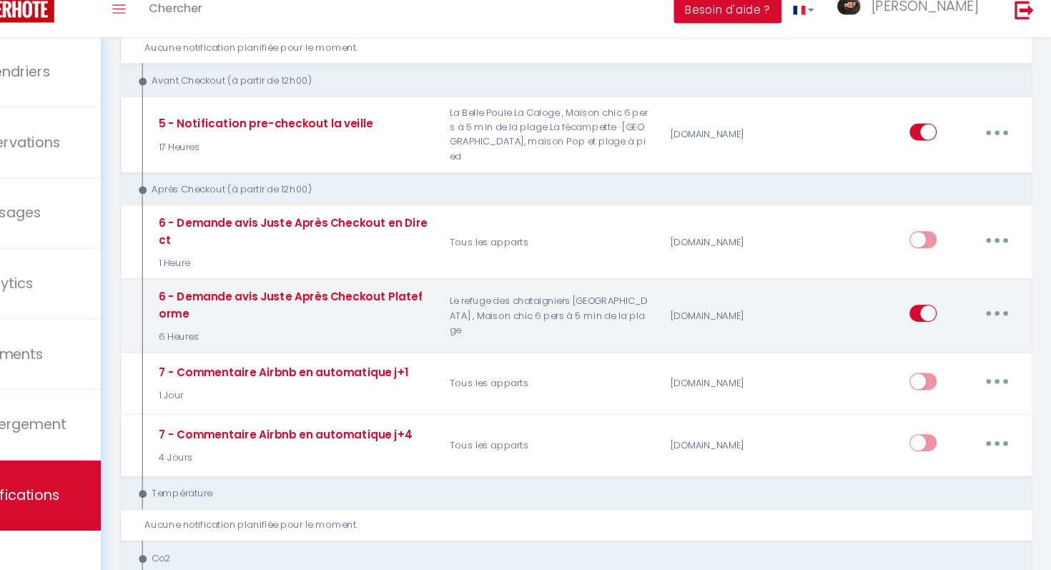
select select "5"
select select "6 Heures"
select select "if_booking_is_paid"
checkbox input "true"
checkbox input "false"
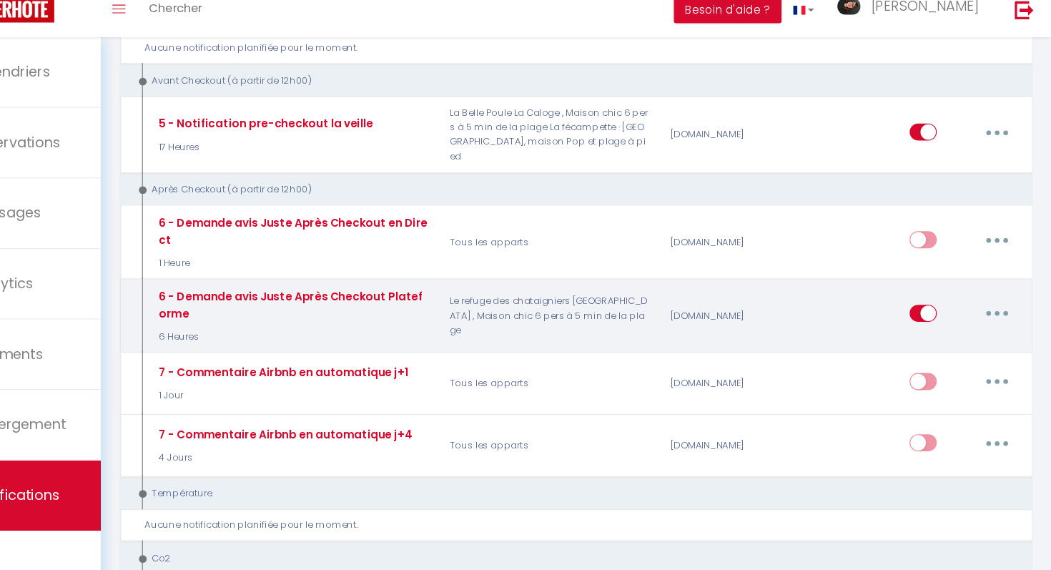
checkbox input "false"
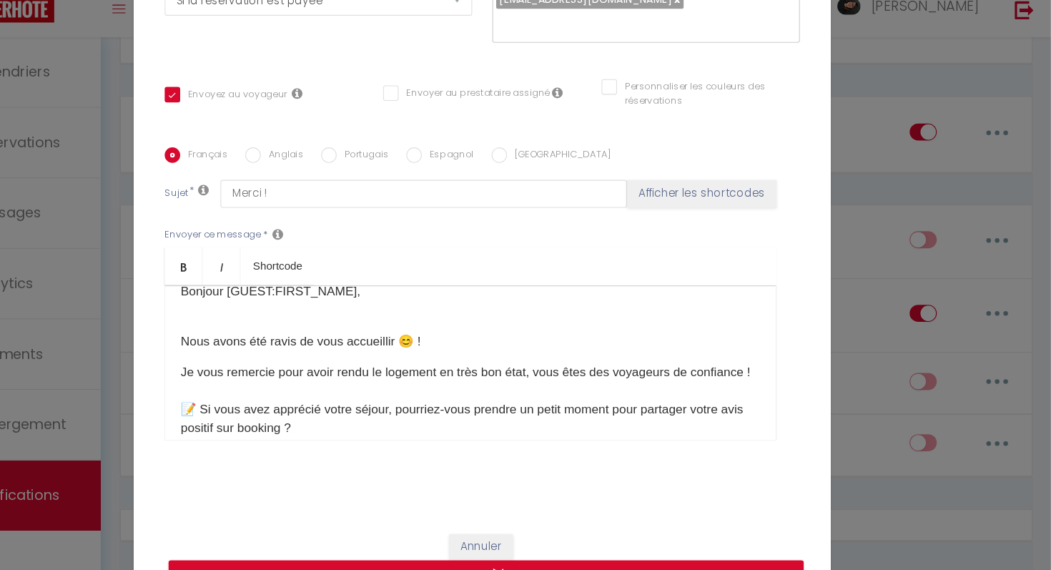
scroll to position [23, 0]
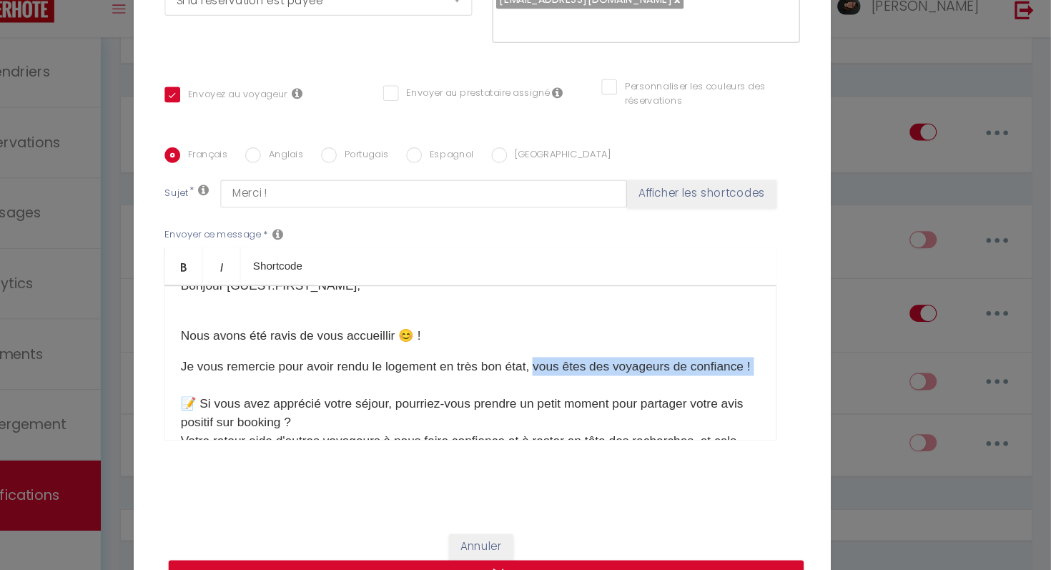
drag, startPoint x: 582, startPoint y: 379, endPoint x: 733, endPoint y: 391, distance: 152.0
click at [733, 391] on p "Je vous remercie pour avoir rendu le logement en très bon état, vous êtes des v…" at bounding box center [514, 544] width 535 height 343
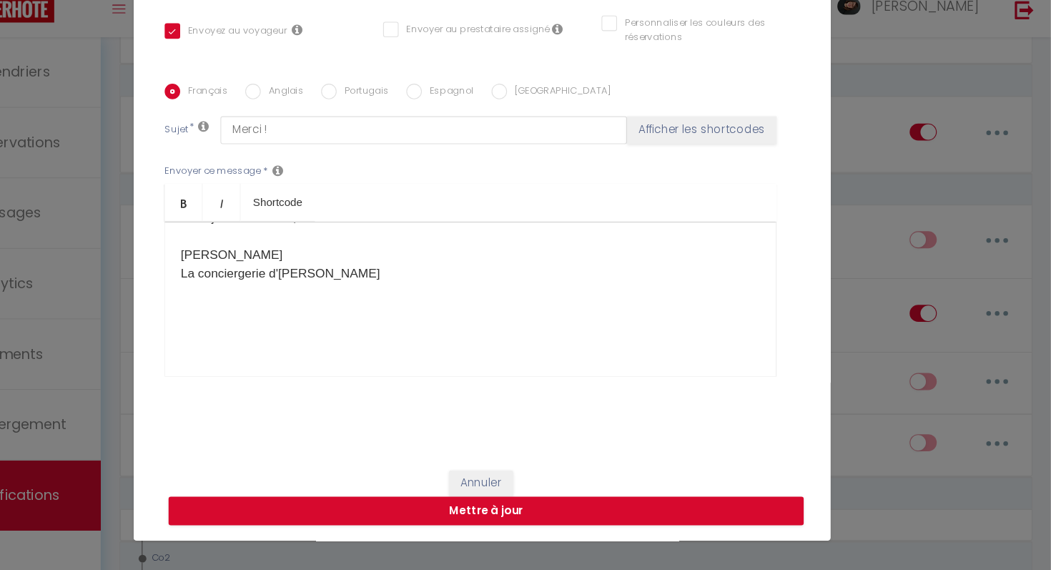
scroll to position [63, 0]
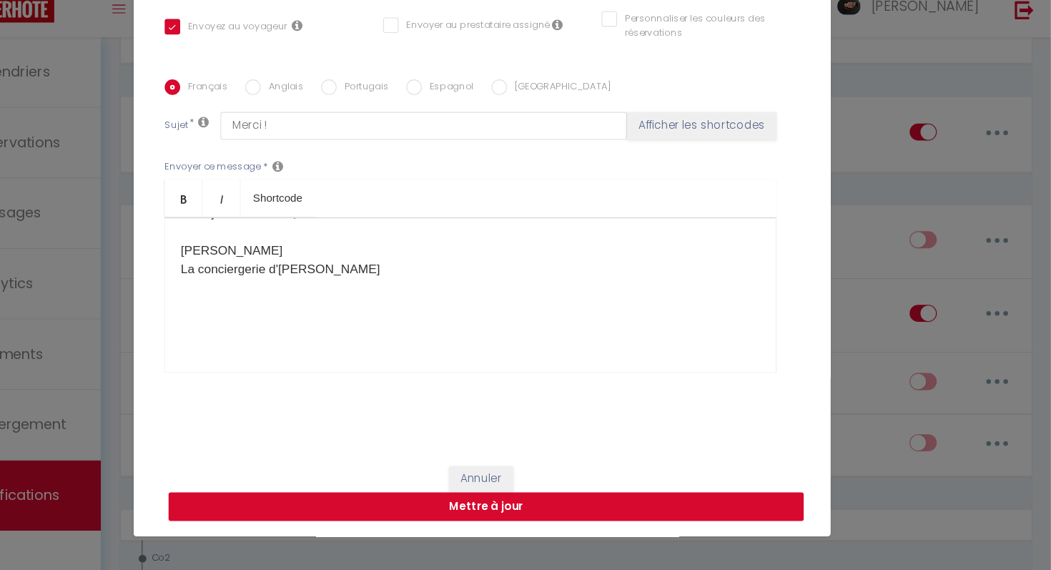
click at [435, 505] on button "Mettre à jour" at bounding box center [529, 511] width 586 height 27
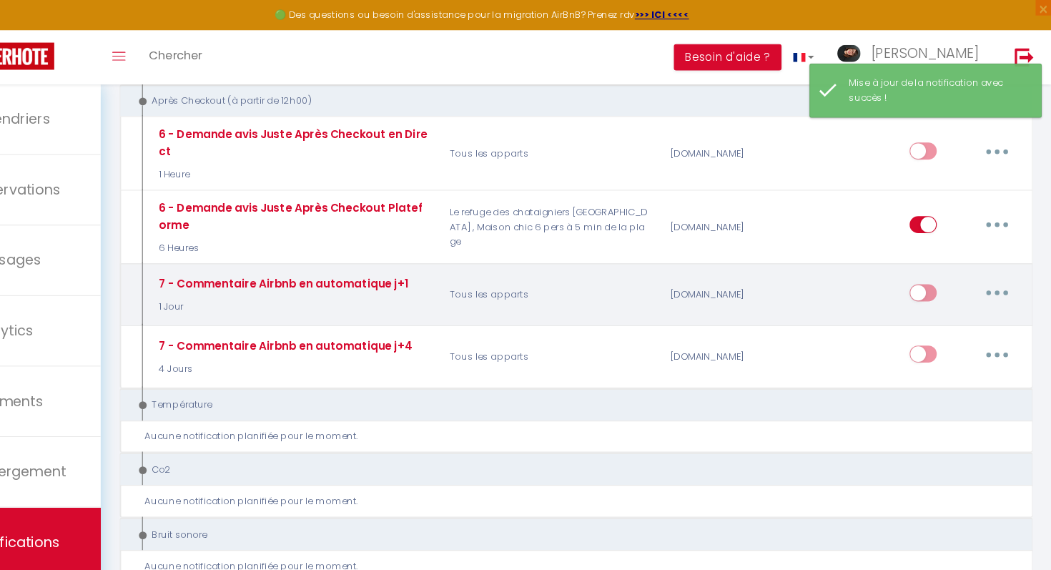
scroll to position [909, 0]
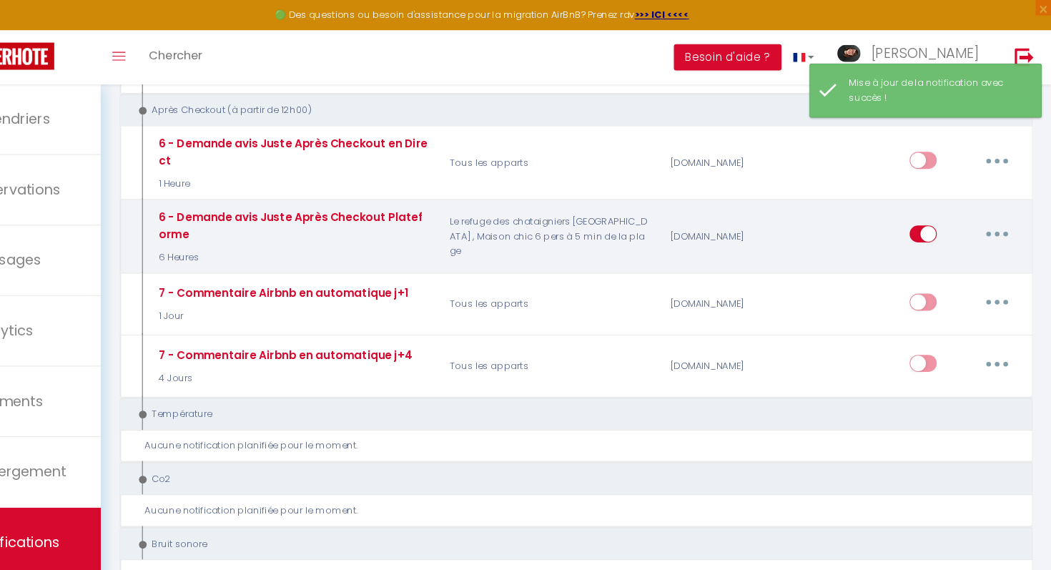
click at [1006, 204] on button "button" at bounding box center [1001, 215] width 40 height 23
click at [936, 237] on link "Editer" at bounding box center [964, 249] width 106 height 24
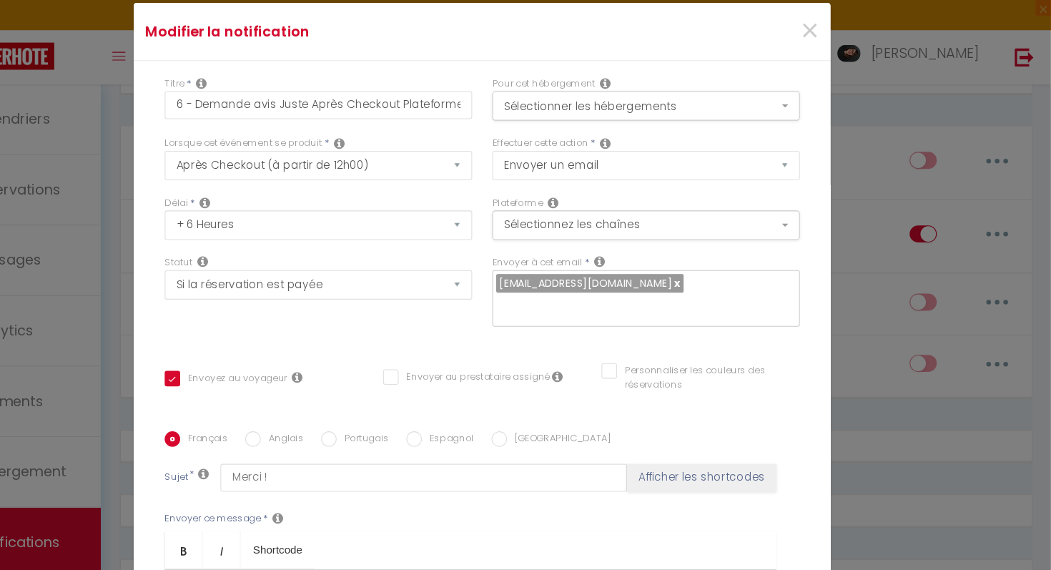
scroll to position [1, 0]
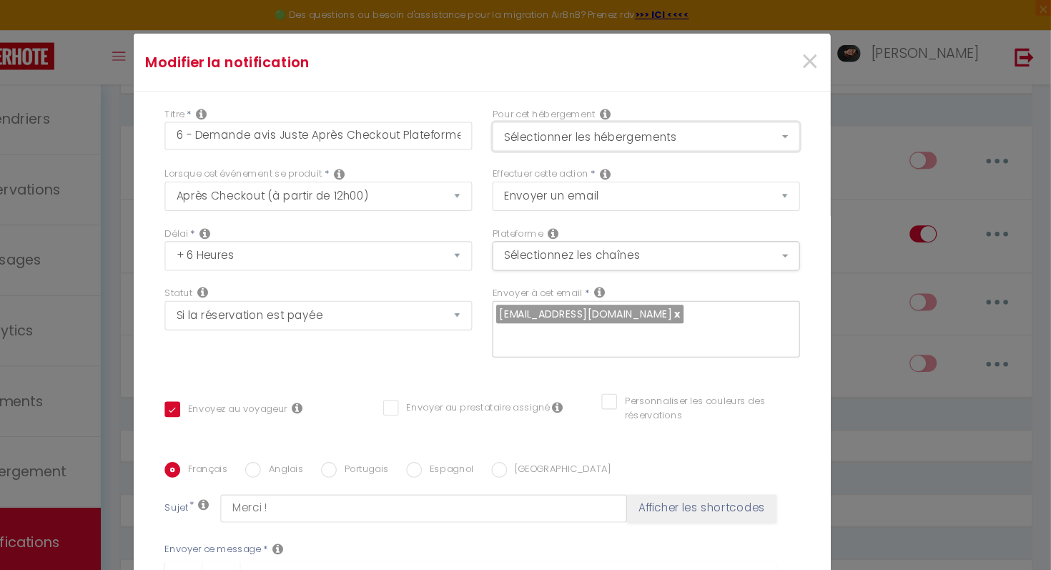
click at [717, 129] on button "Sélectionner les hébergements" at bounding box center [677, 125] width 284 height 27
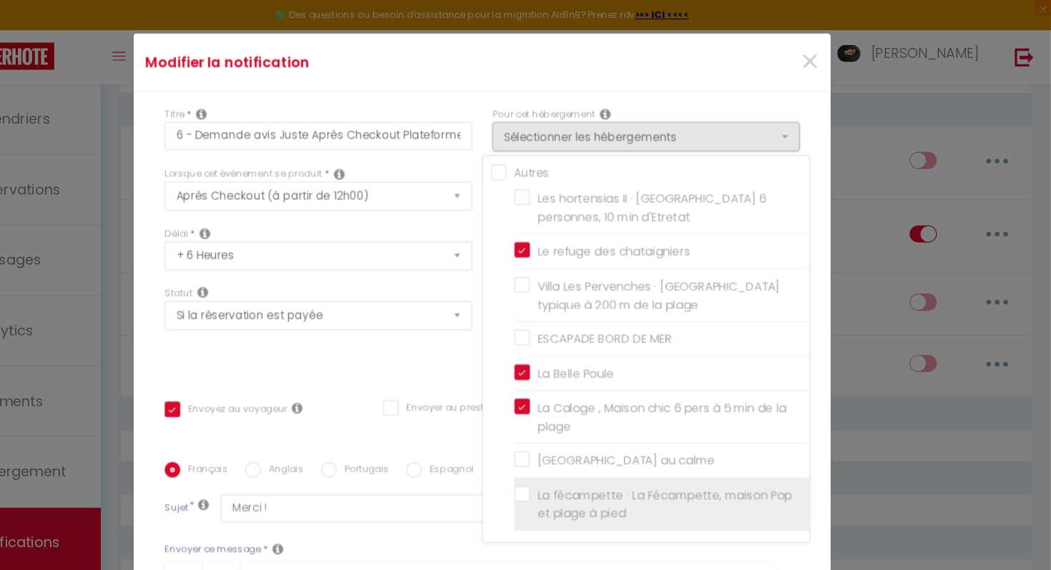
click at [569, 455] on label "La fécampette · La Fécampette, maison Pop et plage à pied" at bounding box center [693, 465] width 249 height 34
click at [564, 457] on input "La fécampette · La Fécampette, maison Pop et plage à pied" at bounding box center [691, 464] width 272 height 14
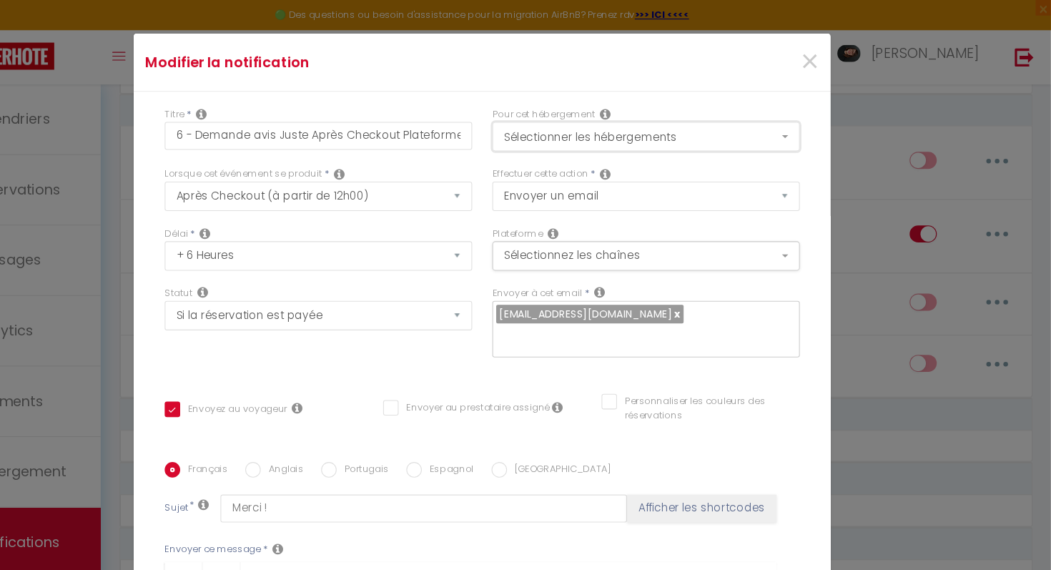
click at [723, 139] on button "Sélectionner les hébergements" at bounding box center [677, 125] width 284 height 27
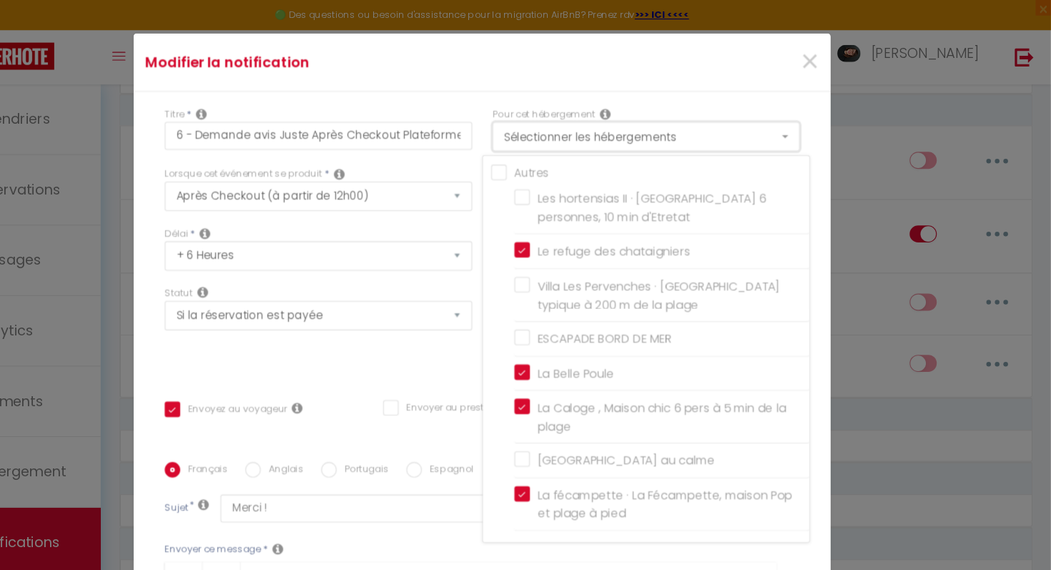
click at [728, 127] on button "Sélectionner les hébergements" at bounding box center [677, 125] width 284 height 27
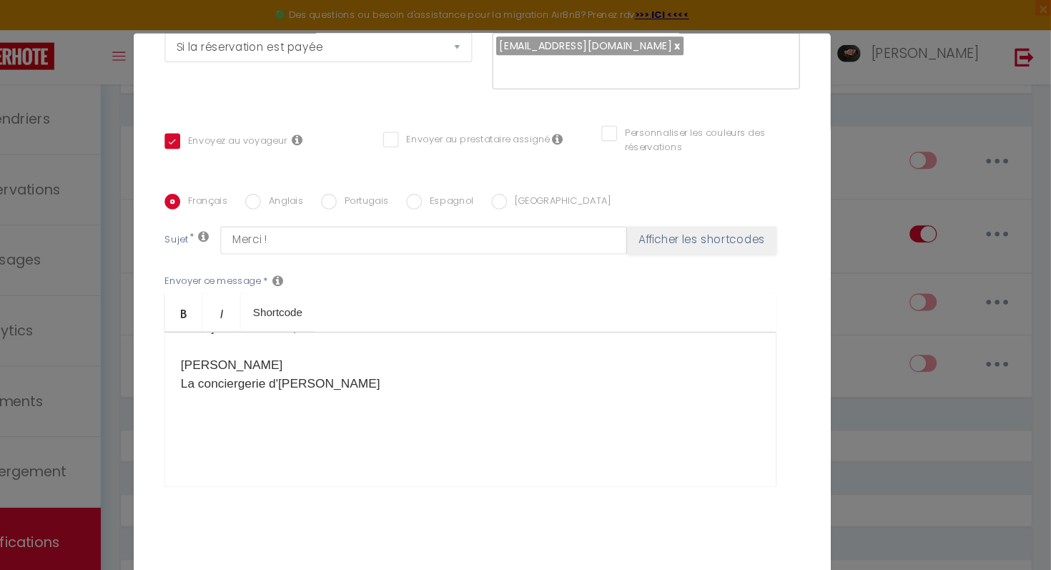
scroll to position [63, 0]
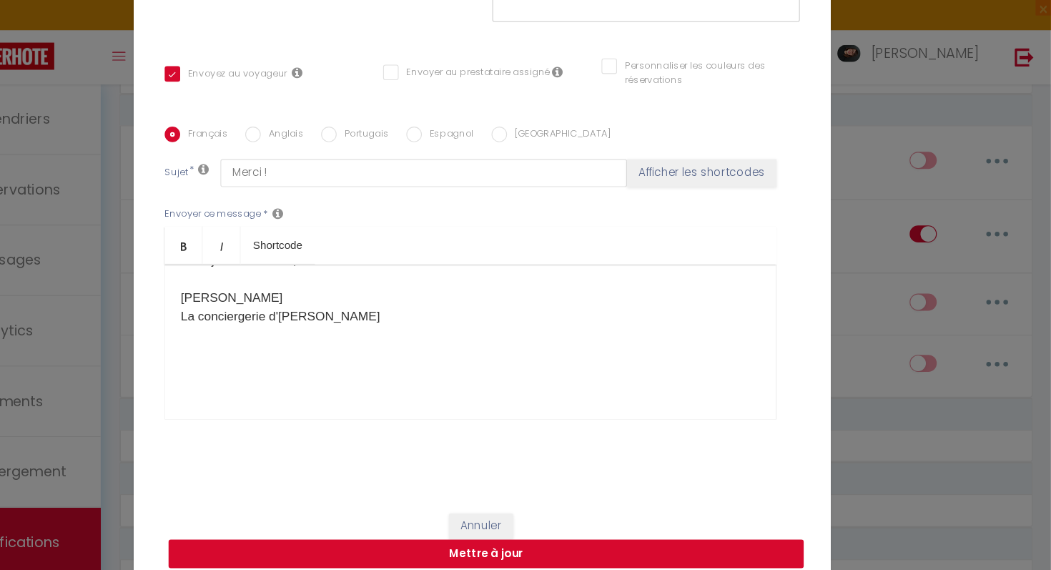
click at [441, 506] on button "Mettre à jour" at bounding box center [529, 511] width 586 height 27
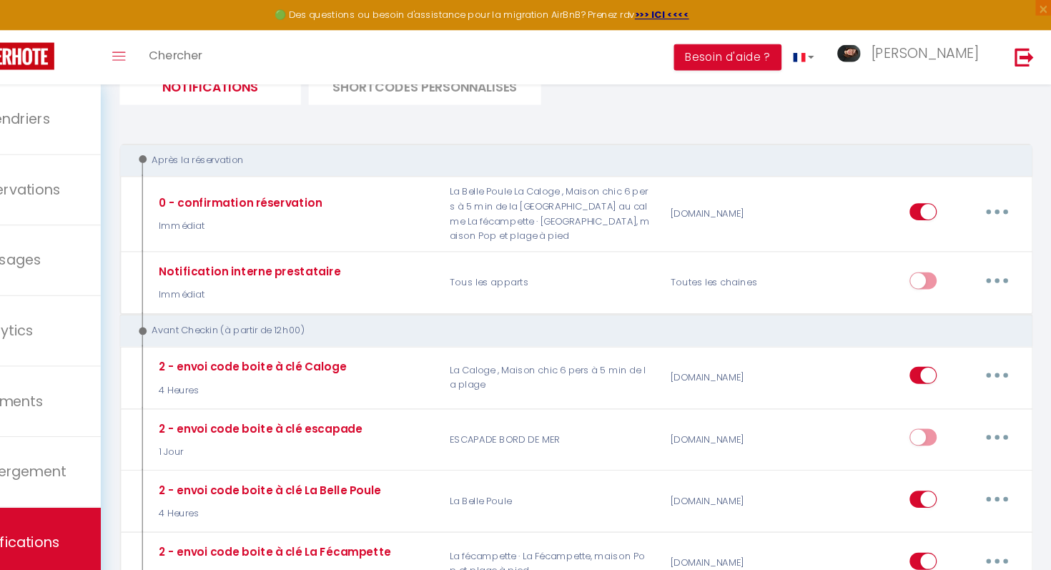
scroll to position [0, 0]
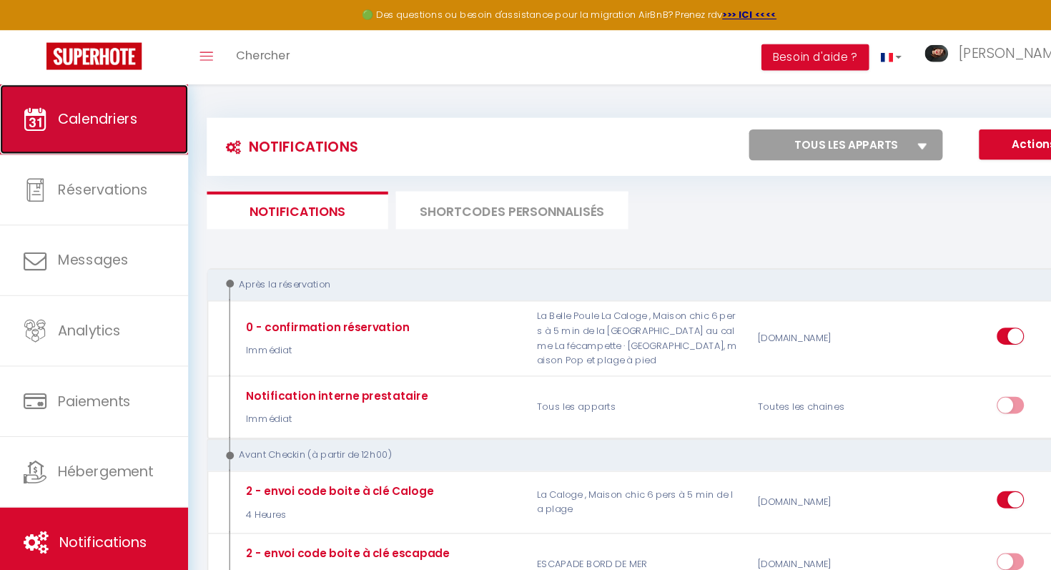
click at [82, 112] on span "Calendriers" at bounding box center [91, 110] width 74 height 18
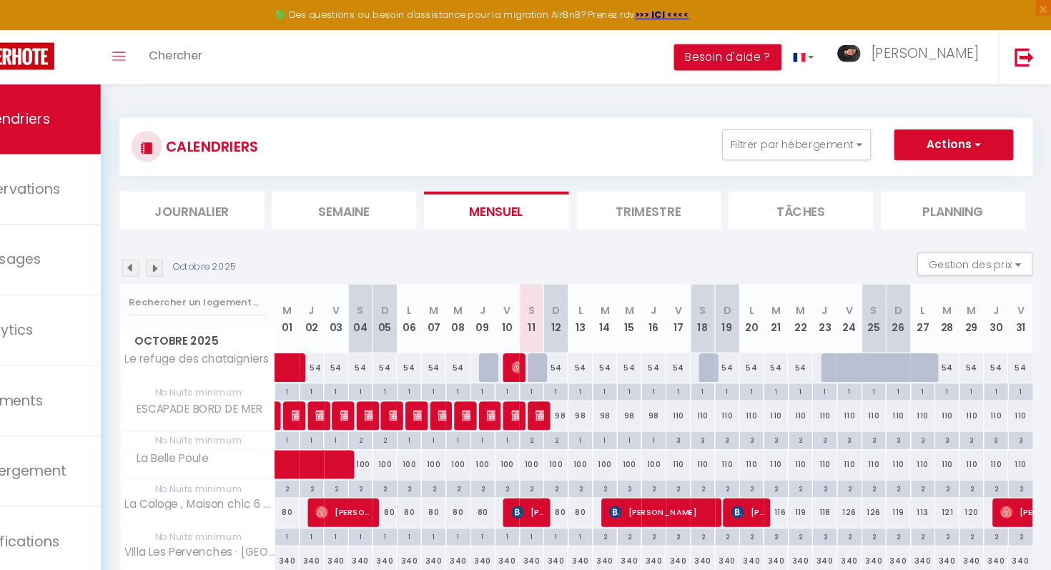
click at [955, 341] on div "54" at bounding box center [955, 339] width 23 height 26
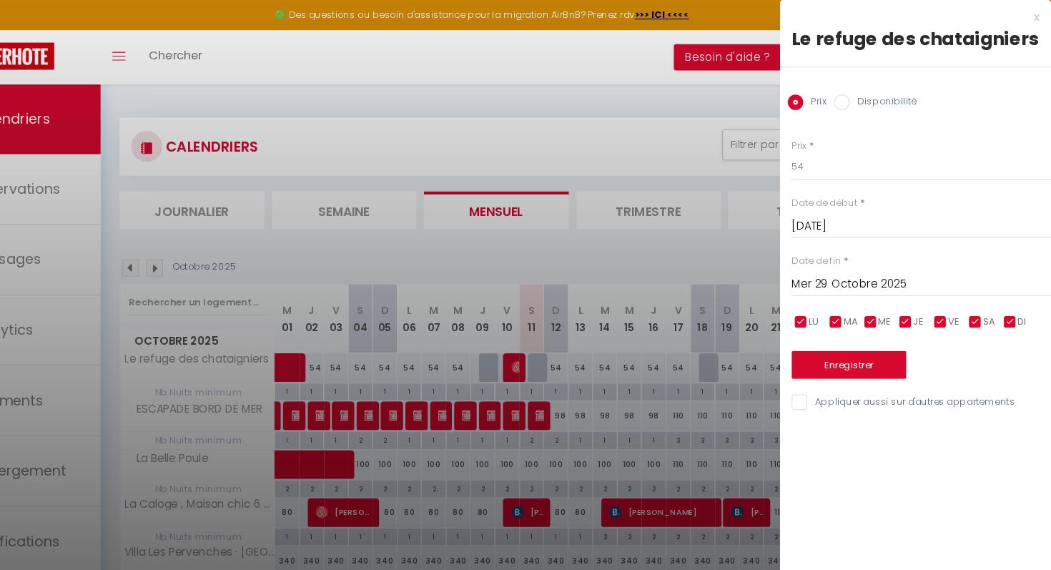
click at [663, 97] on div at bounding box center [525, 285] width 1051 height 570
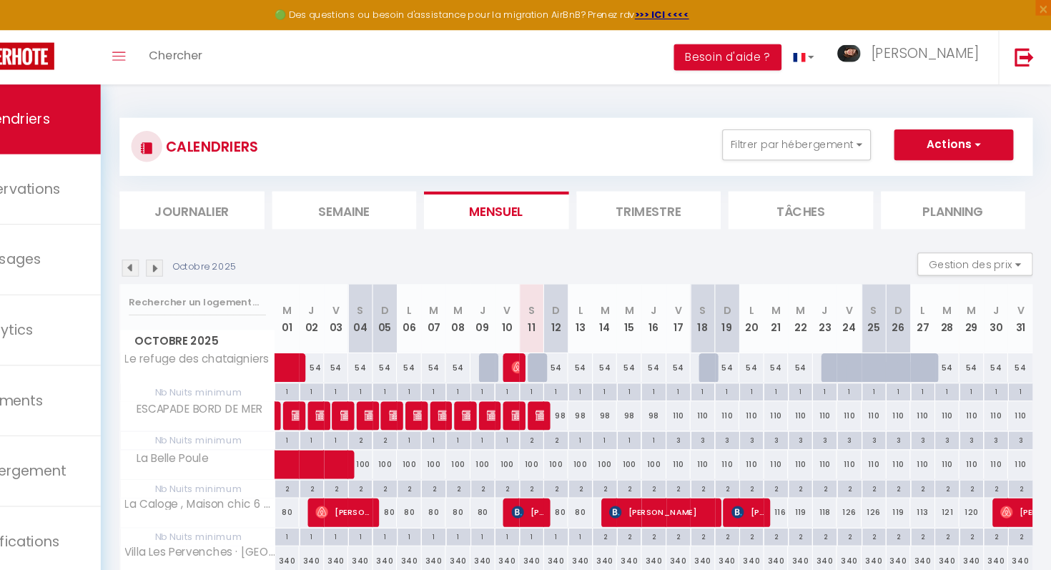
click at [865, 333] on div at bounding box center [864, 339] width 23 height 27
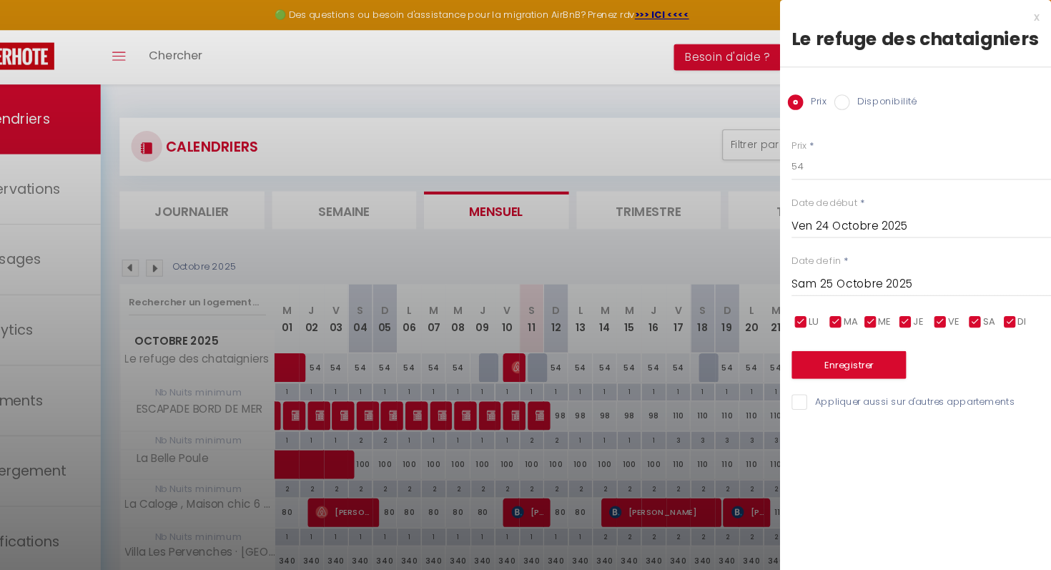
click at [673, 84] on div at bounding box center [525, 285] width 1051 height 570
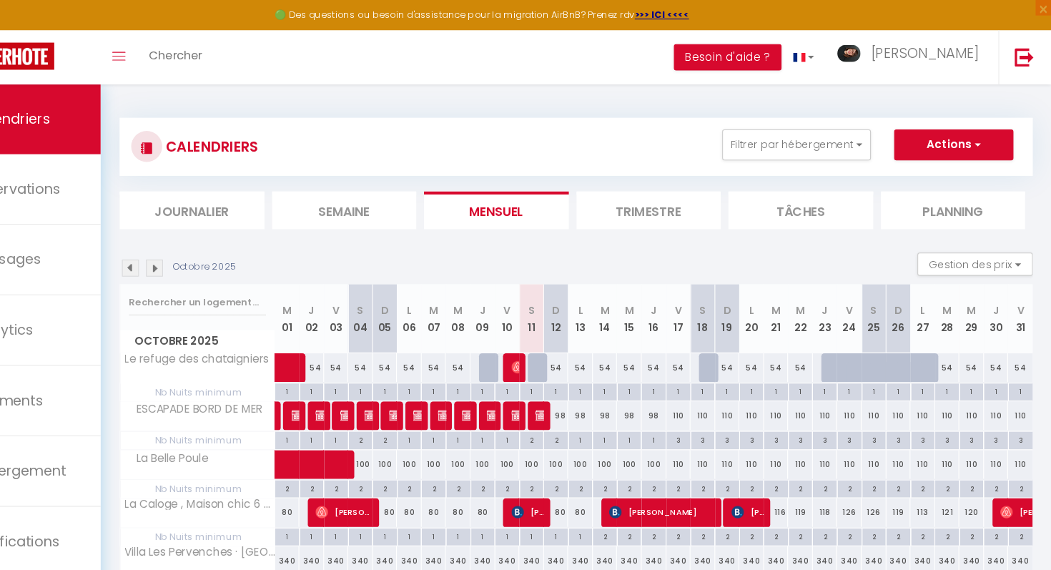
click at [956, 340] on div "54" at bounding box center [955, 339] width 23 height 26
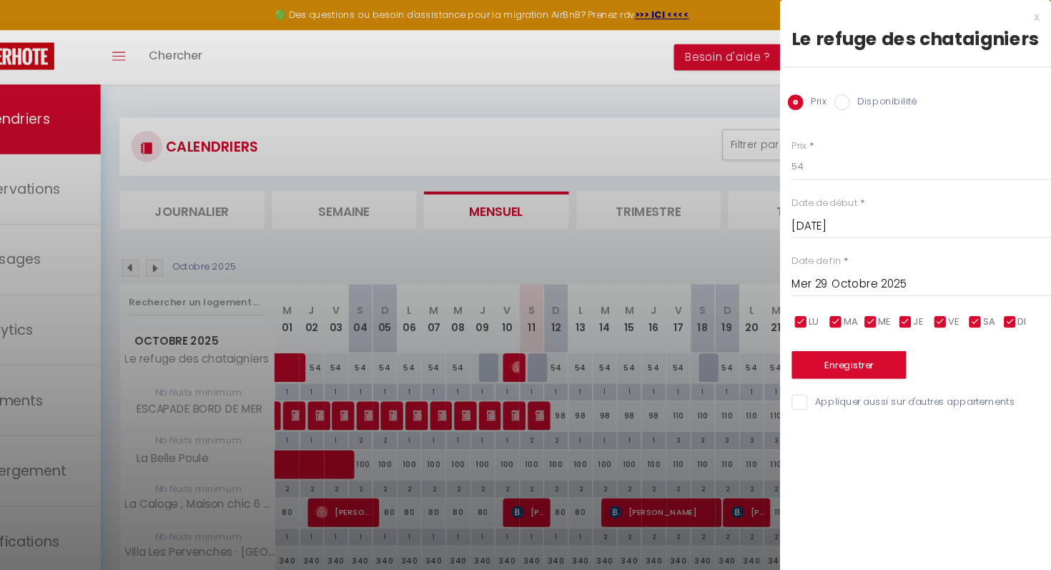
click at [859, 93] on input "Disponibilité" at bounding box center [858, 94] width 14 height 14
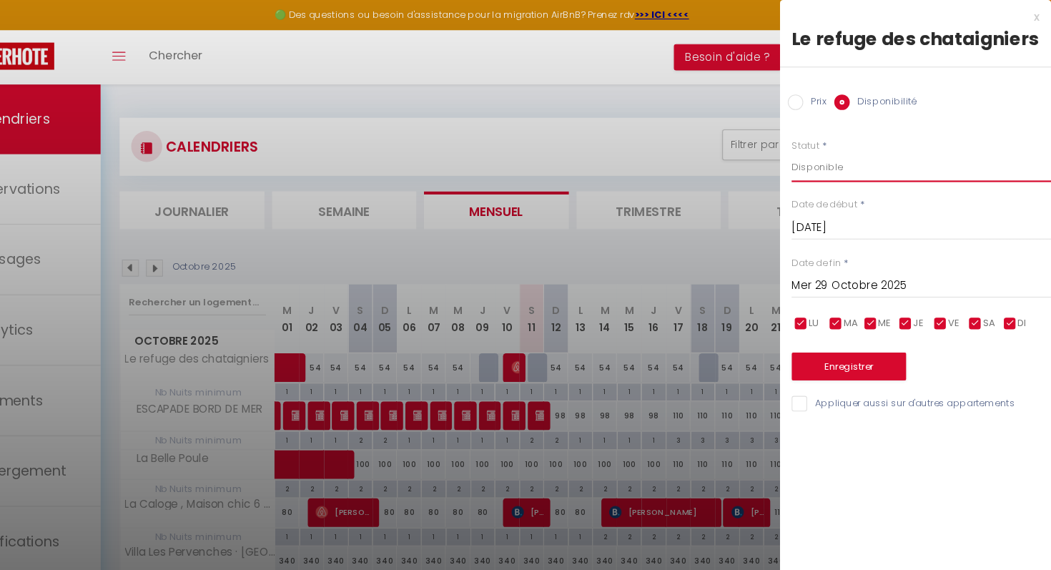
click at [855, 158] on select "Disponible Indisponible" at bounding box center [930, 154] width 239 height 27
click at [811, 141] on select "Disponible Indisponible" at bounding box center [930, 154] width 239 height 27
click at [855, 330] on button "Enregistrer" at bounding box center [864, 338] width 106 height 26
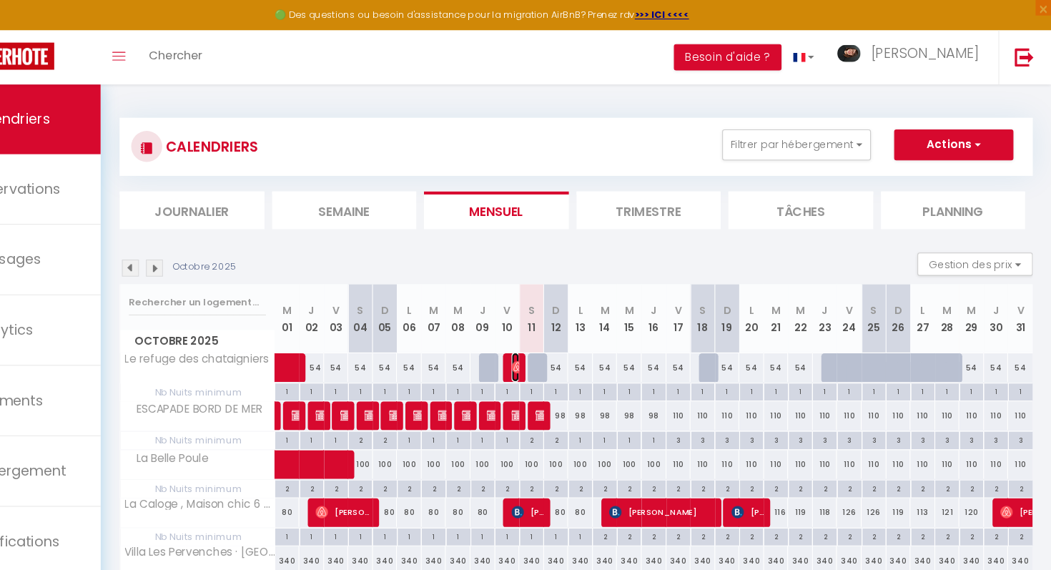
click at [558, 335] on img at bounding box center [558, 338] width 11 height 11
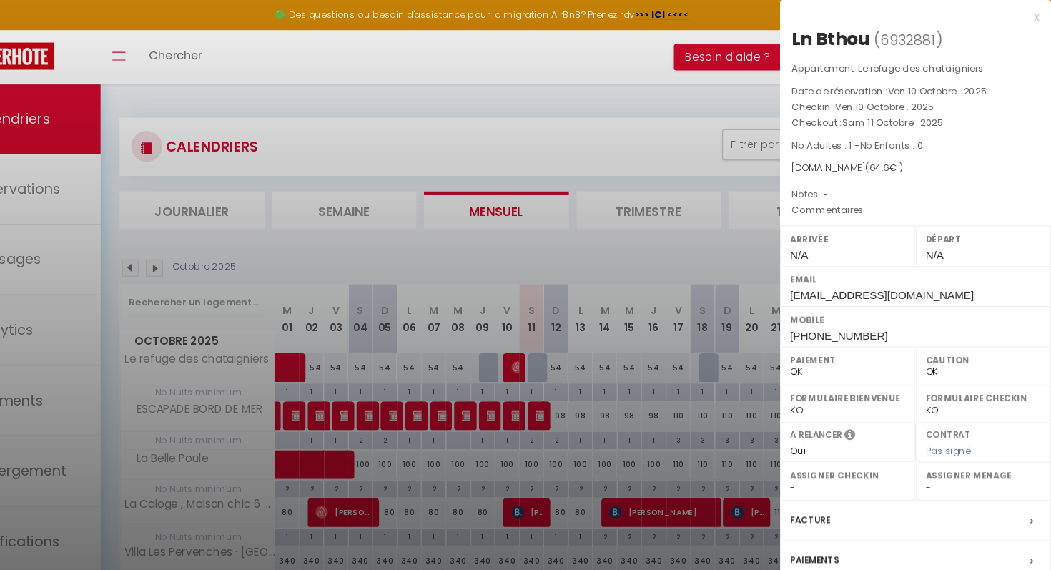
click at [494, 111] on div at bounding box center [525, 285] width 1051 height 570
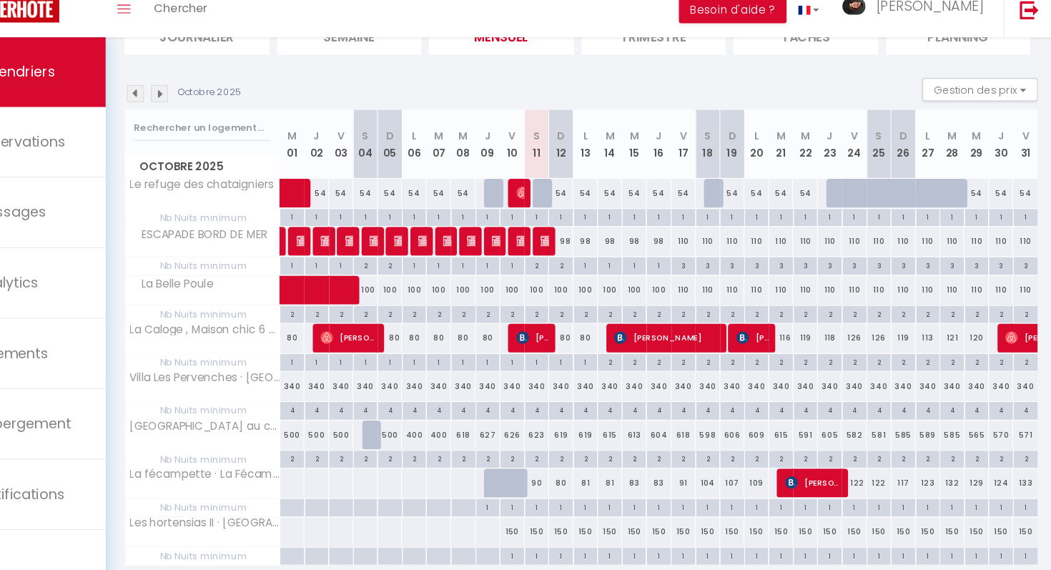
scroll to position [172, 0]
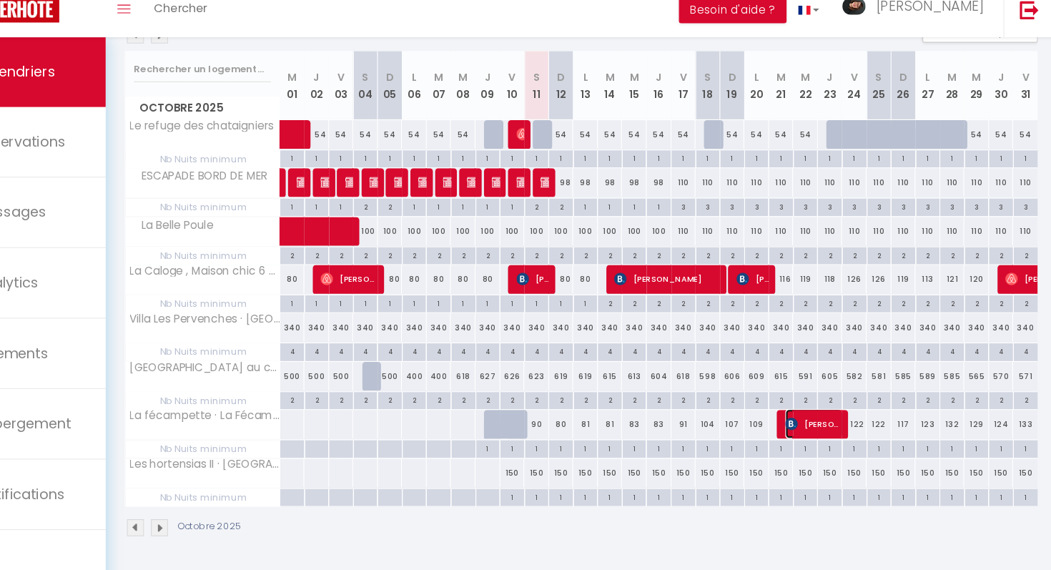
click at [809, 430] on img at bounding box center [806, 434] width 11 height 11
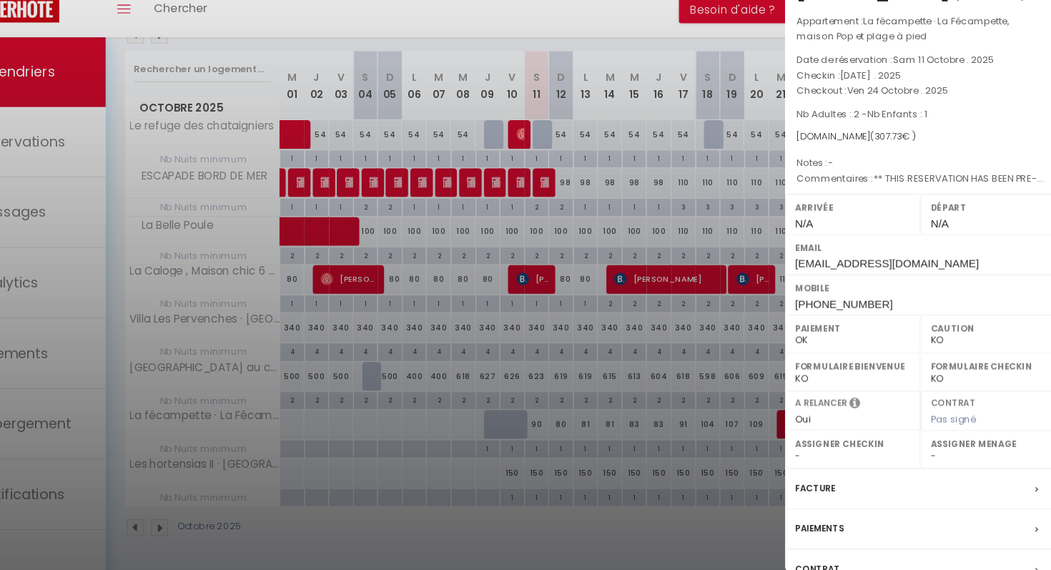
click at [975, 451] on label "Assigner Menage" at bounding box center [988, 453] width 107 height 14
click at [937, 461] on select "- [PERSON_NAME] [PERSON_NAME] [PERSON_NAME] [PERSON_NAME] [PERSON_NAME] Amelie …" at bounding box center [988, 463] width 107 height 13
click at [935, 457] on select "- [PERSON_NAME] [PERSON_NAME] [PERSON_NAME] [PERSON_NAME] [PERSON_NAME] Amelie …" at bounding box center [988, 463] width 107 height 13
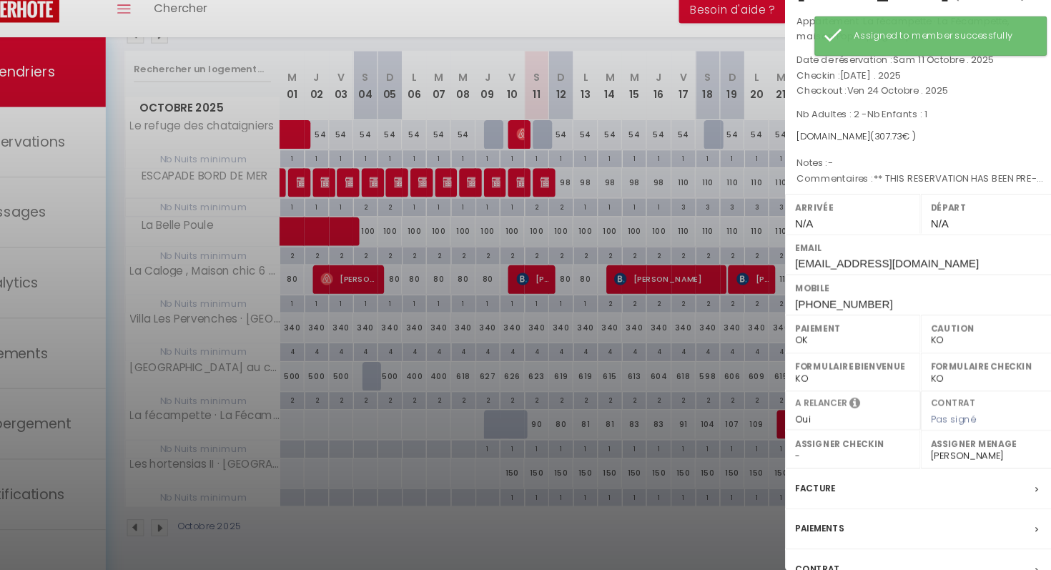
click at [643, 430] on div at bounding box center [525, 285] width 1051 height 570
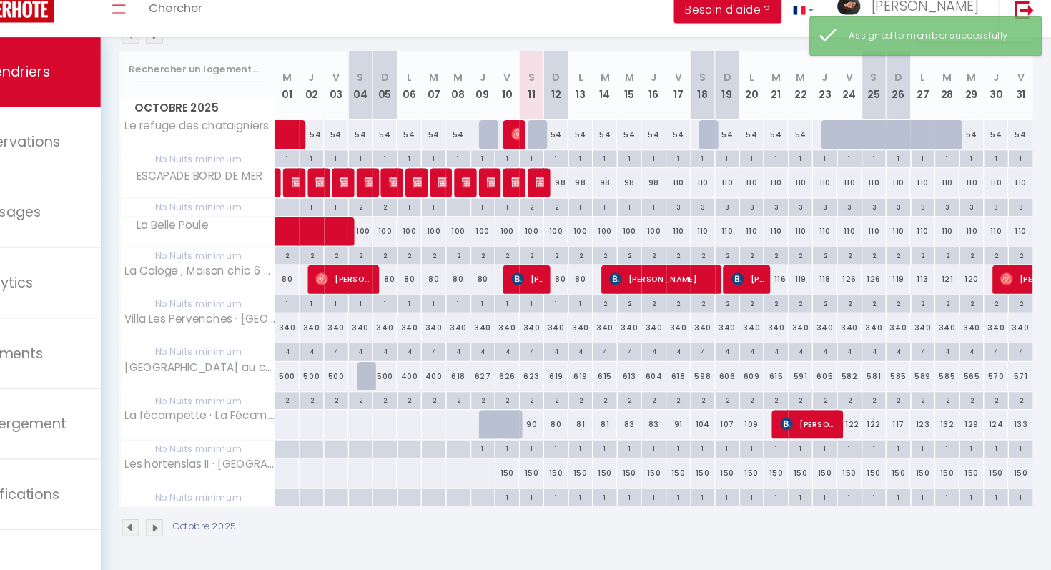
click at [221, 530] on img at bounding box center [223, 531] width 16 height 16
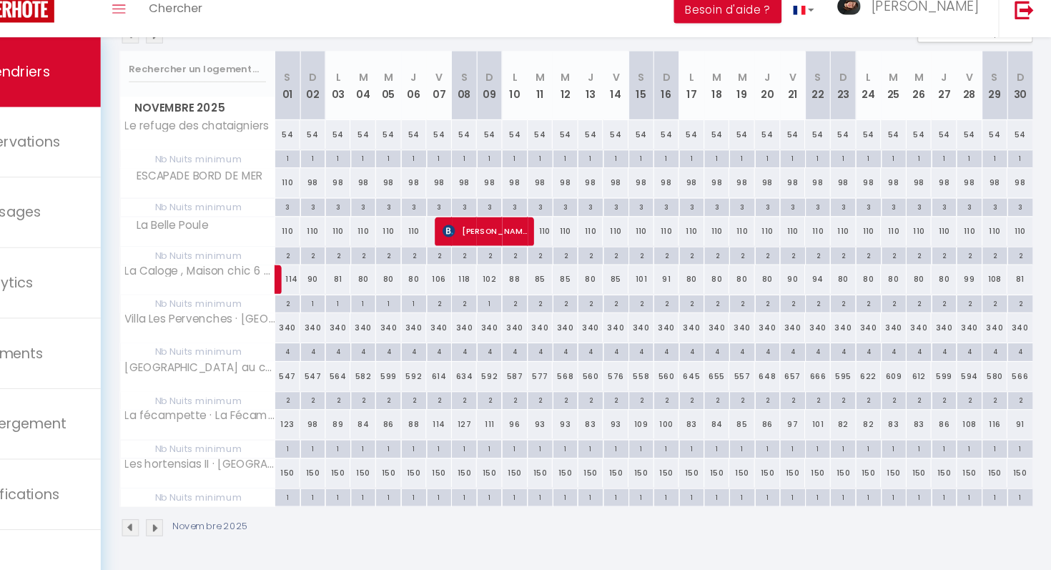
click at [225, 528] on img at bounding box center [223, 531] width 16 height 16
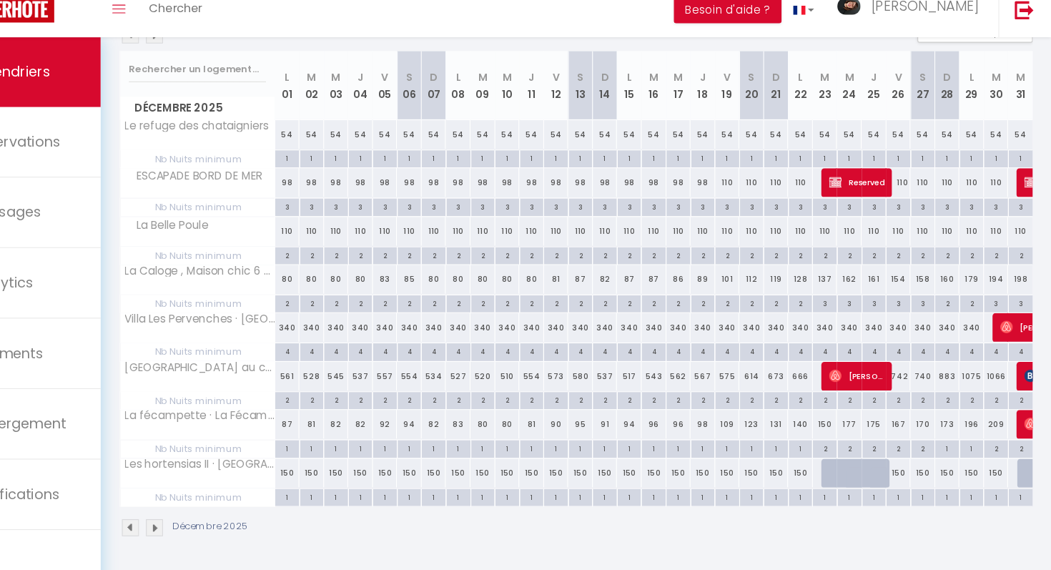
click at [1024, 437] on div at bounding box center [1030, 435] width 23 height 27
click at [1031, 432] on img at bounding box center [1031, 434] width 11 height 11
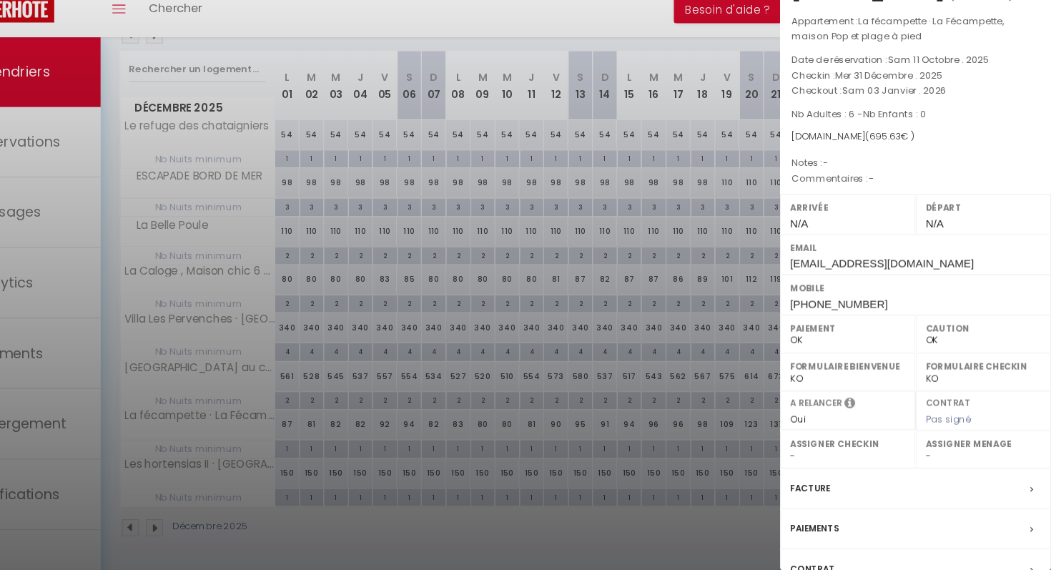
click at [976, 450] on label "Assigner Menage" at bounding box center [988, 453] width 107 height 14
click at [936, 460] on select "- [PERSON_NAME] [PERSON_NAME] [PERSON_NAME] [PERSON_NAME] [PERSON_NAME] Amelie …" at bounding box center [988, 463] width 107 height 13
click at [935, 457] on select "- [PERSON_NAME] [PERSON_NAME] [PERSON_NAME] [PERSON_NAME] [PERSON_NAME] Amelie …" at bounding box center [988, 463] width 107 height 13
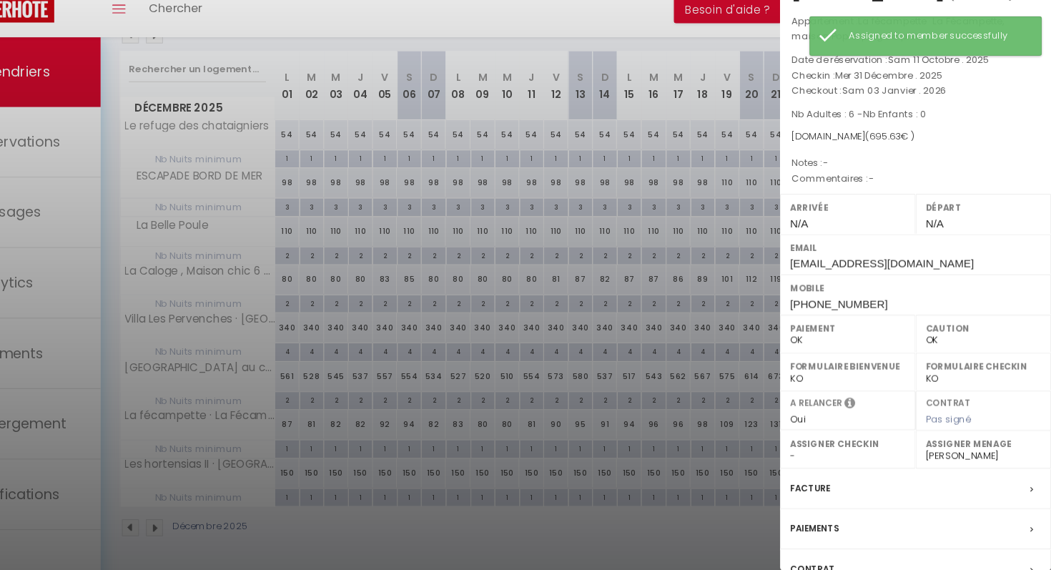
click at [731, 510] on div at bounding box center [525, 285] width 1051 height 570
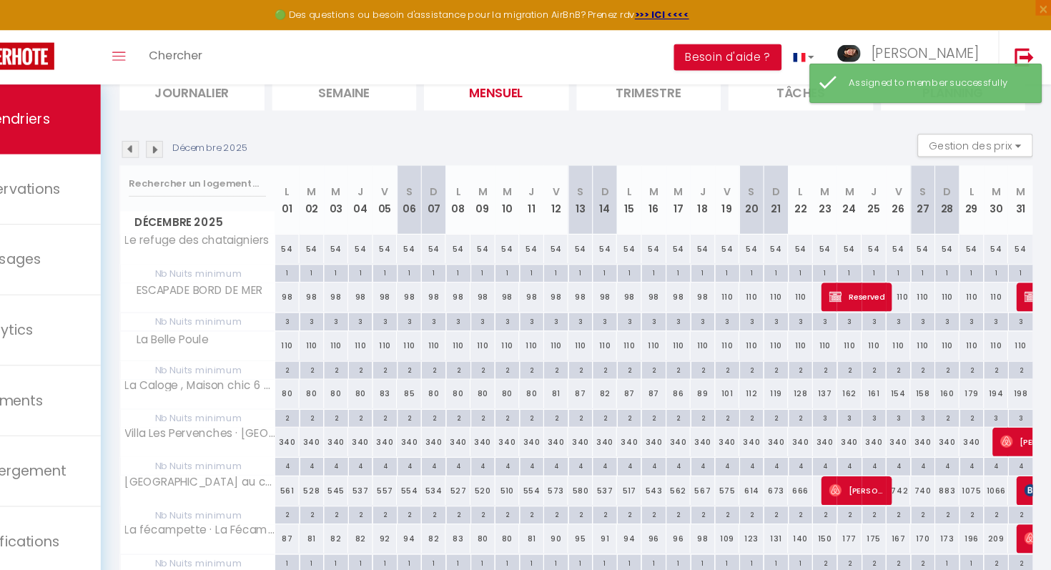
scroll to position [0, 0]
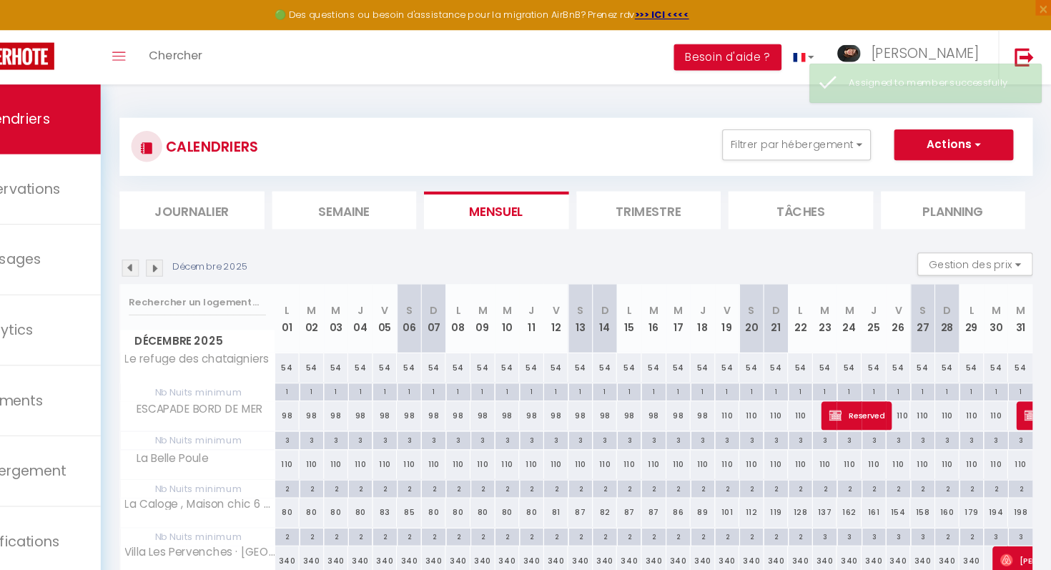
click at [197, 243] on img at bounding box center [201, 247] width 16 height 16
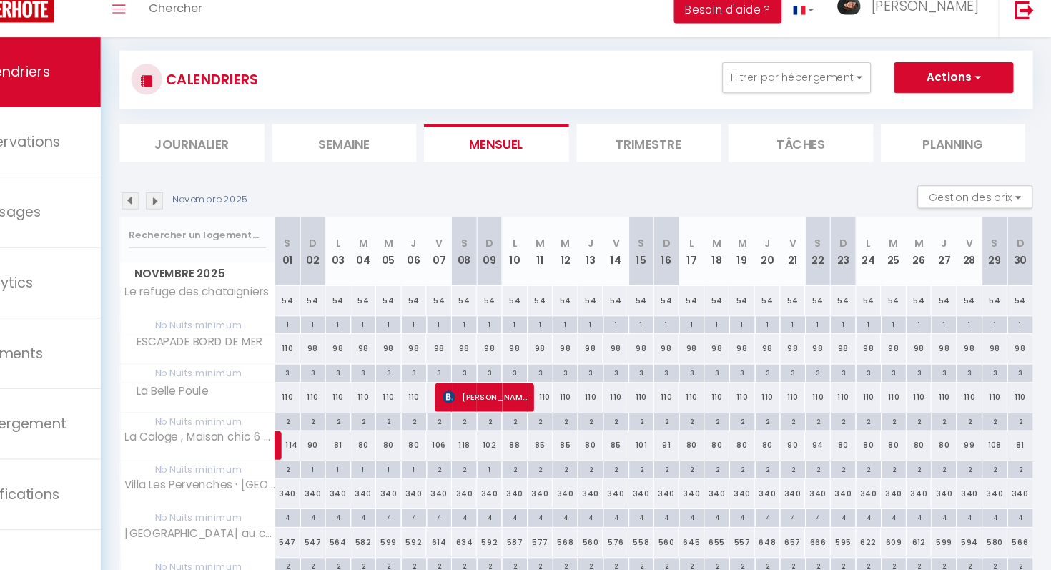
scroll to position [26, 0]
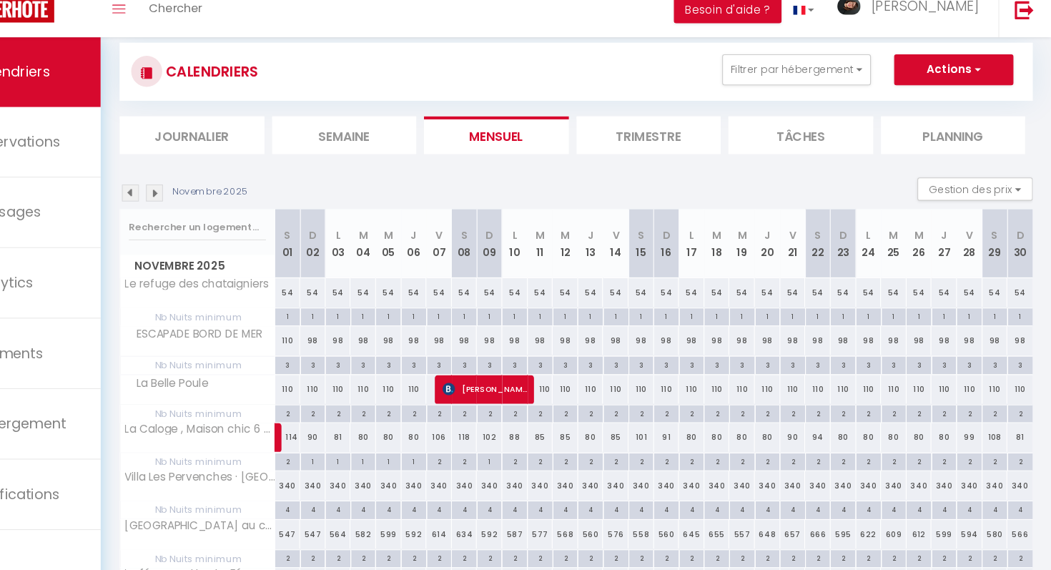
click at [197, 220] on img at bounding box center [201, 222] width 16 height 16
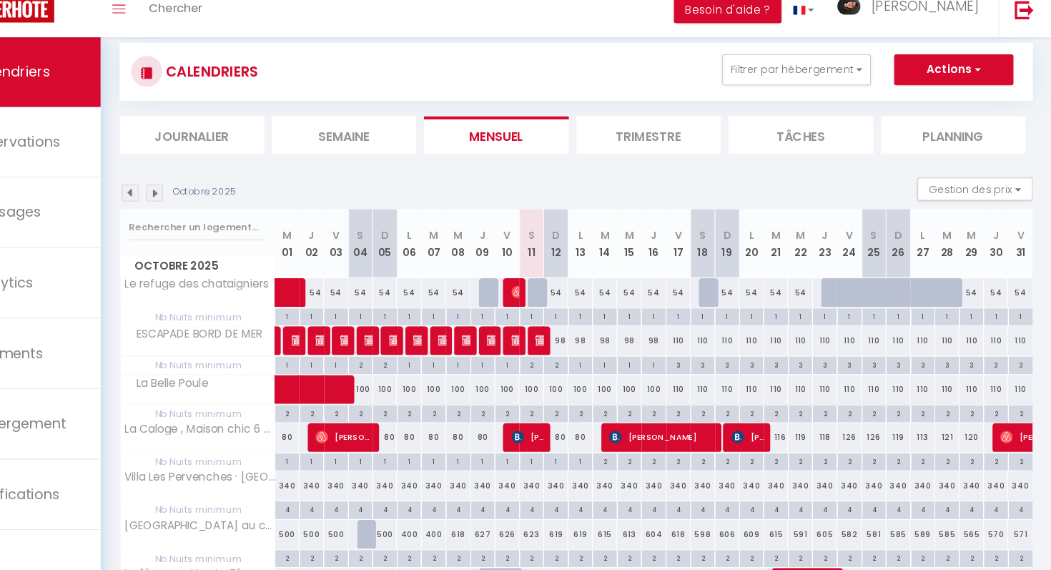
scroll to position [25, 0]
